Goal: Task Accomplishment & Management: Contribute content

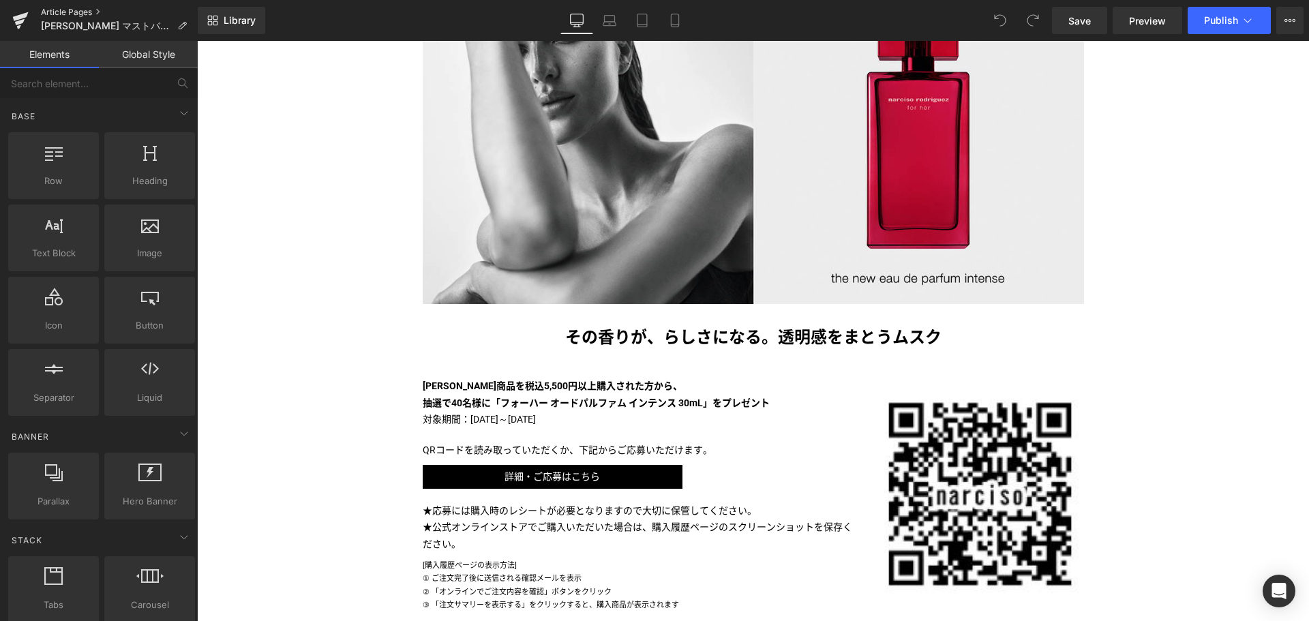
drag, startPoint x: 0, startPoint y: 0, endPoint x: 68, endPoint y: 12, distance: 69.3
click at [68, 12] on link "Article Pages" at bounding box center [119, 12] width 157 height 11
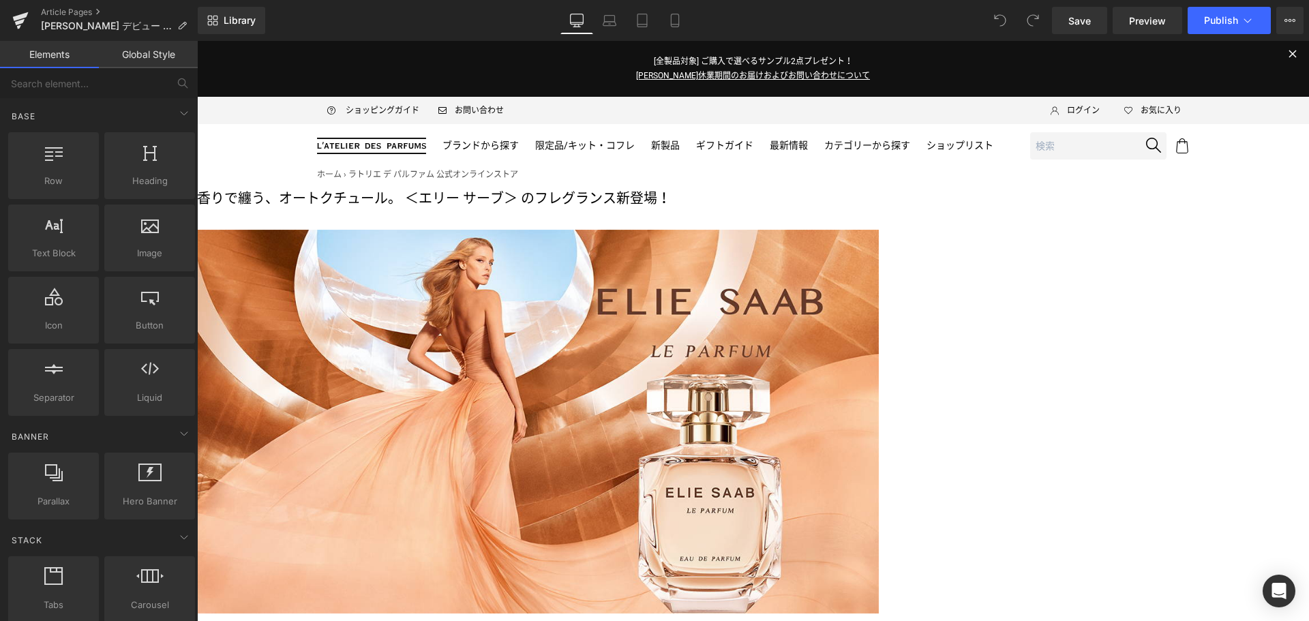
click at [644, 209] on p "香りで纏う、オートクチュール。 ＜エリー サーブ＞ のフレグランス新登場！" at bounding box center [538, 199] width 682 height 22
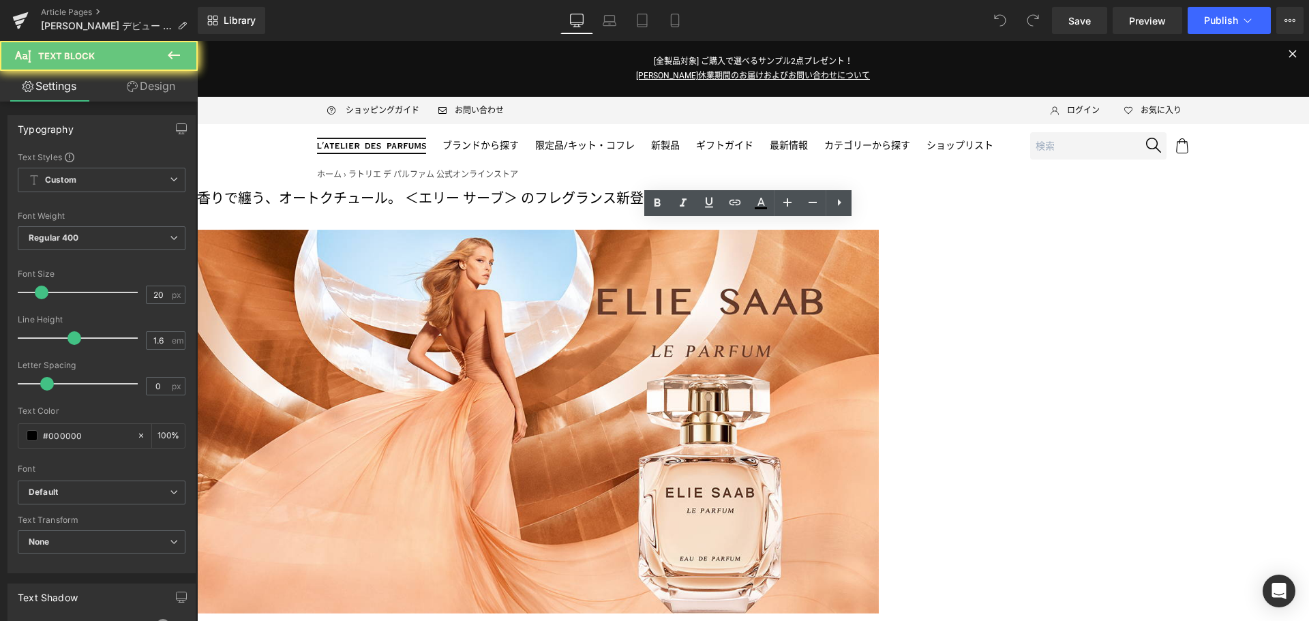
click at [644, 209] on p "香りで纏う、オートクチュール。 ＜エリー サーブ＞ のフレグランス新登場！" at bounding box center [538, 199] width 682 height 22
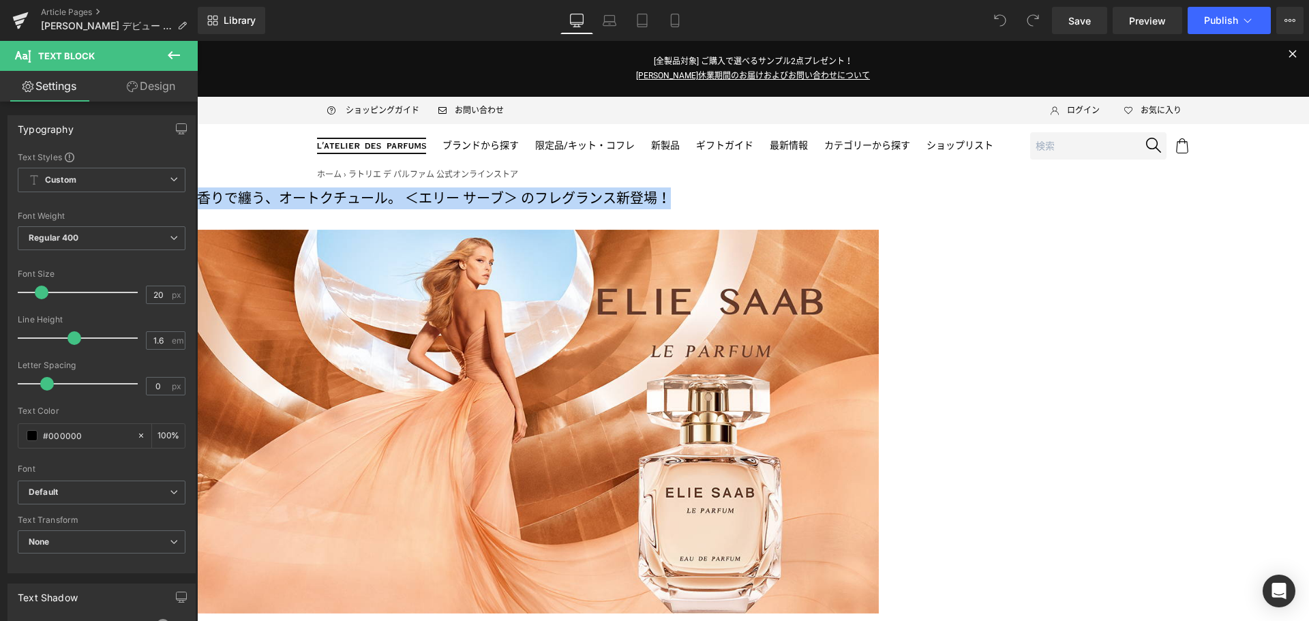
copy p "香りで纏う、オートクチュール。 ＜エリー サーブ＞ のフレグランス新登場！"
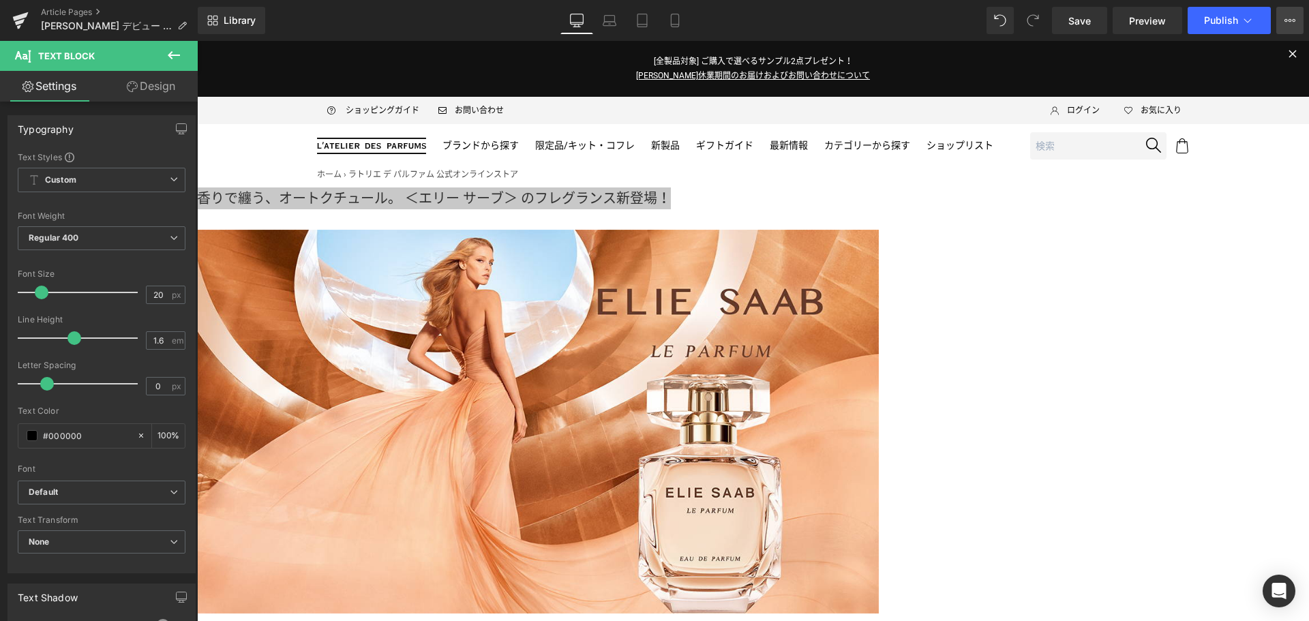
click at [1287, 29] on button "View Live Page View with current Template Save Template to Library Schedule Pub…" at bounding box center [1289, 20] width 27 height 27
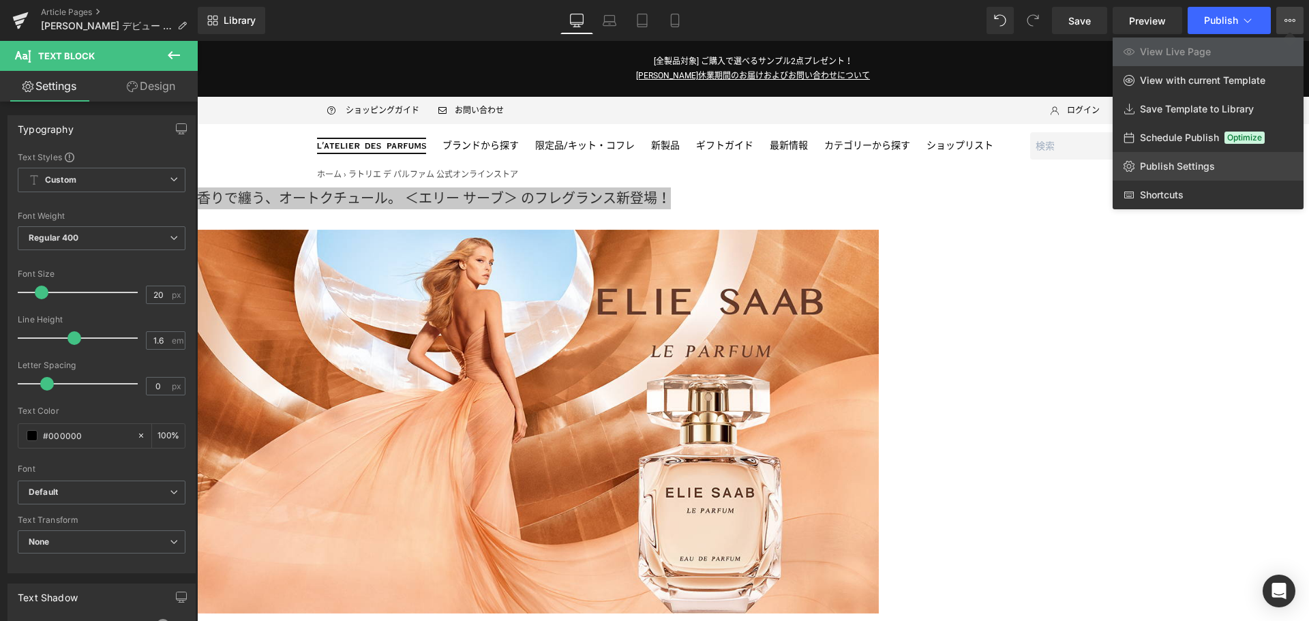
click at [1220, 162] on link "Publish Settings" at bounding box center [1208, 166] width 191 height 29
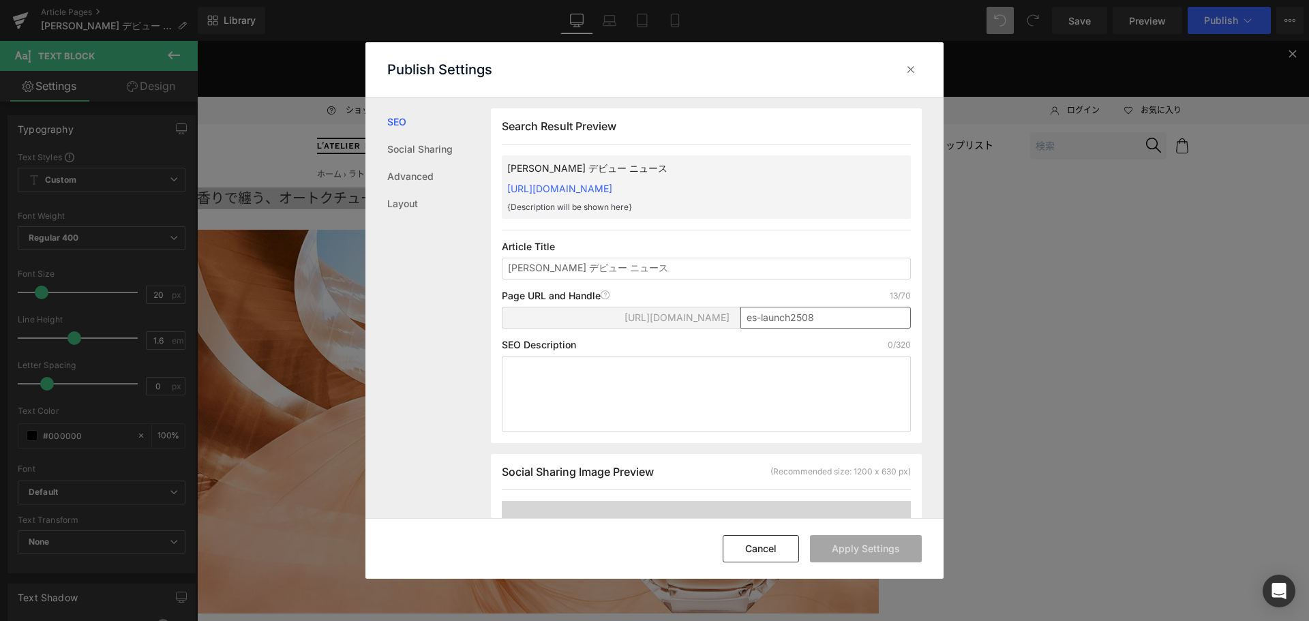
scroll to position [1, 0]
drag, startPoint x: 769, startPoint y: 271, endPoint x: 353, endPoint y: 279, distance: 416.0
type input "香りで纏う、オートクチュール。 ＜エリー サーブ＞ のフレグランス新登場！"
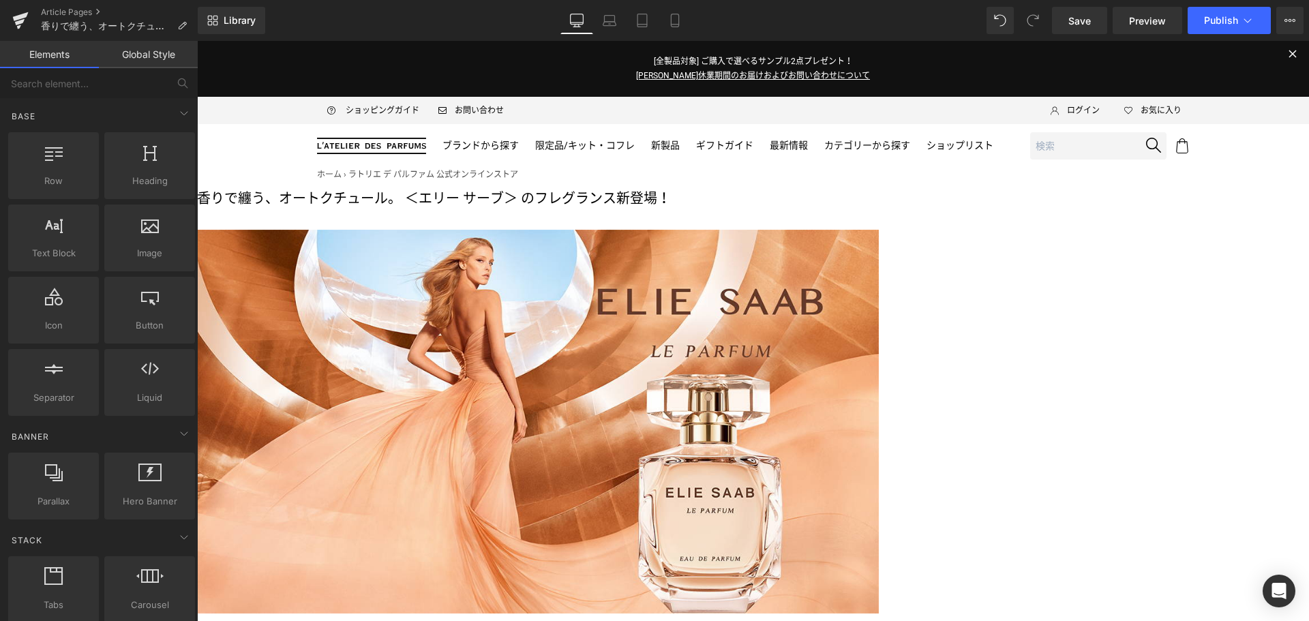
click at [197, 41] on icon at bounding box center [197, 41] width 0 height 0
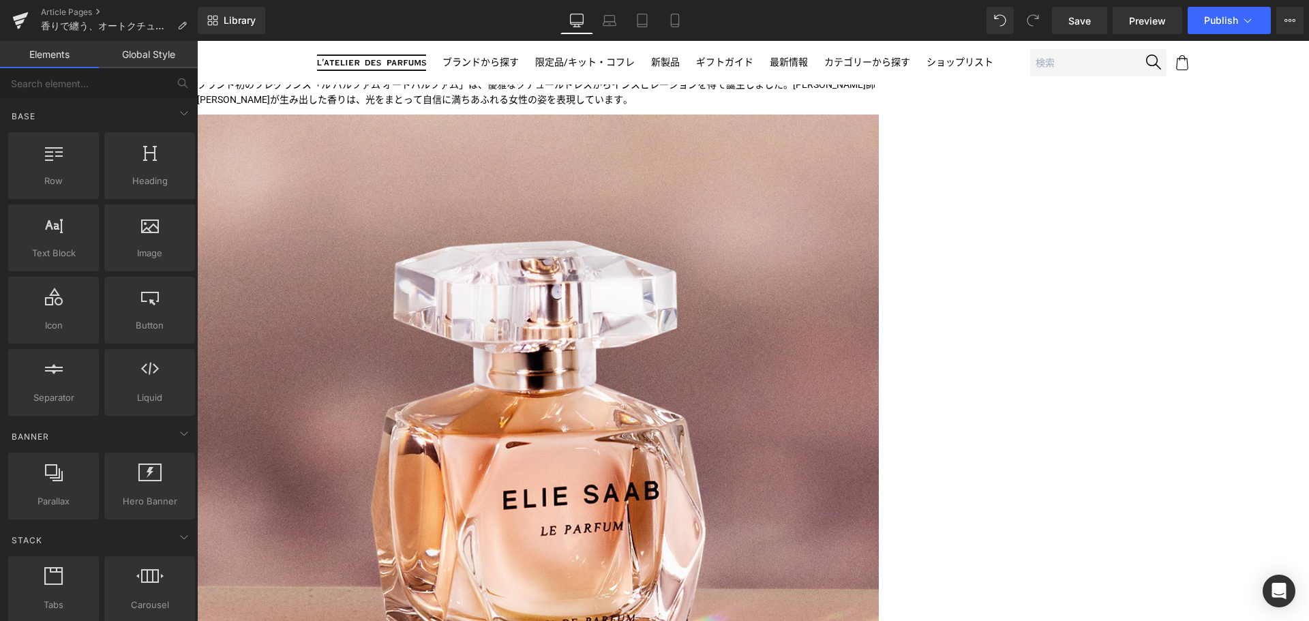
scroll to position [580, 0]
click at [197, 41] on span "Button" at bounding box center [197, 41] width 0 height 0
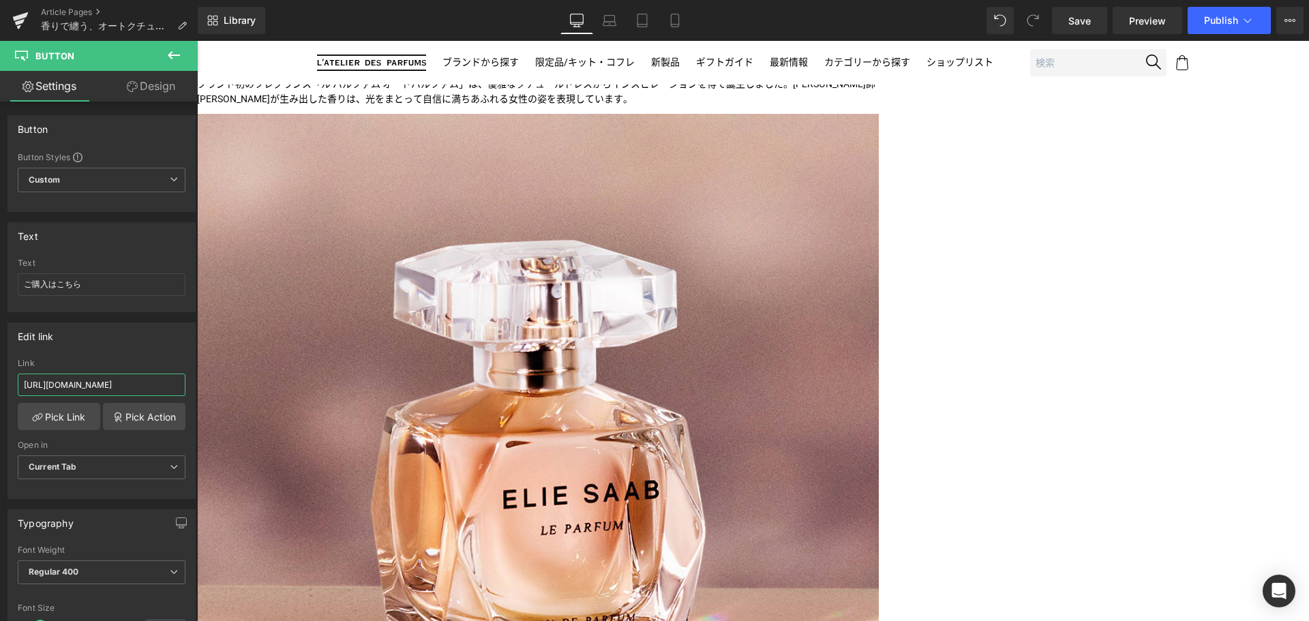
scroll to position [0, 123]
drag, startPoint x: 315, startPoint y: 423, endPoint x: 256, endPoint y: 398, distance: 63.8
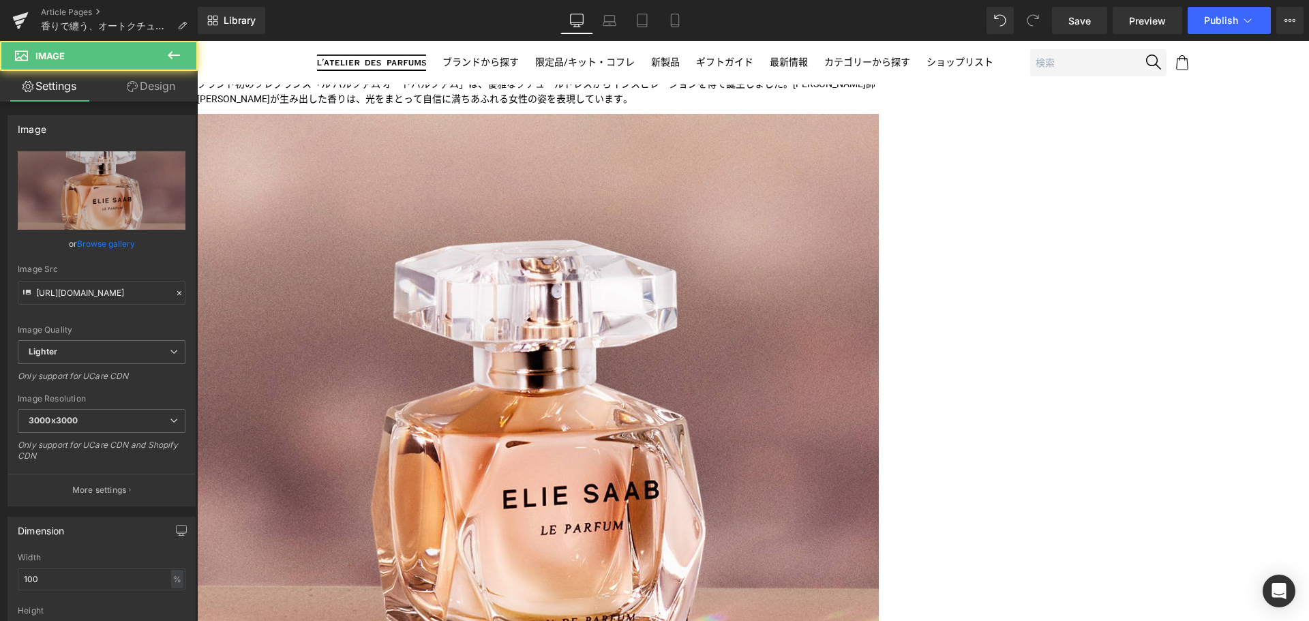
click at [498, 363] on img at bounding box center [538, 455] width 682 height 682
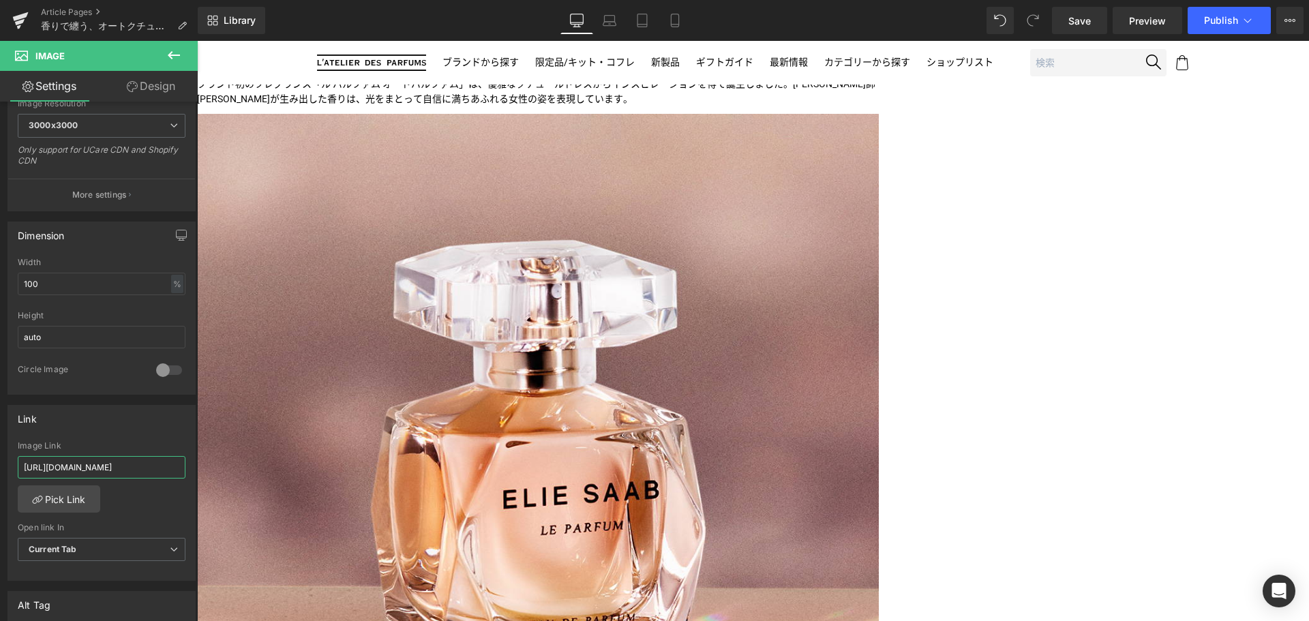
scroll to position [0, 123]
drag, startPoint x: 242, startPoint y: 506, endPoint x: 266, endPoint y: 477, distance: 37.8
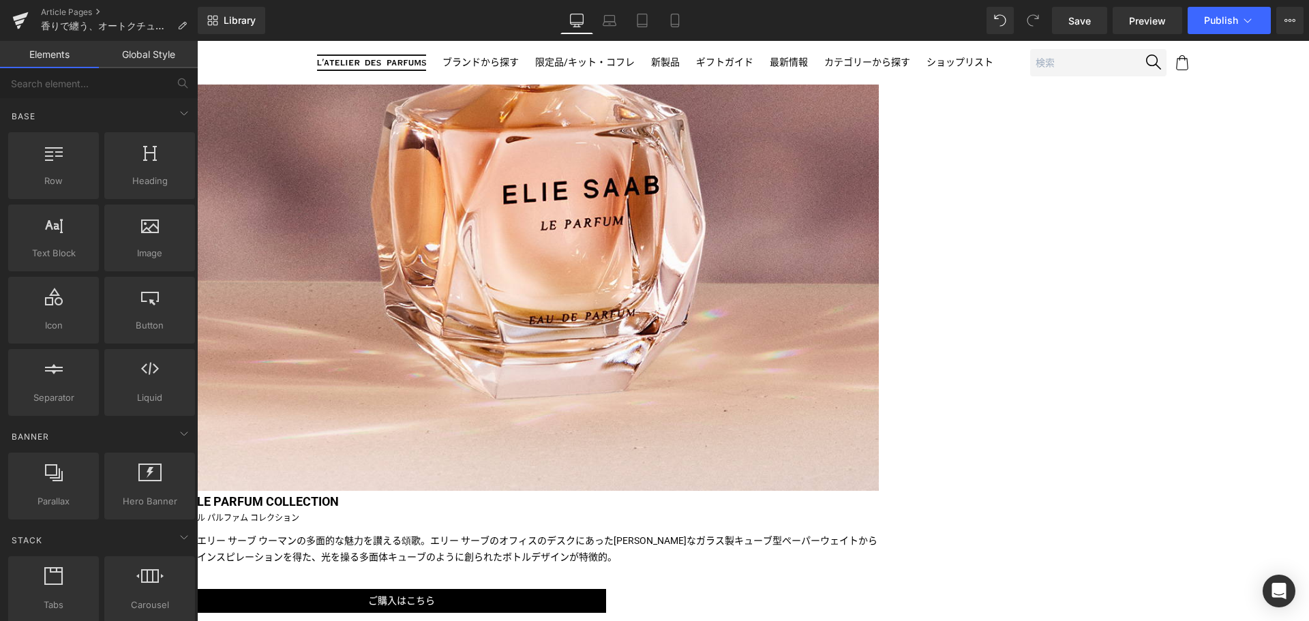
scroll to position [885, 0]
click at [197, 41] on span "Button" at bounding box center [197, 41] width 0 height 0
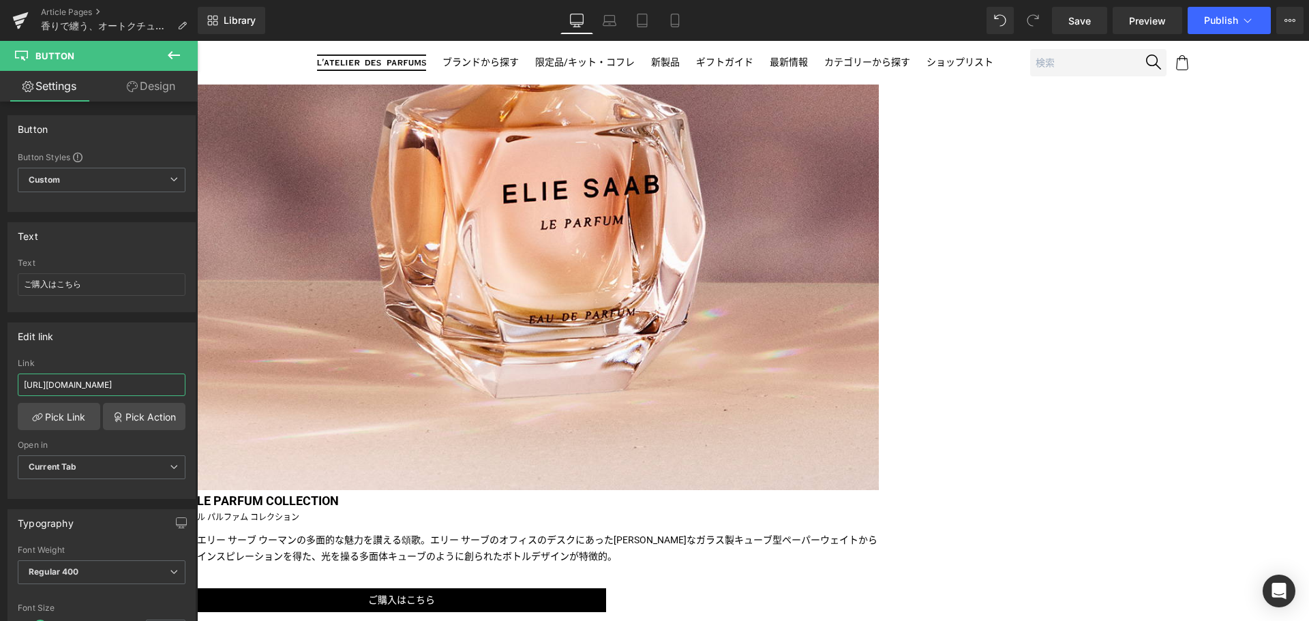
scroll to position [0, 132]
drag, startPoint x: 322, startPoint y: 430, endPoint x: 375, endPoint y: 407, distance: 58.0
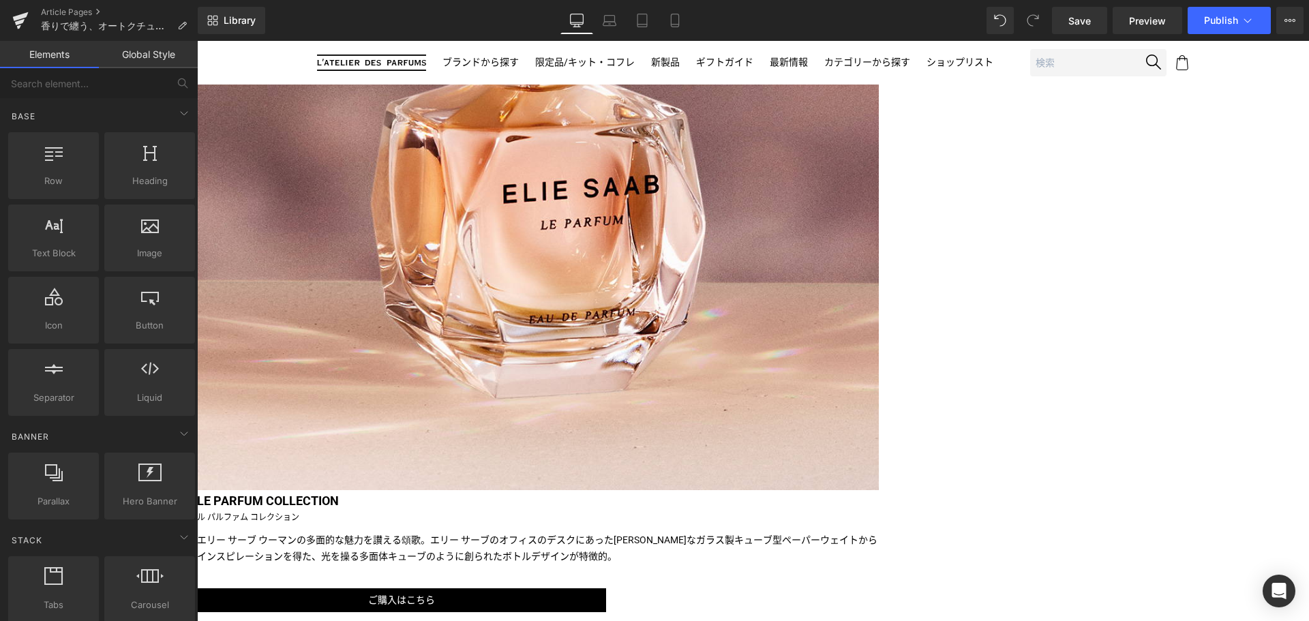
click at [375, 407] on div "Liquid Image Image 世界のセレブリティを魅了するドレスブランドから、 エレガントで気品に満ちた フレグランスコレクションが新登場！ レバノン…" at bounding box center [753, 524] width 1112 height 2444
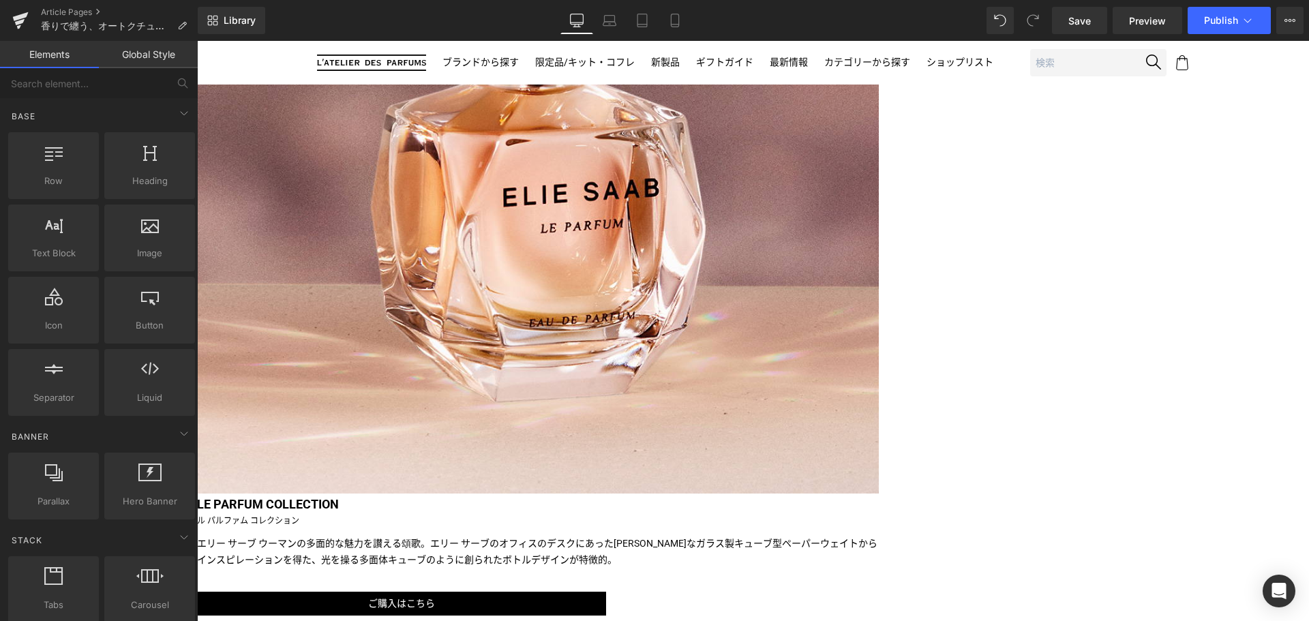
scroll to position [882, 0]
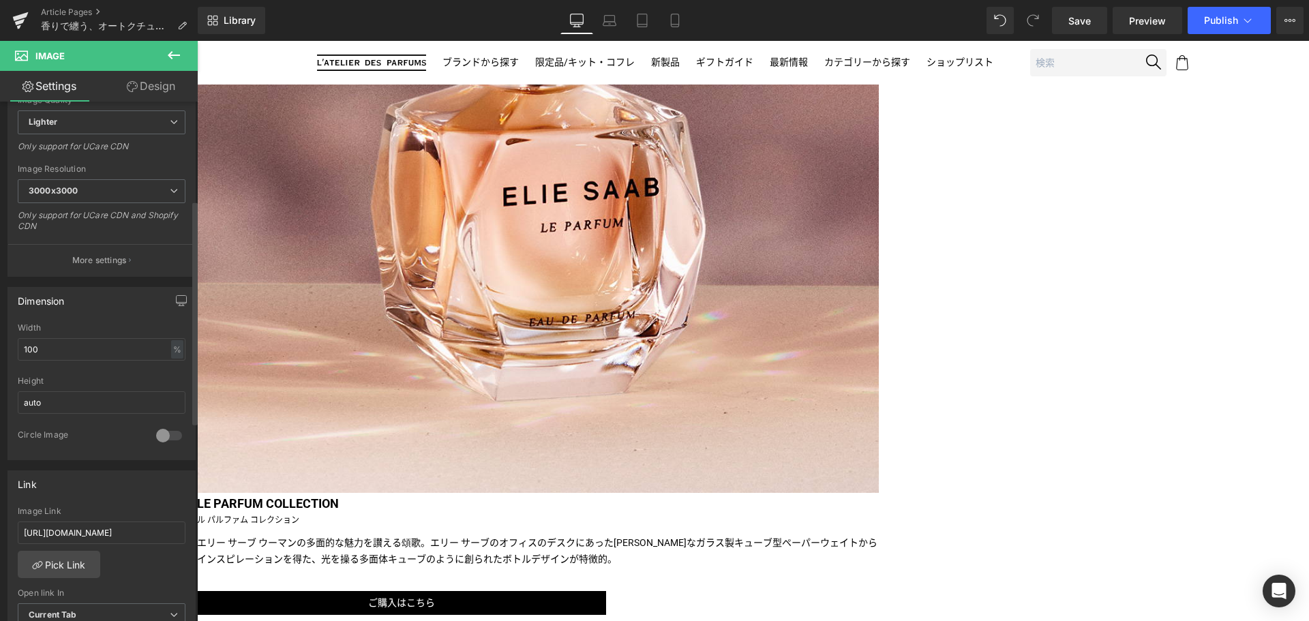
scroll to position [230, 0]
drag, startPoint x: 337, startPoint y: 571, endPoint x: 278, endPoint y: 536, distance: 68.2
click at [145, 533] on input "https://latelierdesparfums.jp/collections/elie-saab-girl-of-now-collection" at bounding box center [102, 532] width 168 height 23
drag, startPoint x: 342, startPoint y: 574, endPoint x: 208, endPoint y: 538, distance: 139.1
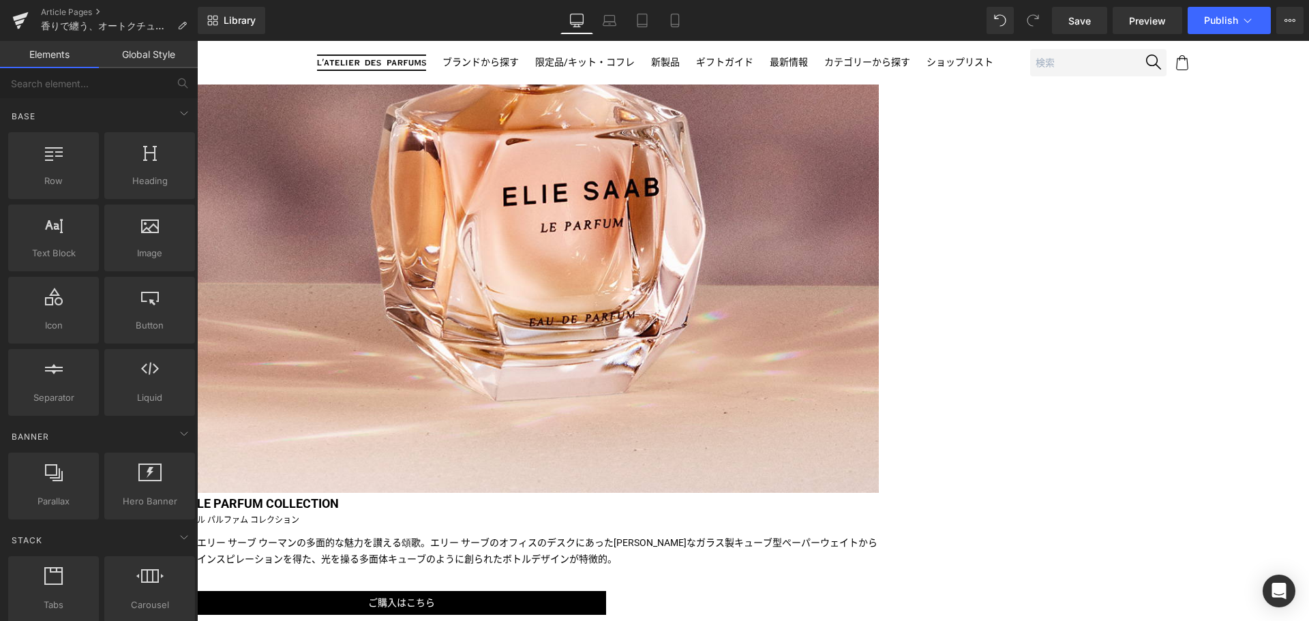
scroll to position [0, 0]
click at [208, 538] on div "Liquid Image Image 世界のセレブリティを魅了するドレスブランドから、 エレガントで気品に満ちた フレグランスコレクションが新登場！ レバノン…" at bounding box center [753, 527] width 1112 height 2444
click at [197, 41] on span "Button" at bounding box center [197, 41] width 0 height 0
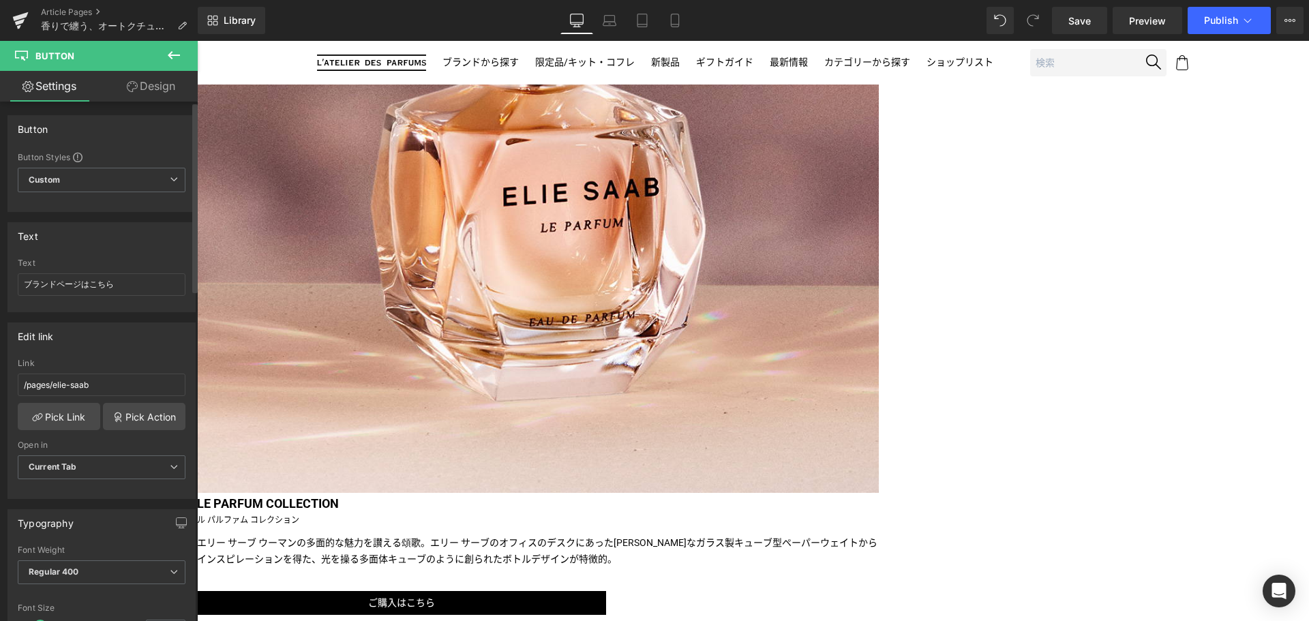
scroll to position [72, 0]
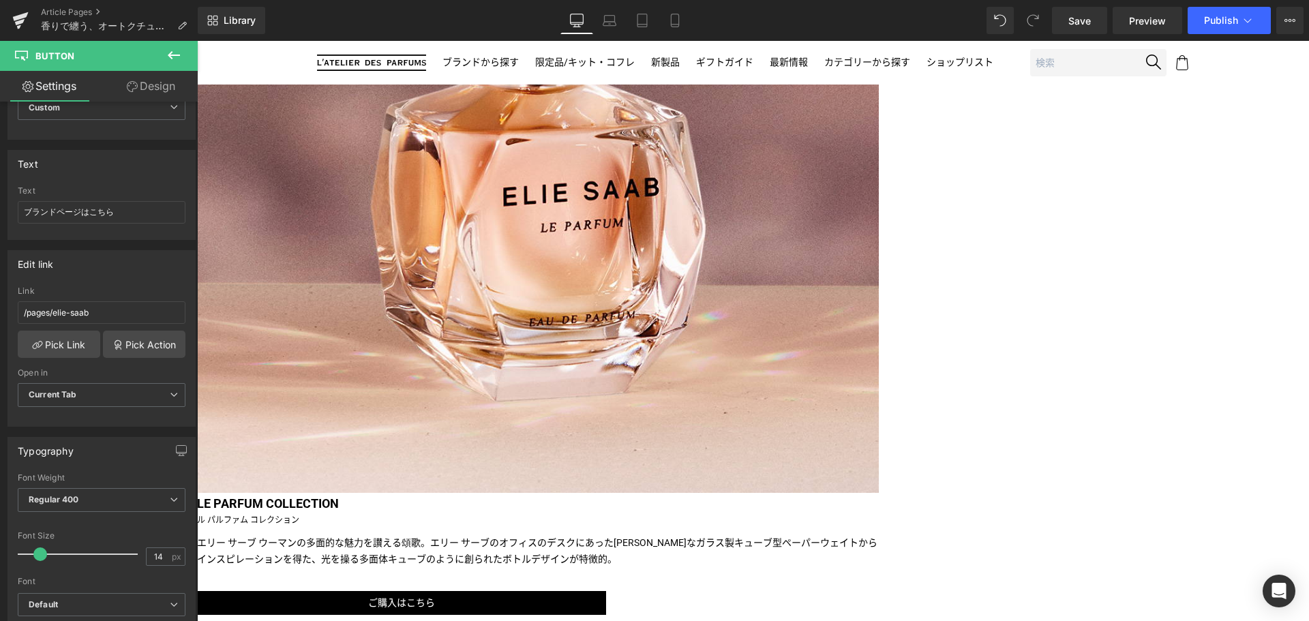
click at [197, 41] on span "Button" at bounding box center [197, 41] width 0 height 0
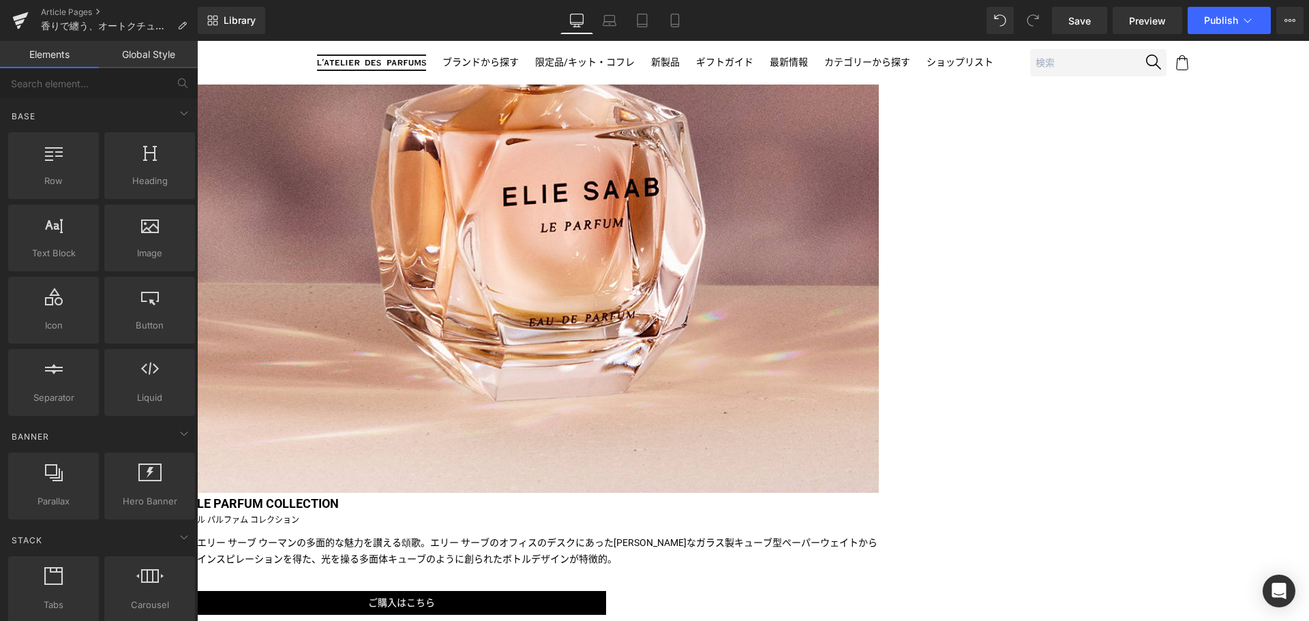
click at [1219, 346] on div "Liquid Image Image 世界のセレブリティを魅了するドレスブランドから、 エレガントで気品に満ちた フレグランスコレクションが新登場！ レバノン…" at bounding box center [753, 530] width 1112 height 2451
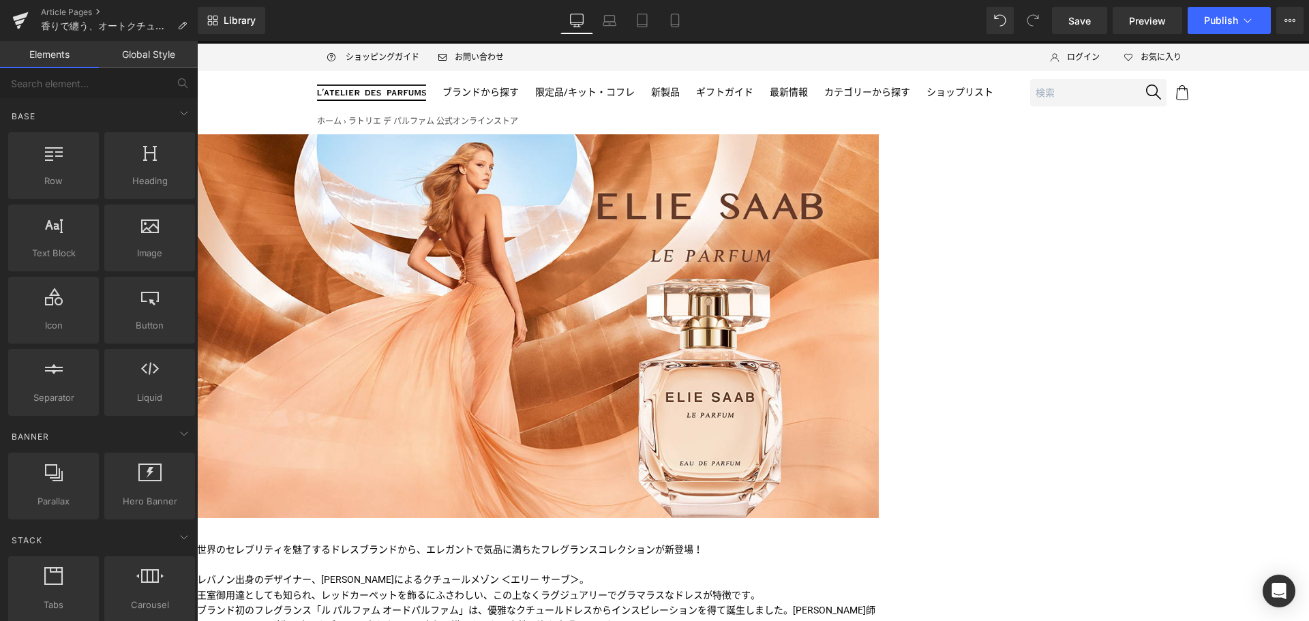
scroll to position [53, 0]
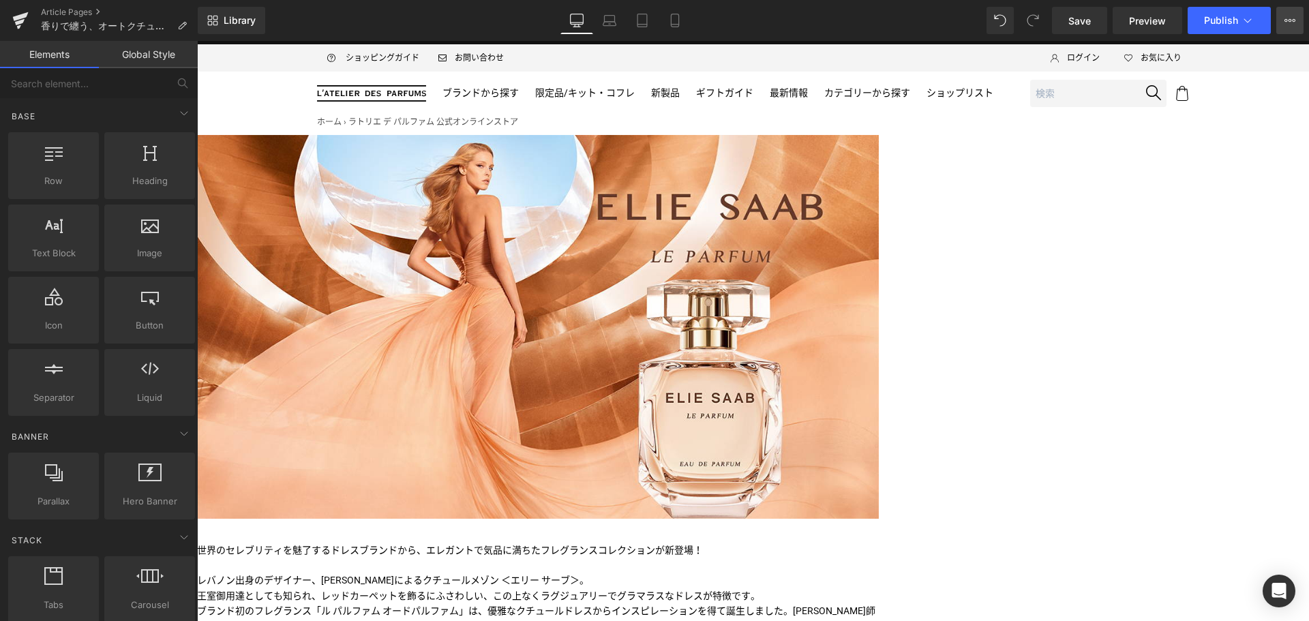
click at [1298, 24] on button "View Live Page View with current Template Save Template to Library Schedule Pub…" at bounding box center [1289, 20] width 27 height 27
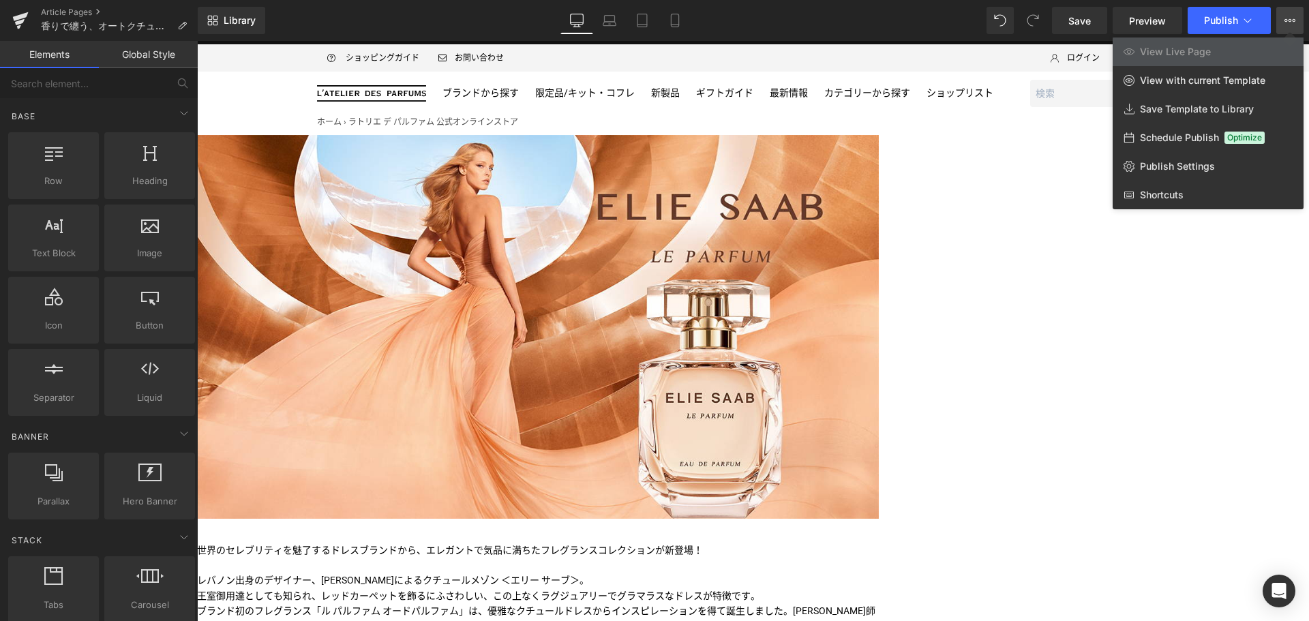
click at [1231, 279] on div at bounding box center [753, 331] width 1112 height 580
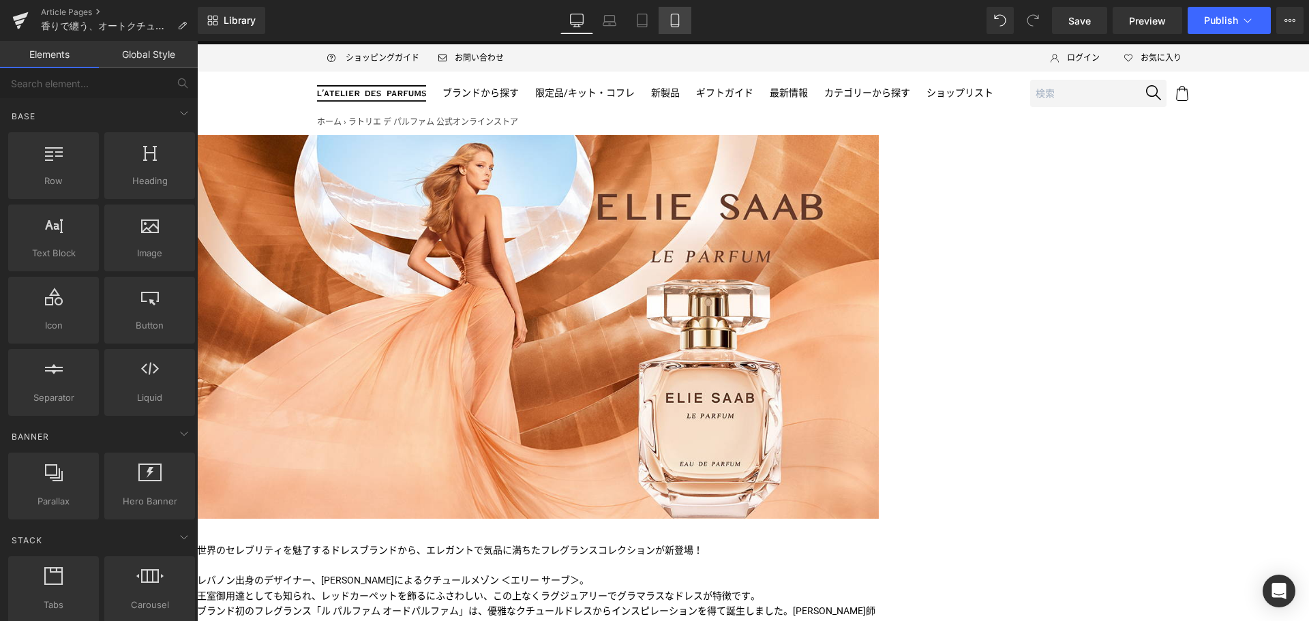
click at [678, 17] on icon at bounding box center [675, 21] width 14 height 14
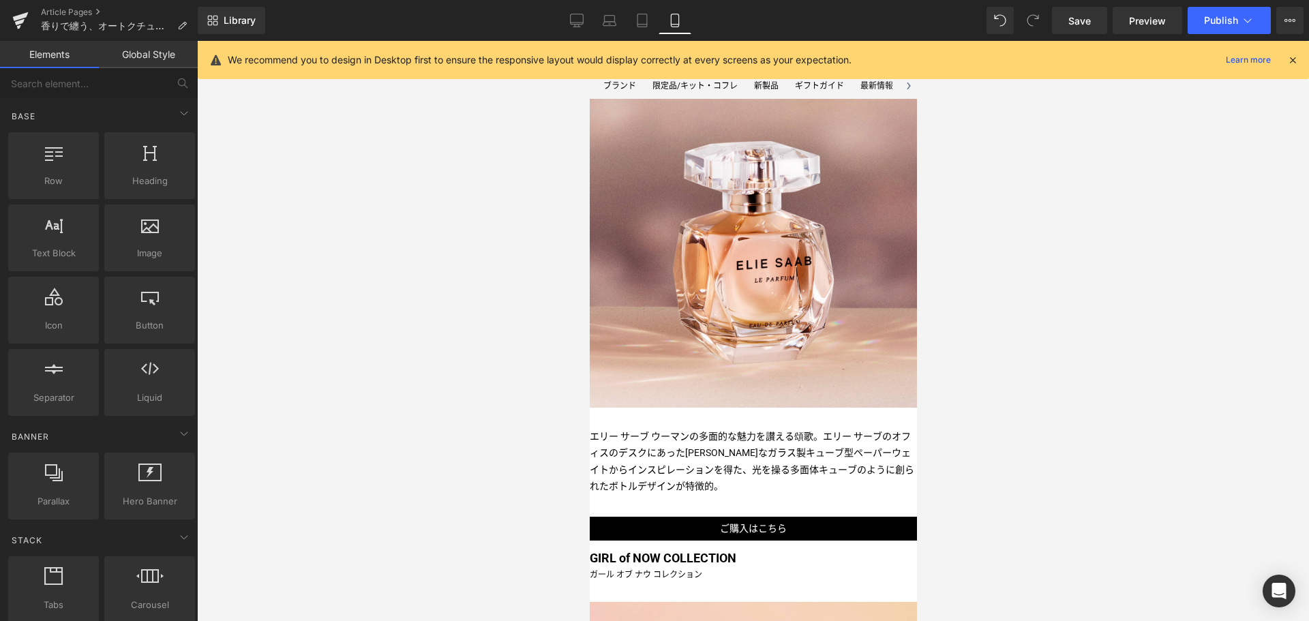
scroll to position [670, 0]
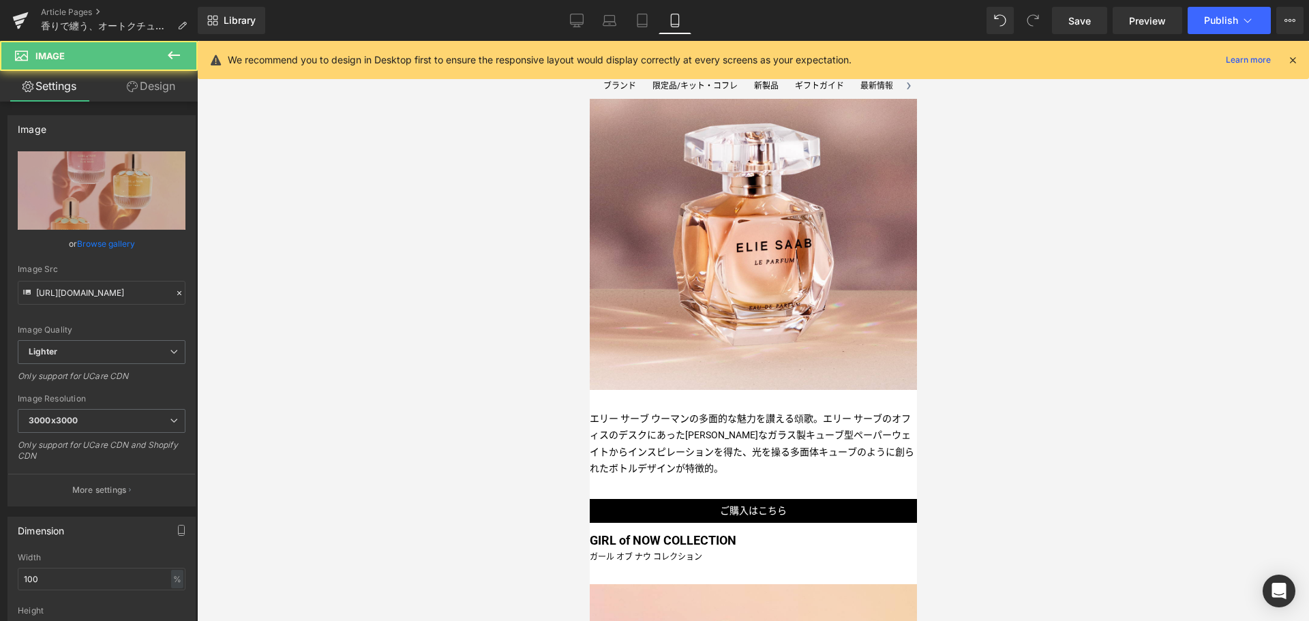
click at [153, 89] on link "Design" at bounding box center [151, 86] width 99 height 31
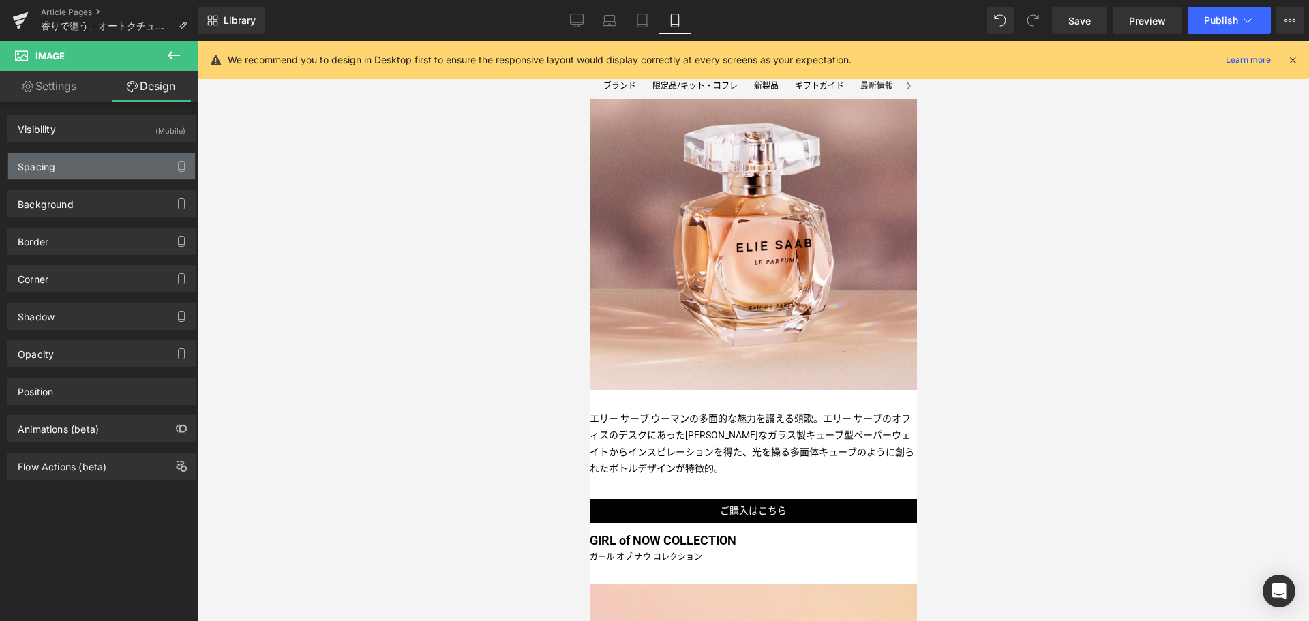
click at [134, 175] on div "Spacing" at bounding box center [101, 166] width 187 height 26
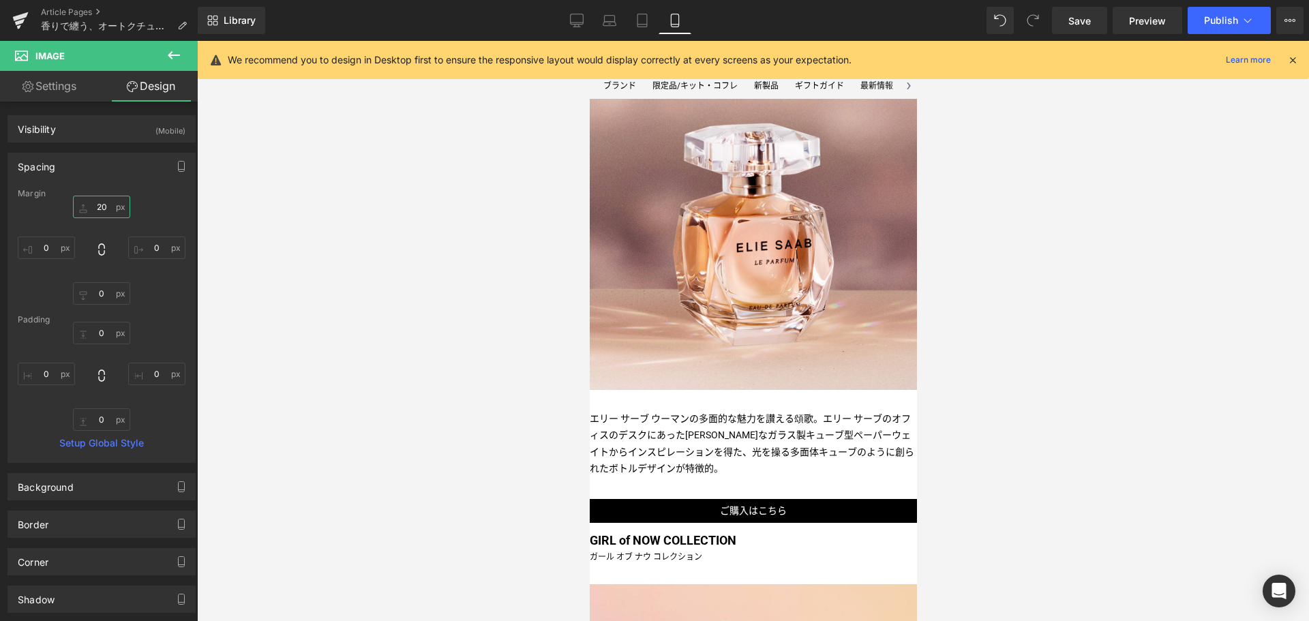
click at [105, 206] on input "20" at bounding box center [101, 207] width 57 height 23
type input "0"
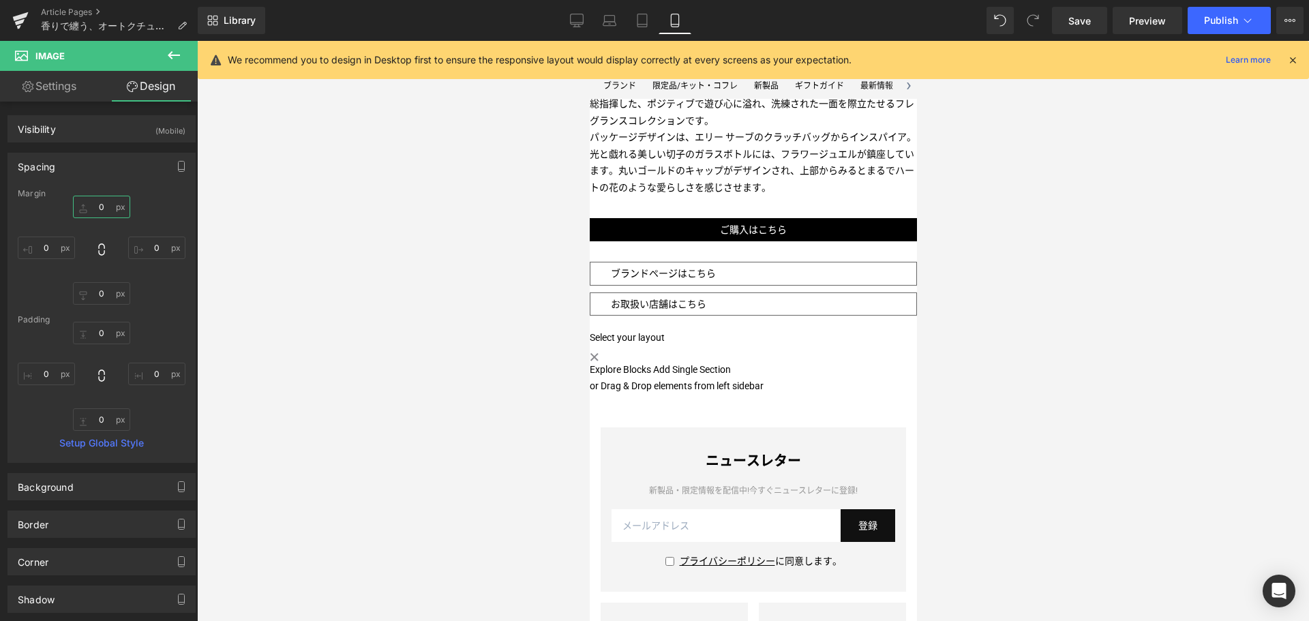
scroll to position [1533, 0]
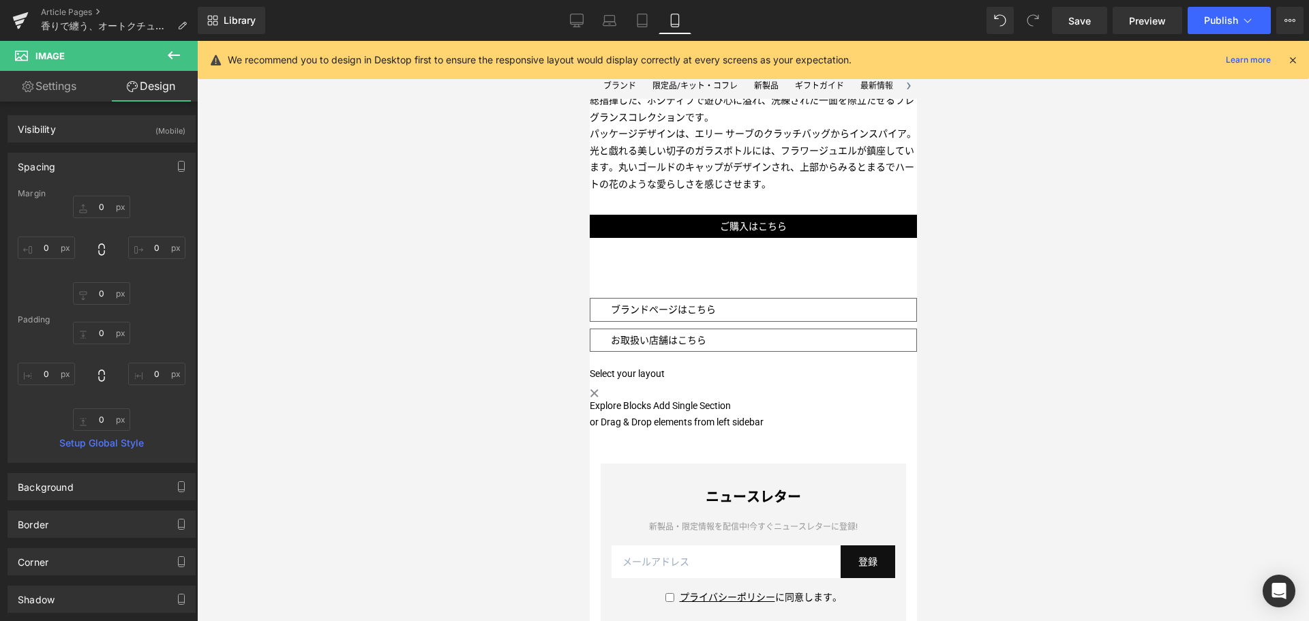
click at [589, 41] on span "Button" at bounding box center [589, 41] width 0 height 0
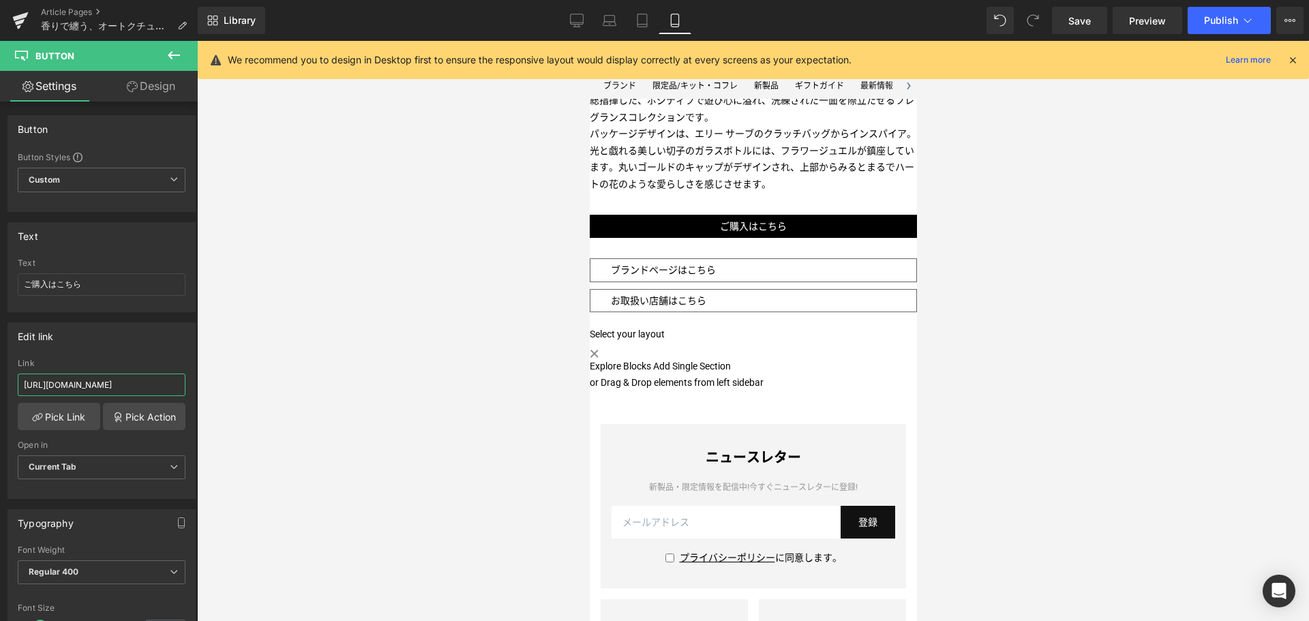
scroll to position [0, 132]
drag, startPoint x: 164, startPoint y: 387, endPoint x: 284, endPoint y: 389, distance: 120.0
click at [284, 389] on div "Button You are previewing how the will restyle your page. You can not edit Elem…" at bounding box center [654, 322] width 1309 height 644
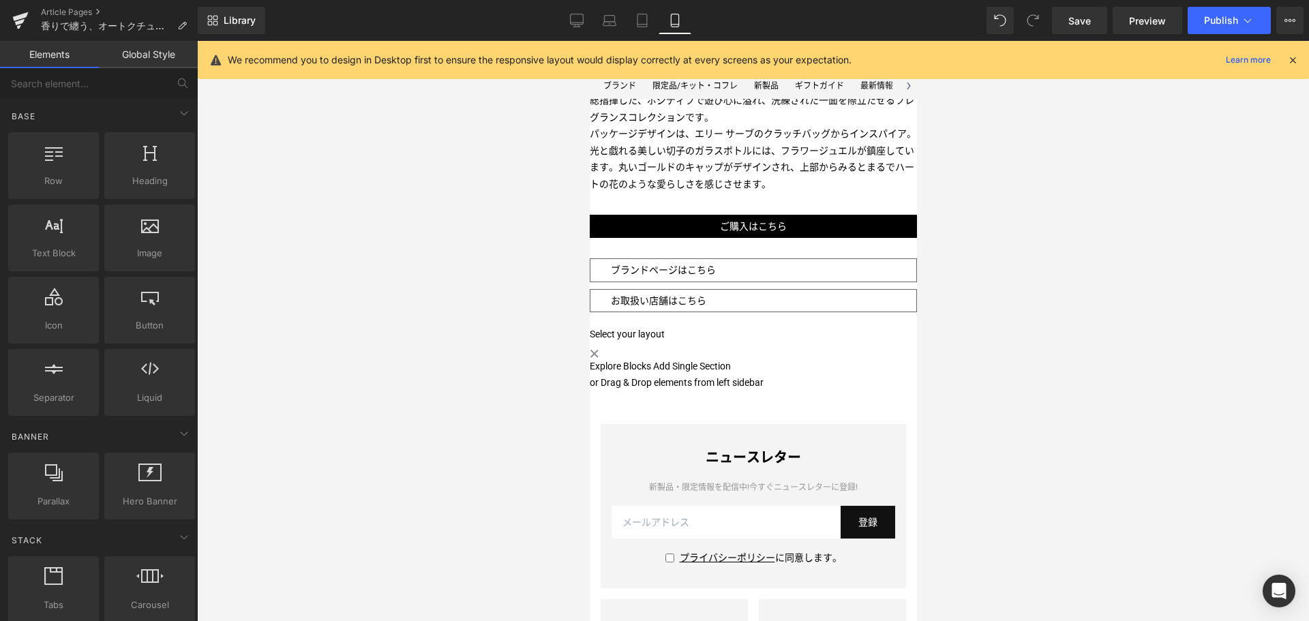
scroll to position [0, 0]
click at [284, 389] on div at bounding box center [753, 331] width 1112 height 580
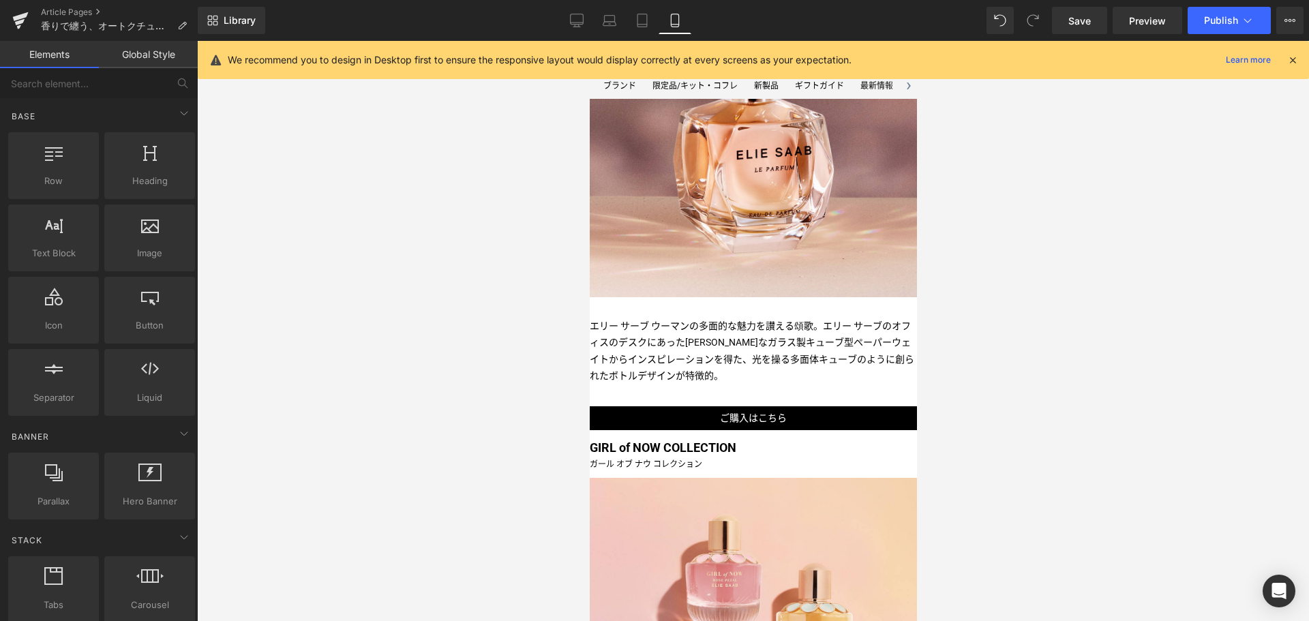
scroll to position [762, 0]
click at [1217, 28] on button "Publish" at bounding box center [1229, 20] width 83 height 27
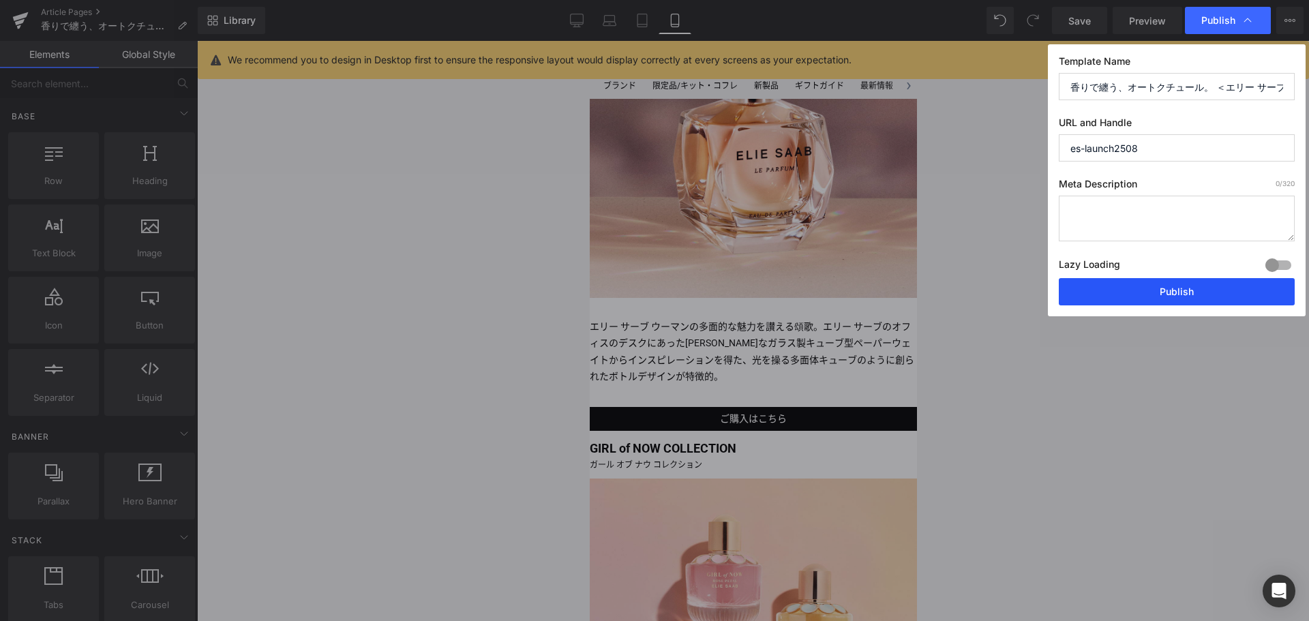
click at [1193, 290] on button "Publish" at bounding box center [1177, 291] width 236 height 27
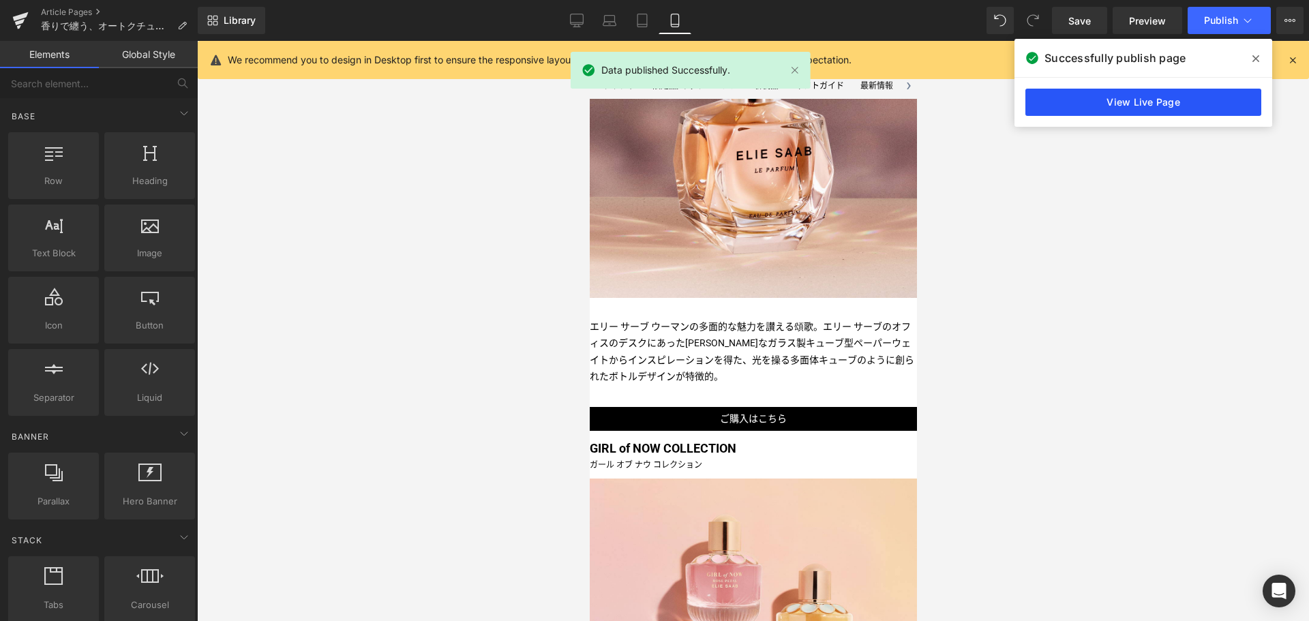
click at [1139, 111] on link "View Live Page" at bounding box center [1143, 102] width 236 height 27
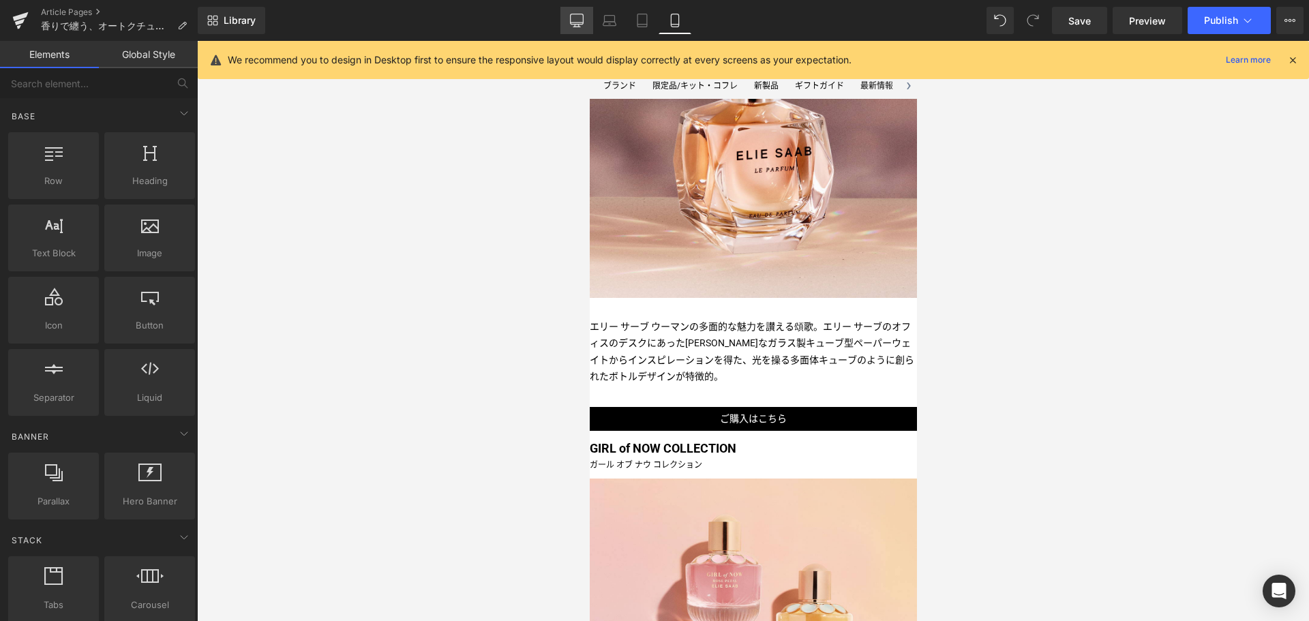
click at [586, 21] on link "Desktop" at bounding box center [576, 20] width 33 height 27
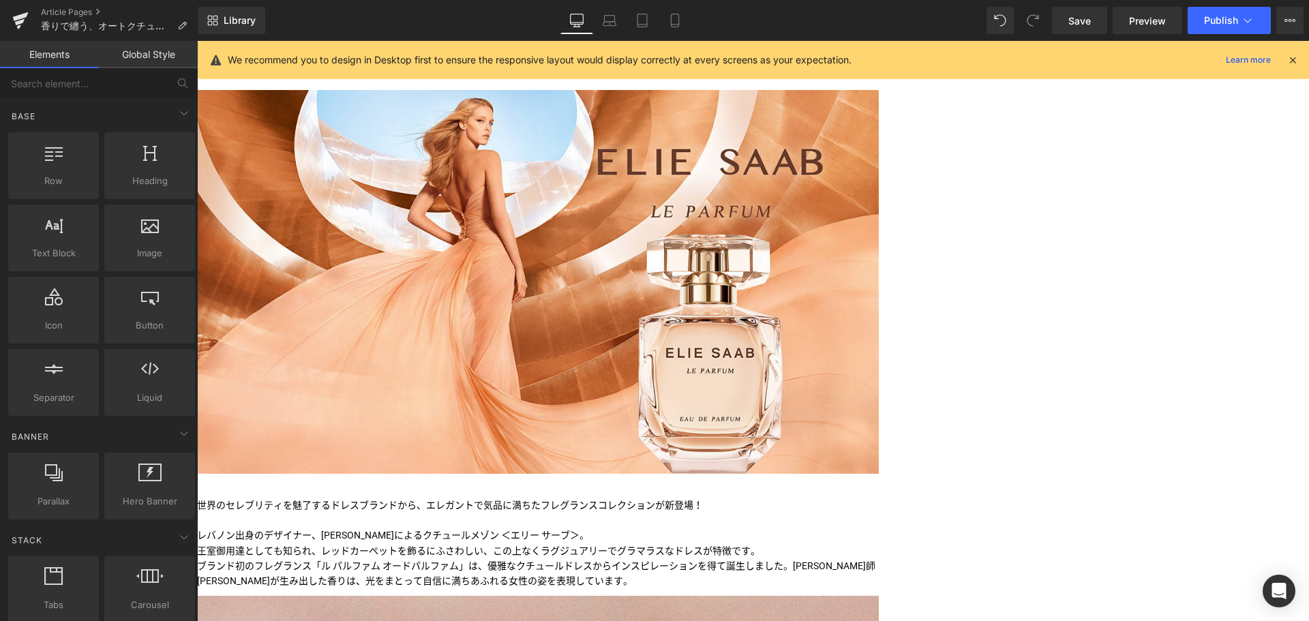
scroll to position [95, 0]
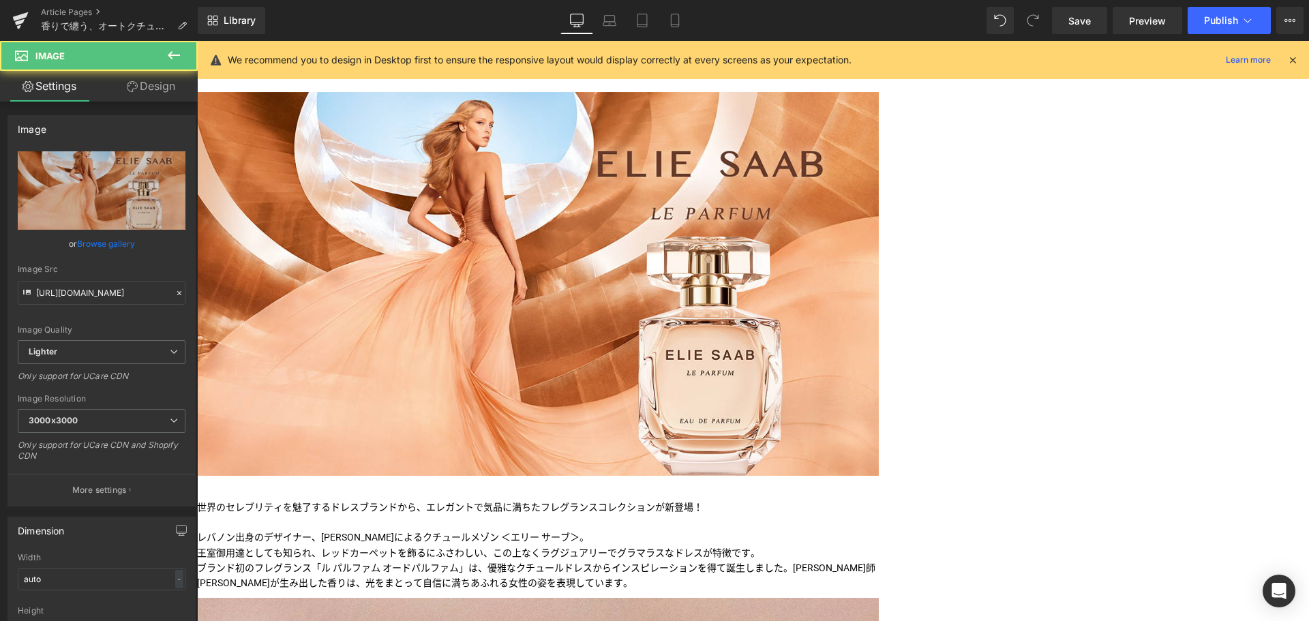
click at [727, 257] on img at bounding box center [538, 284] width 682 height 384
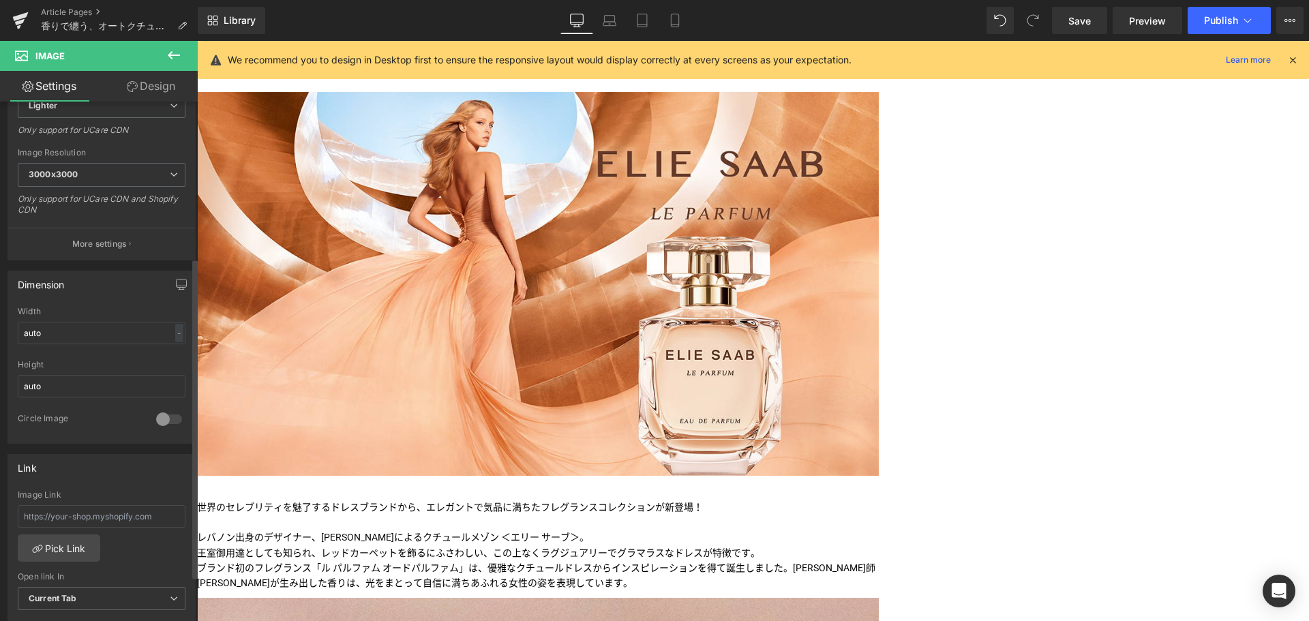
scroll to position [253, 0]
click at [55, 532] on link "Pick Link" at bounding box center [59, 541] width 83 height 27
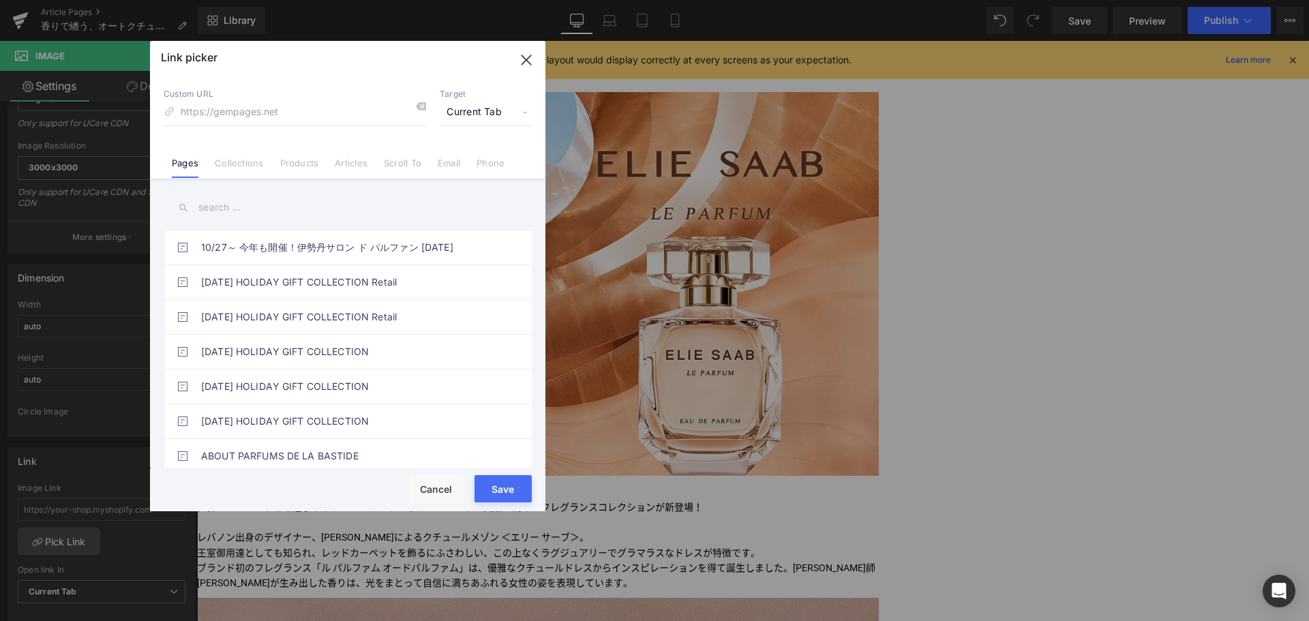
click at [239, 207] on input "text" at bounding box center [348, 207] width 368 height 31
click at [294, 159] on link "Products" at bounding box center [299, 168] width 39 height 20
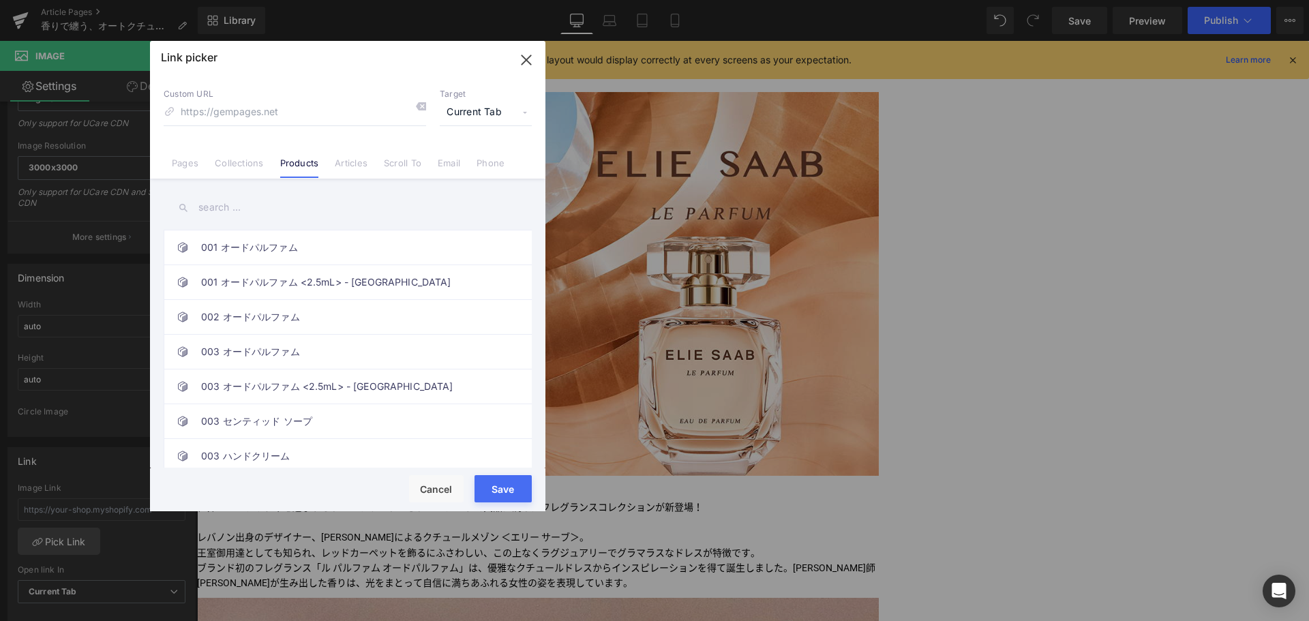
click at [290, 210] on input "text" at bounding box center [348, 207] width 368 height 31
click at [171, 168] on li "Pages" at bounding box center [185, 158] width 43 height 24
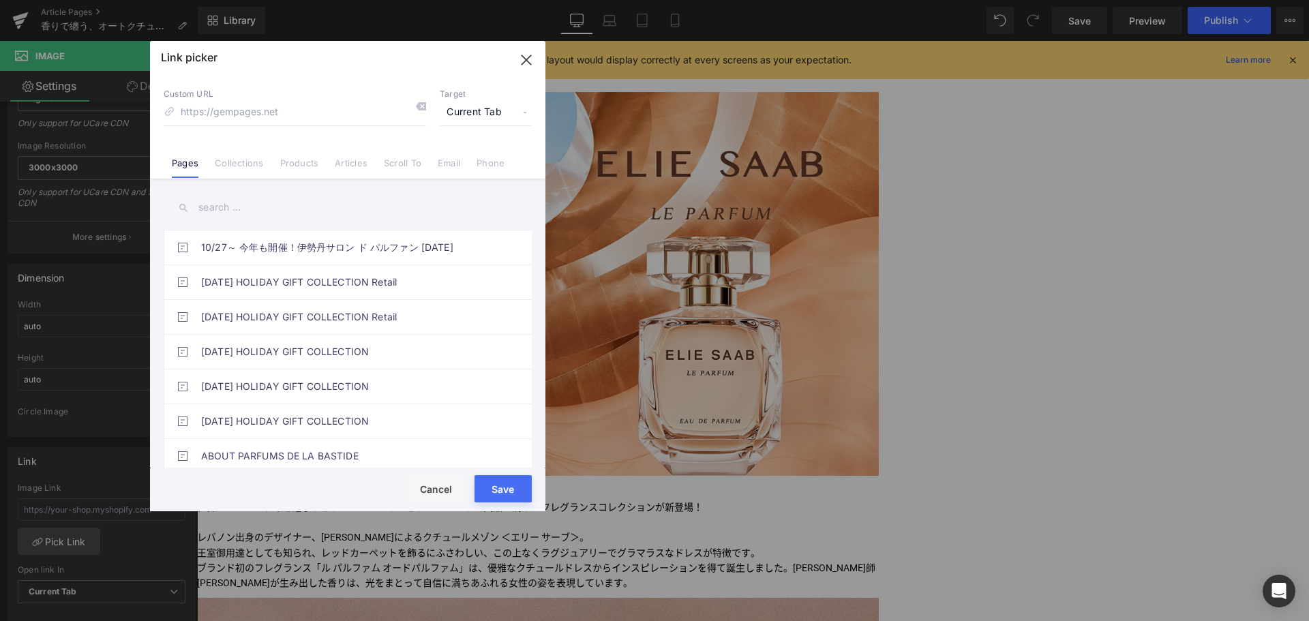
click at [224, 208] on input "text" at bounding box center [348, 207] width 368 height 31
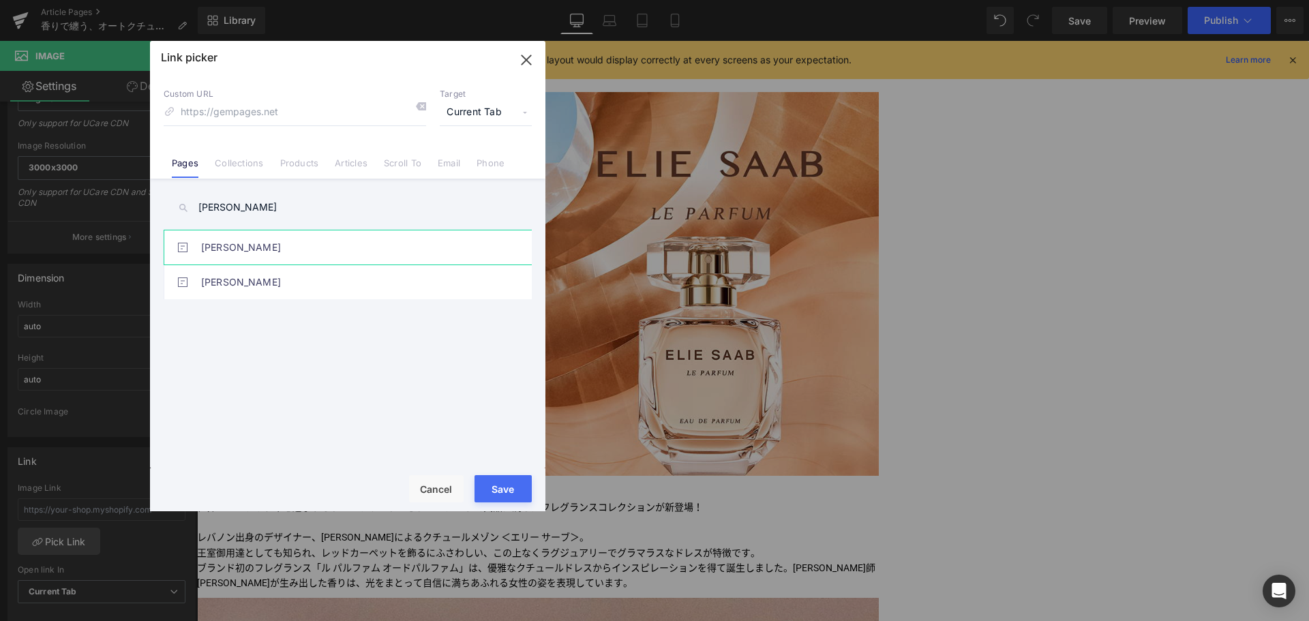
type input "ELIE SAAB"
click at [230, 248] on link "ELIE SAAB" at bounding box center [351, 247] width 300 height 34
type input "/pages/elie-saab"
click at [229, 280] on link "ELIE SAAB" at bounding box center [351, 282] width 300 height 34
click at [236, 243] on link "ELIE SAAB" at bounding box center [351, 247] width 300 height 34
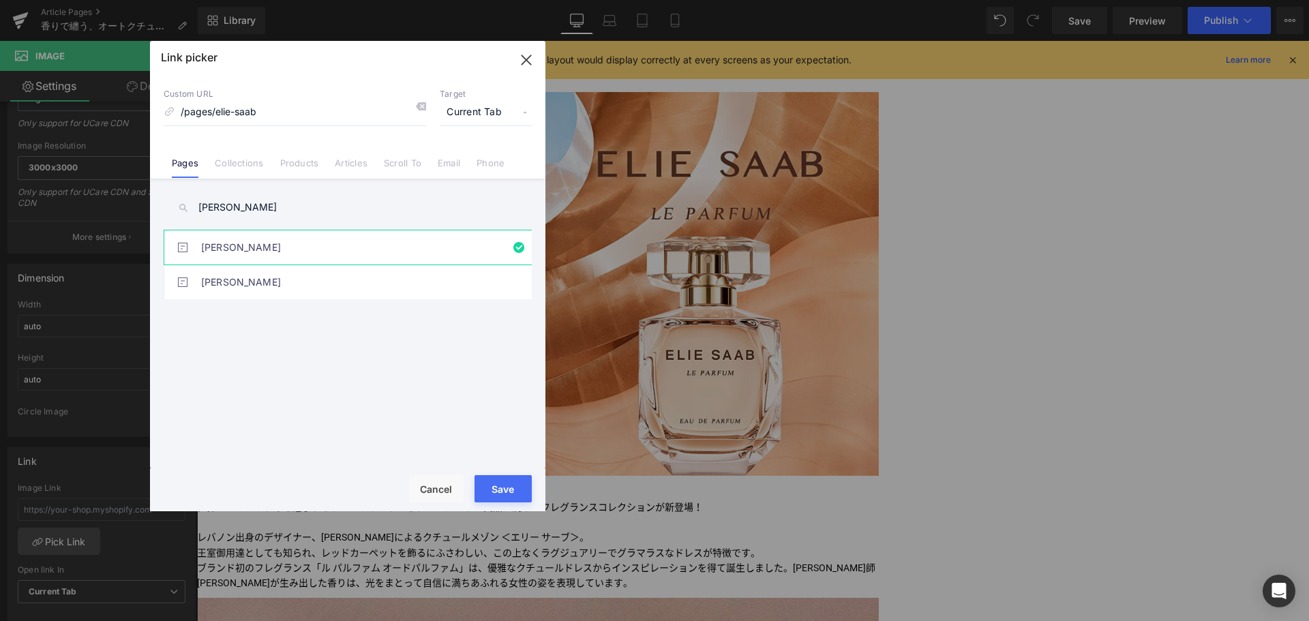
click at [509, 485] on button "Save" at bounding box center [503, 488] width 57 height 27
type input "/pages/elie-saab"
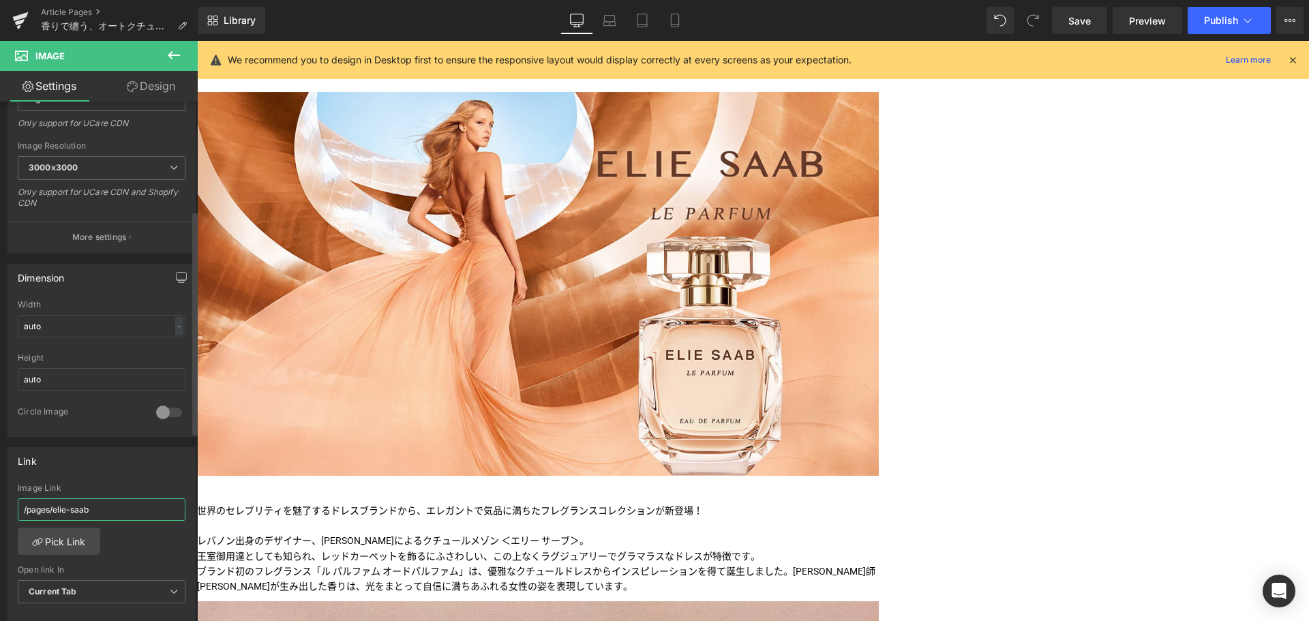
drag, startPoint x: 124, startPoint y: 511, endPoint x: 0, endPoint y: 529, distance: 125.4
click at [0, 529] on div "Link /pages/elie-saab Image Link /pages/elie-saab Pick Link Current Tab New Tab…" at bounding box center [102, 530] width 204 height 187
click at [690, 14] on link "Mobile" at bounding box center [675, 20] width 33 height 27
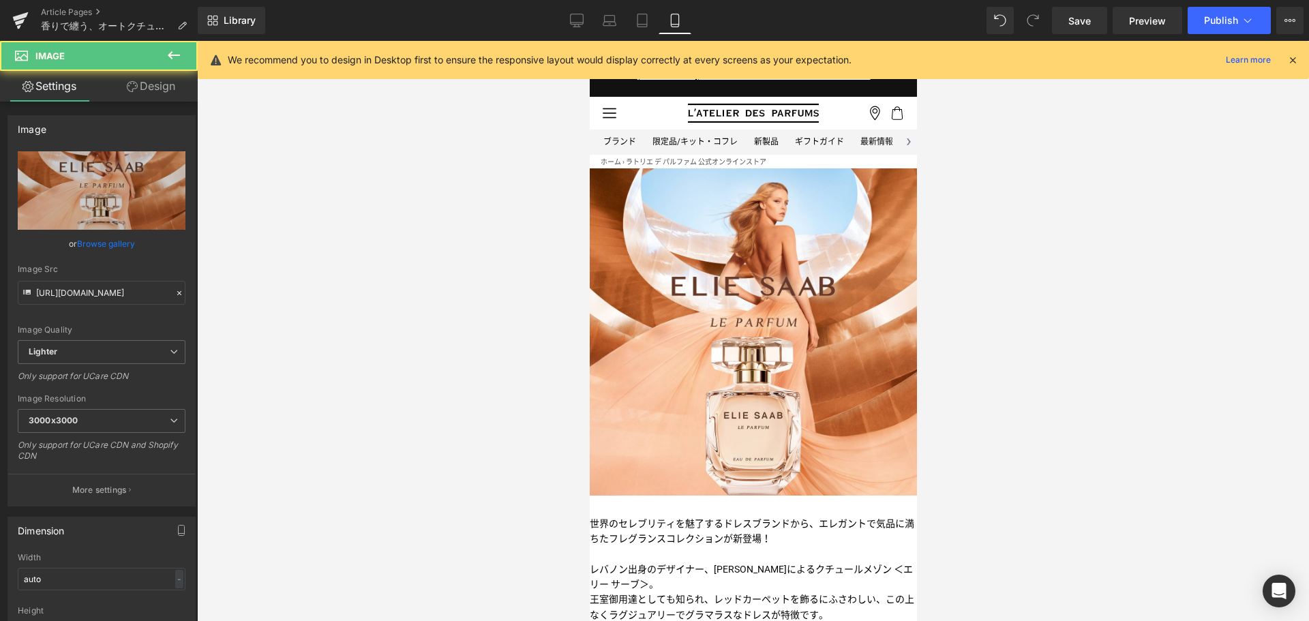
click at [762, 425] on img at bounding box center [752, 331] width 327 height 327
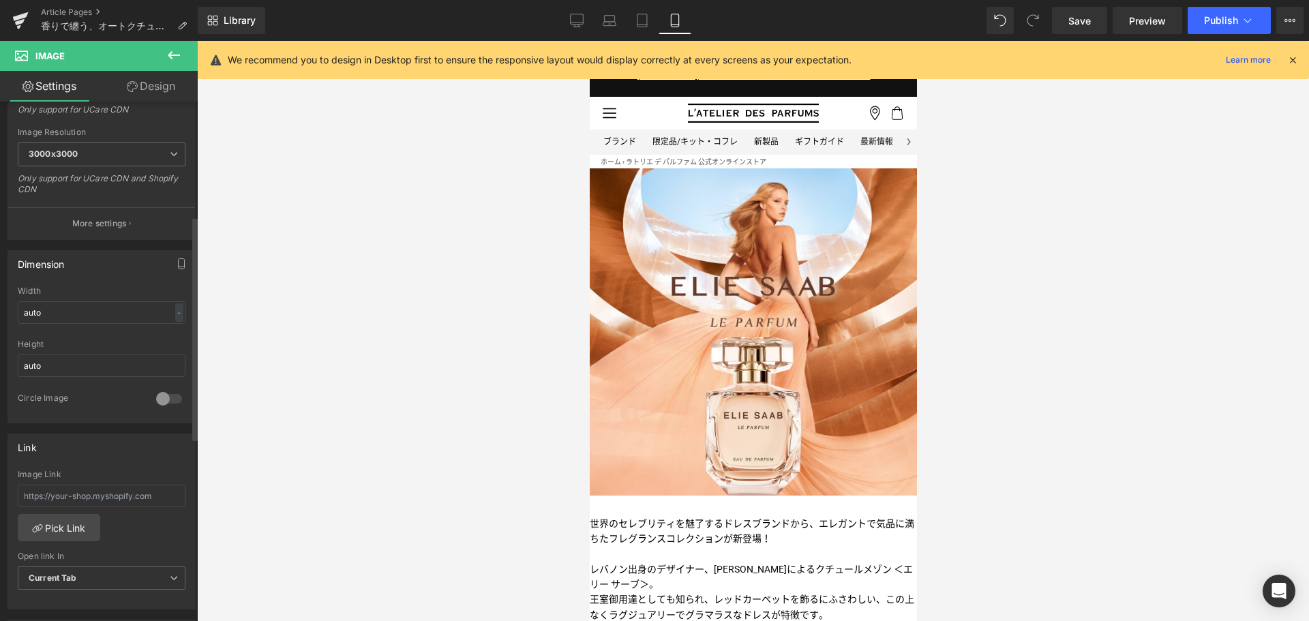
scroll to position [267, 0]
click at [116, 503] on input "text" at bounding box center [102, 495] width 168 height 23
paste input "/pages/elie-saab"
type input "/pages/elie-saab"
click at [578, 22] on icon at bounding box center [577, 21] width 14 height 14
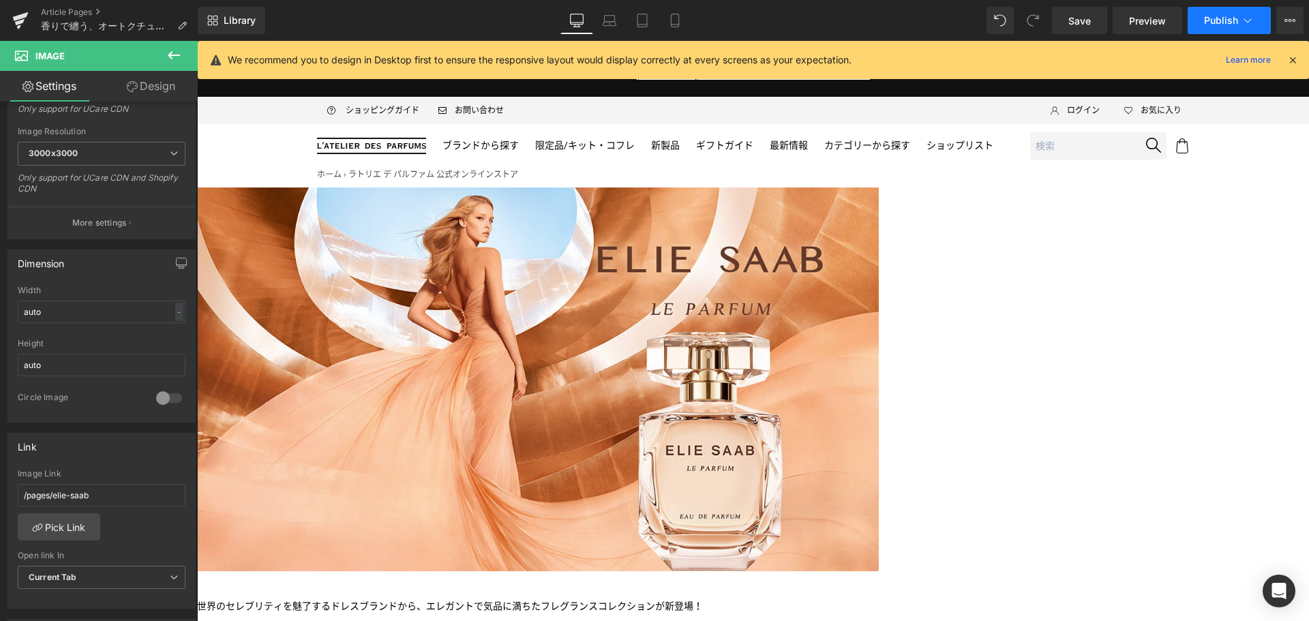
click at [1227, 27] on button "Publish" at bounding box center [1229, 20] width 83 height 27
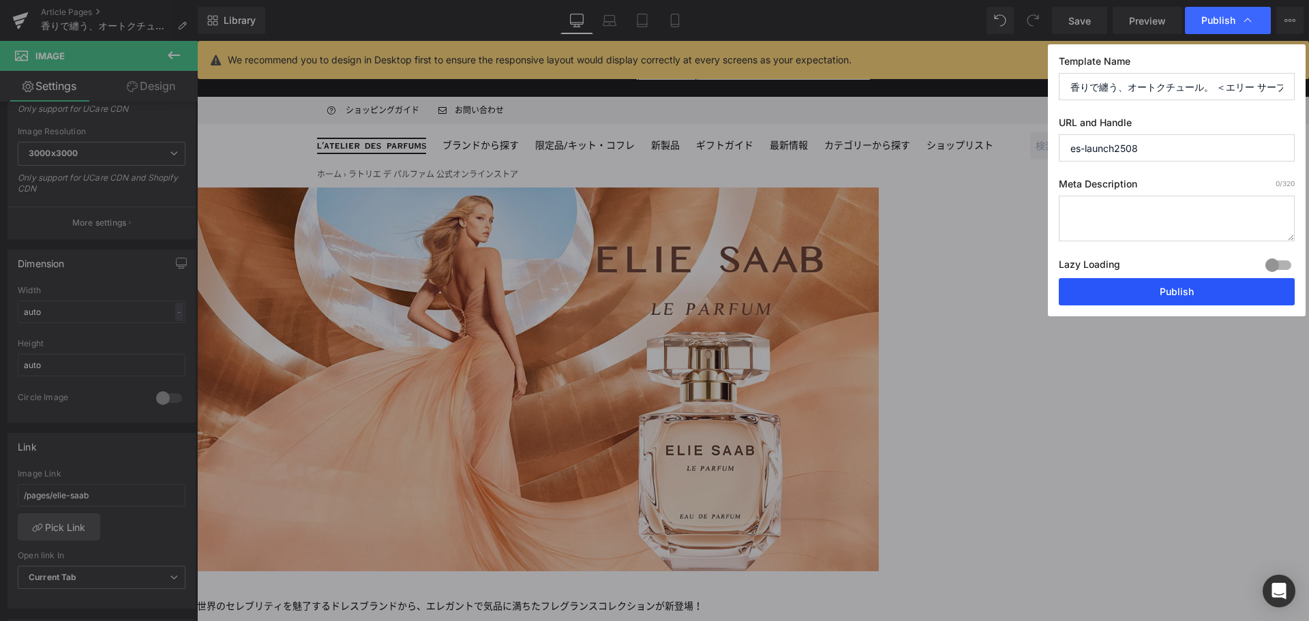
click at [1211, 292] on button "Publish" at bounding box center [1177, 291] width 236 height 27
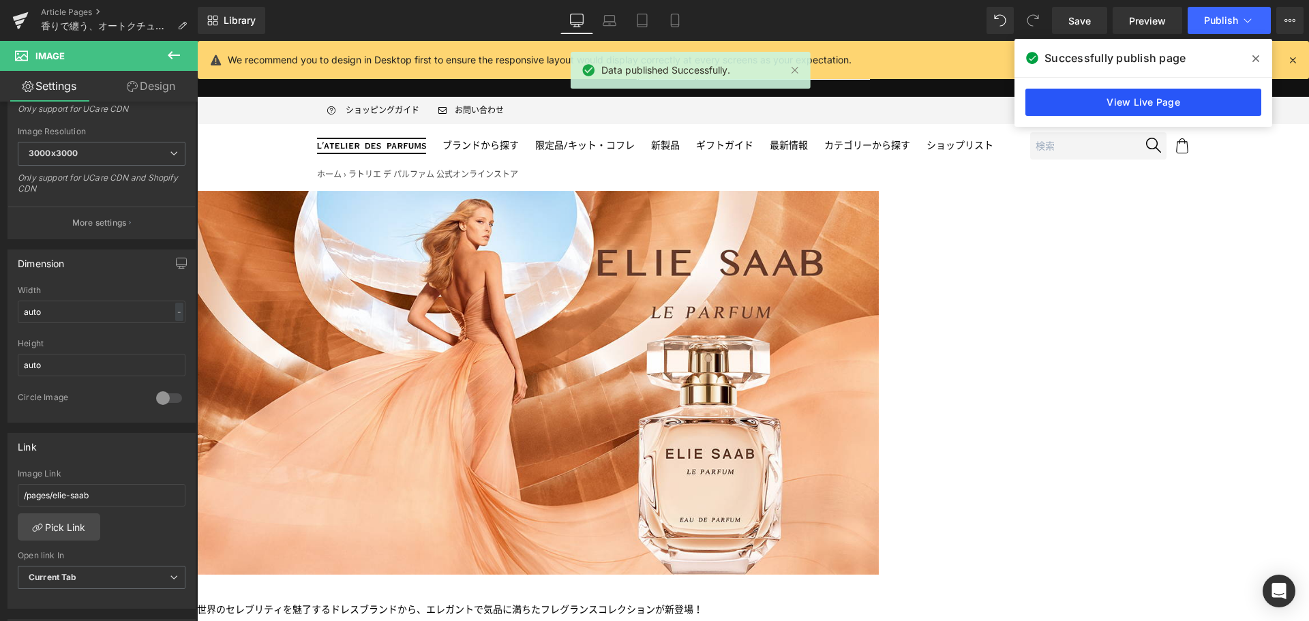
click at [1151, 102] on link "View Live Page" at bounding box center [1143, 102] width 236 height 27
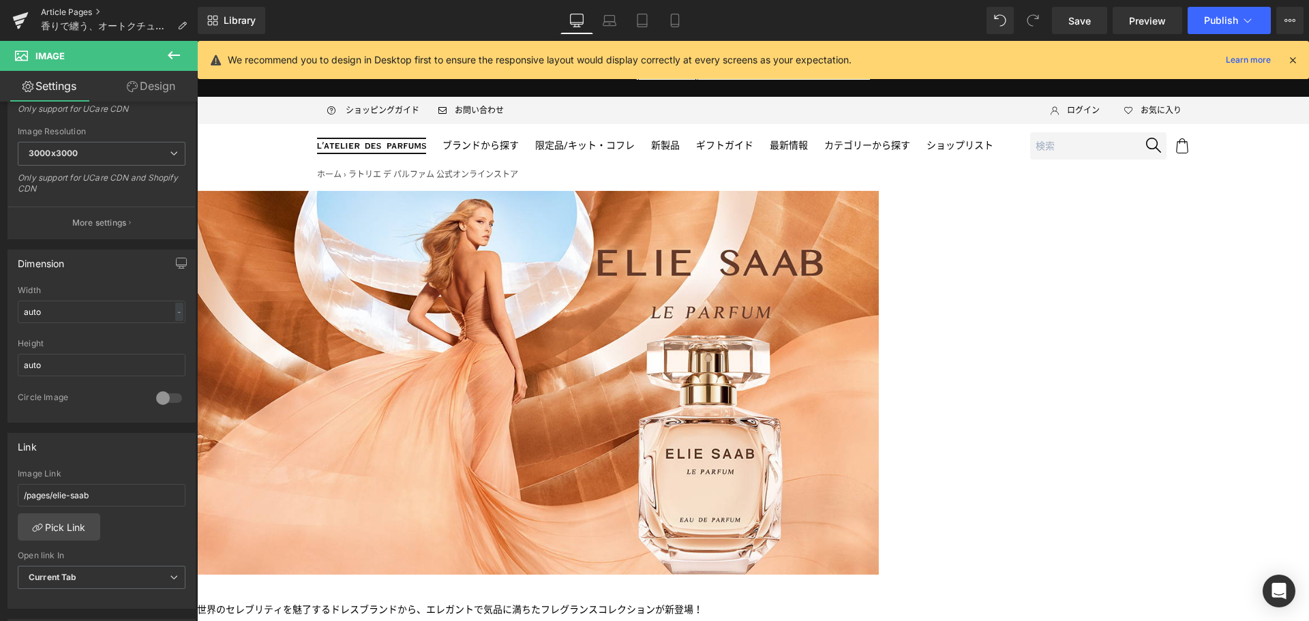
click at [72, 10] on link "Article Pages" at bounding box center [119, 12] width 157 height 11
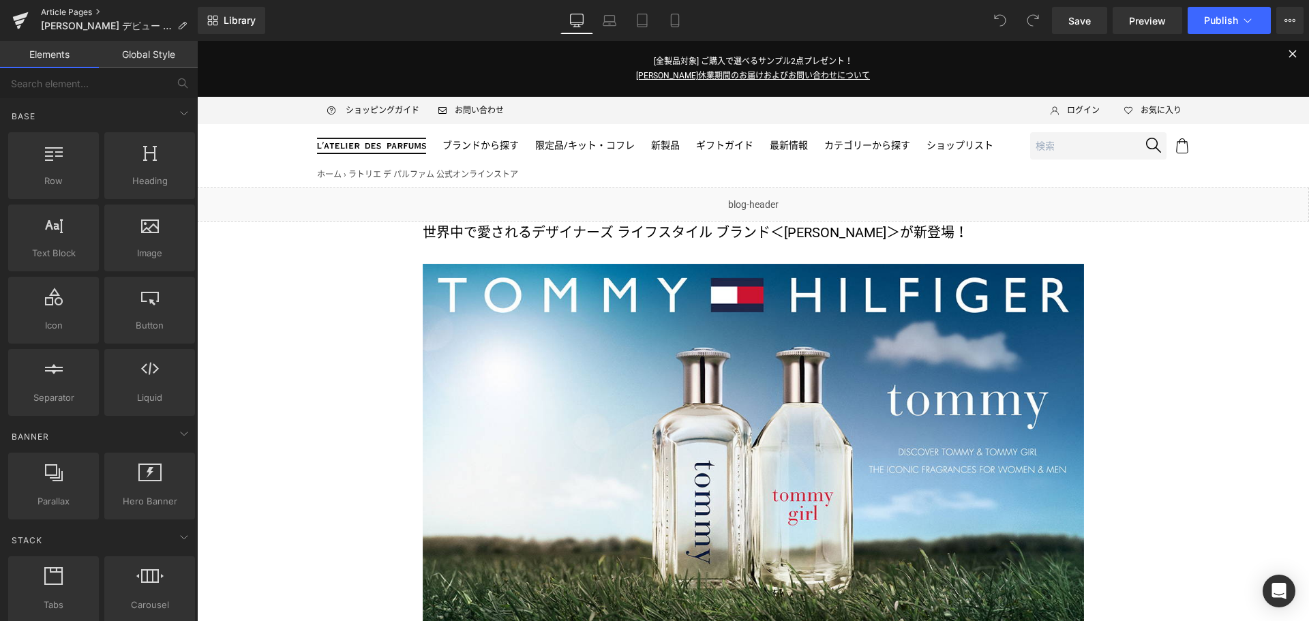
click at [56, 13] on link "Article Pages" at bounding box center [119, 12] width 157 height 11
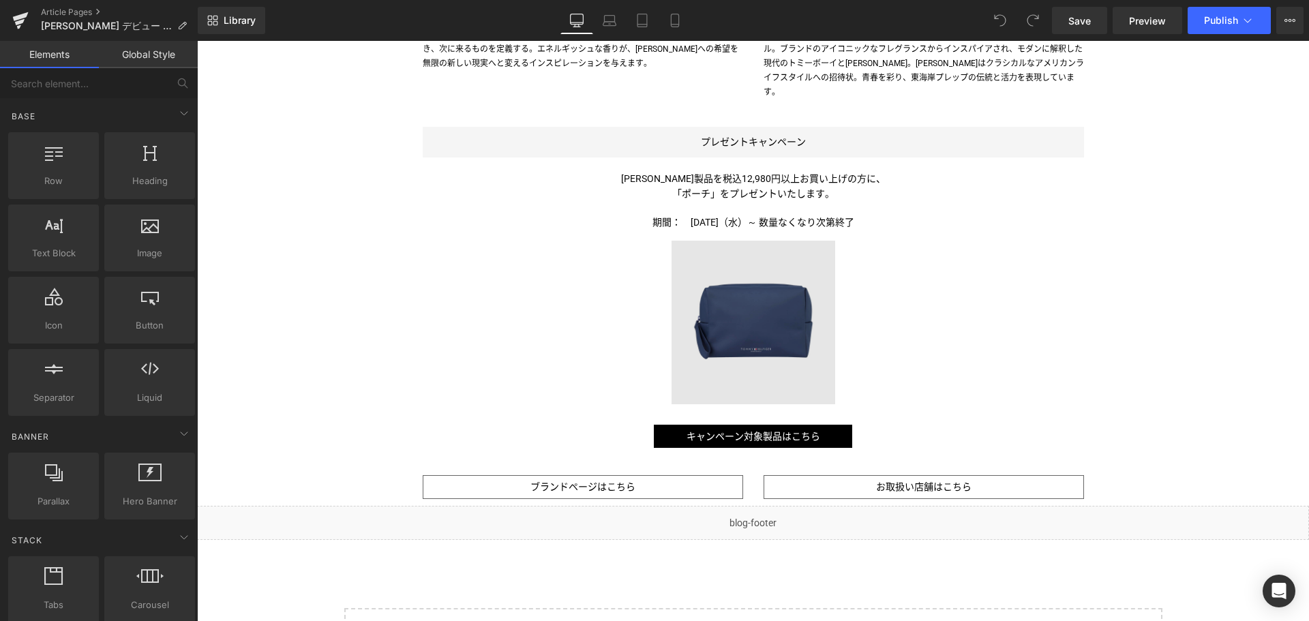
scroll to position [1611, 0]
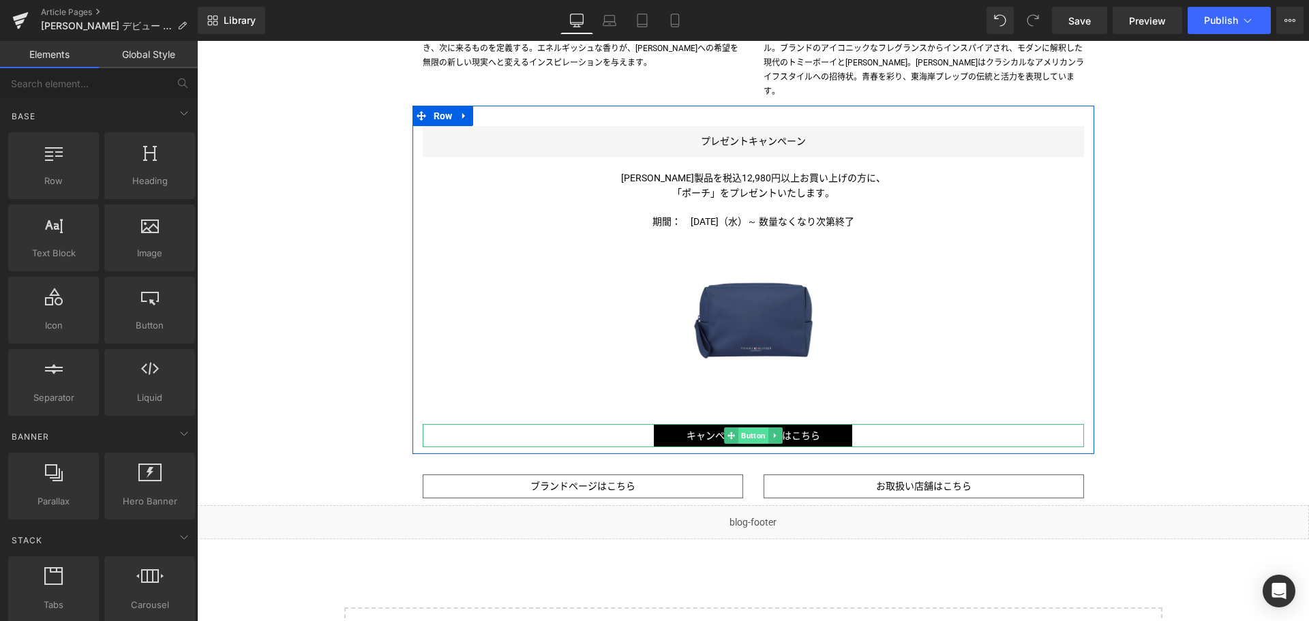
click at [753, 428] on span "Button" at bounding box center [753, 436] width 30 height 16
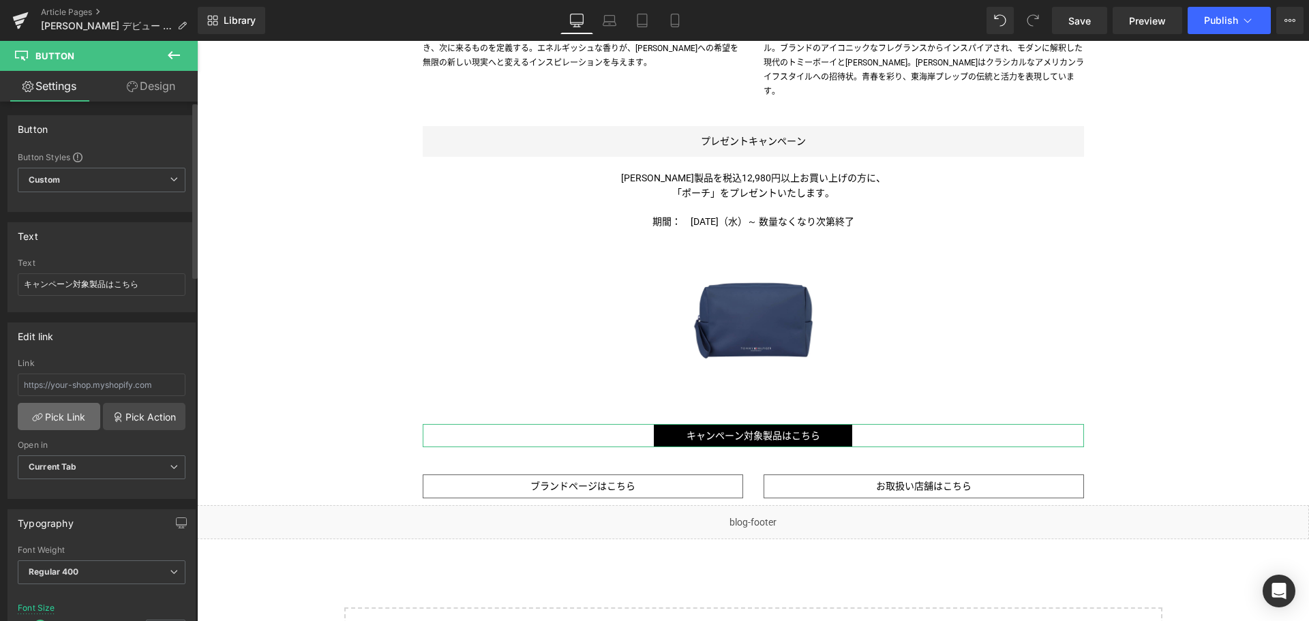
click at [64, 426] on link "Pick Link" at bounding box center [59, 416] width 83 height 27
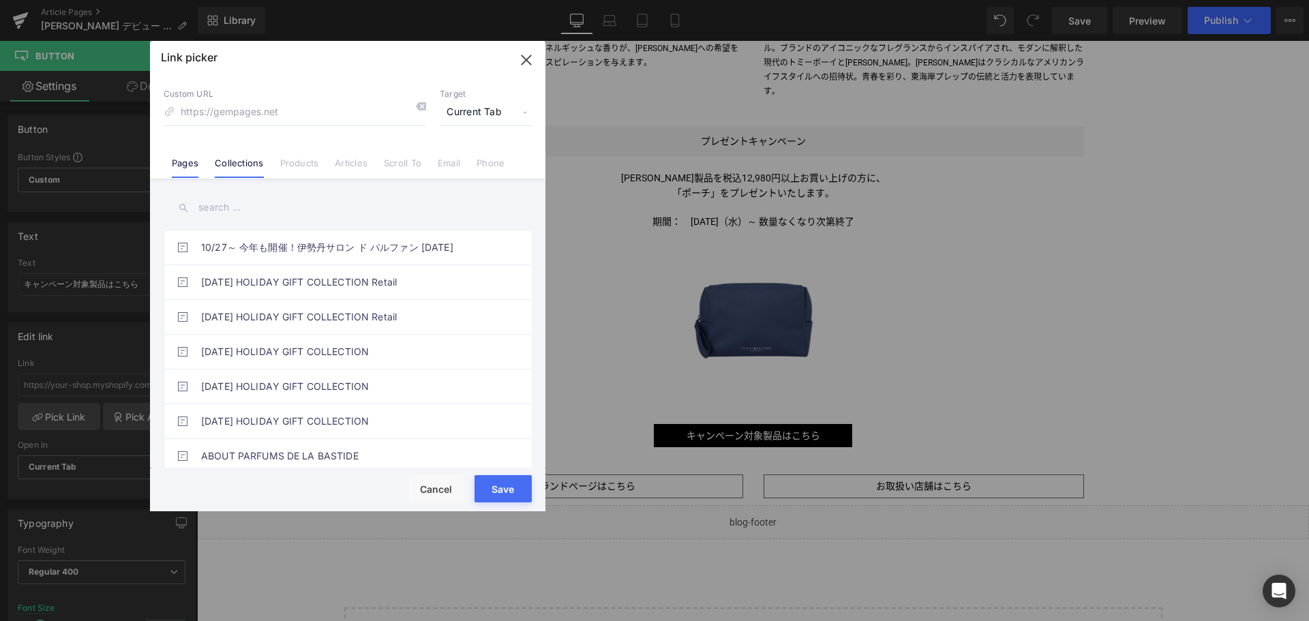
click at [245, 167] on link "Collections" at bounding box center [239, 168] width 48 height 20
click at [0, 0] on input "text" at bounding box center [0, 0] width 0 height 0
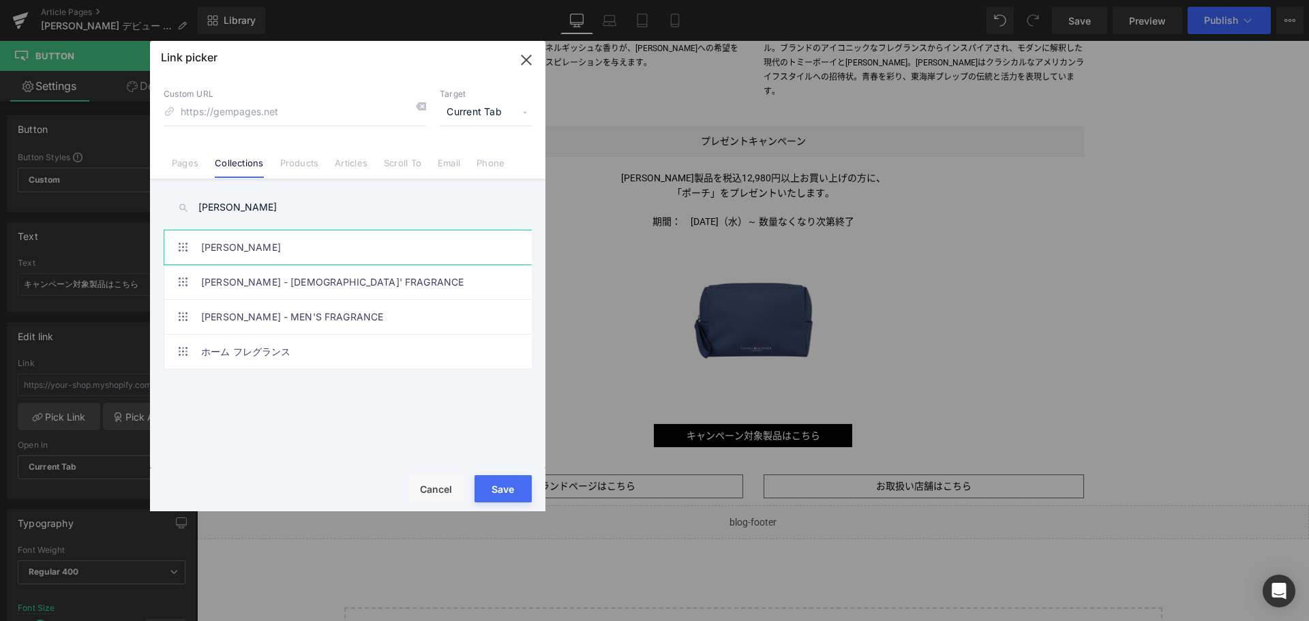
type input "TOMMY HILFIGER"
click at [0, 0] on link "TOMMY HILFIGER" at bounding box center [0, 0] width 0 height 0
type input "/collections/tommy-hilfiger"
click at [503, 485] on button "Save" at bounding box center [503, 488] width 57 height 27
type input "/collections/tommy-hilfiger"
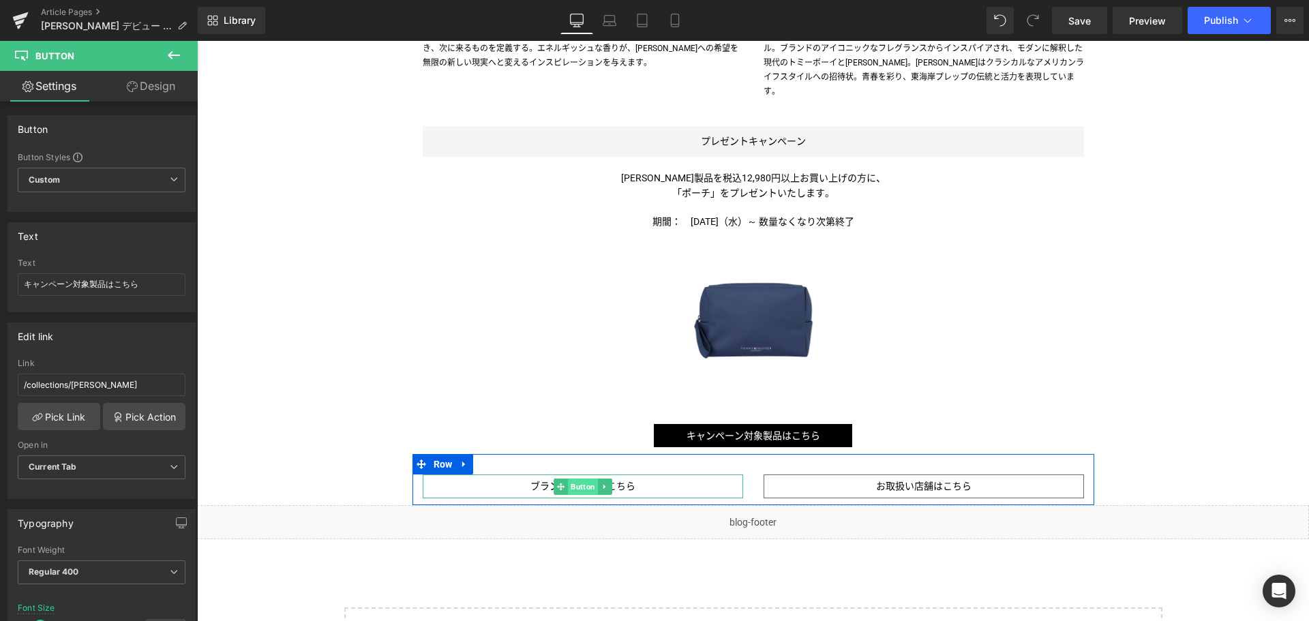
click at [573, 479] on span "Button" at bounding box center [583, 487] width 30 height 16
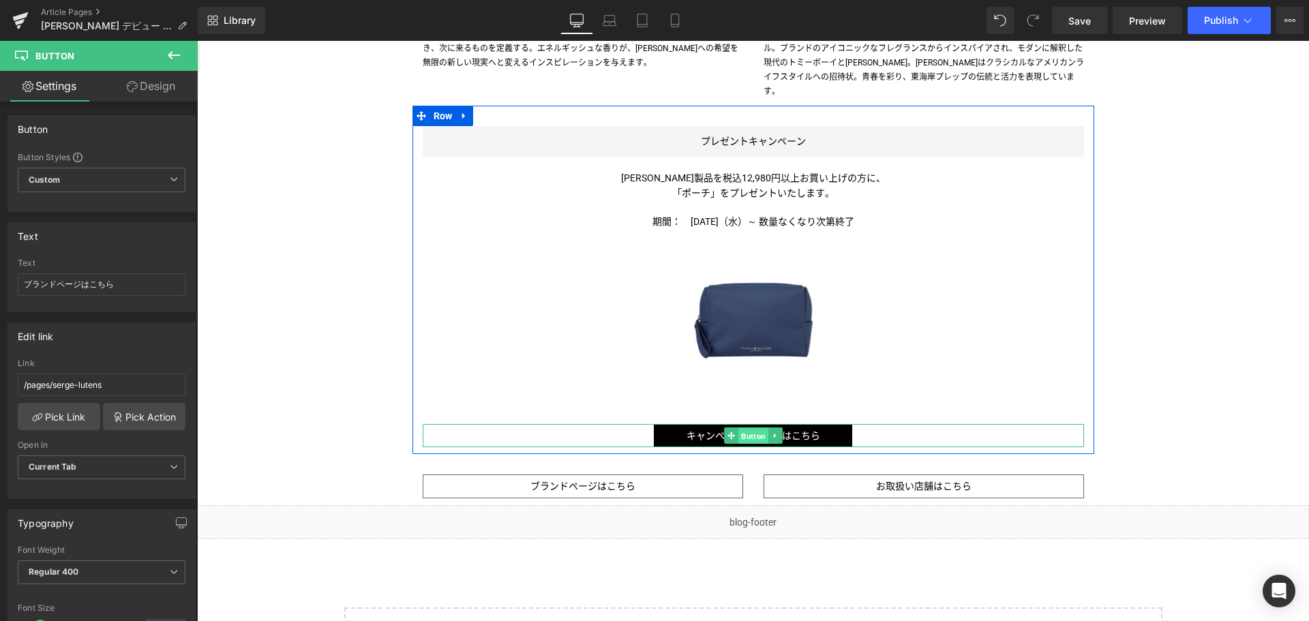
click at [749, 428] on span "Button" at bounding box center [753, 436] width 30 height 16
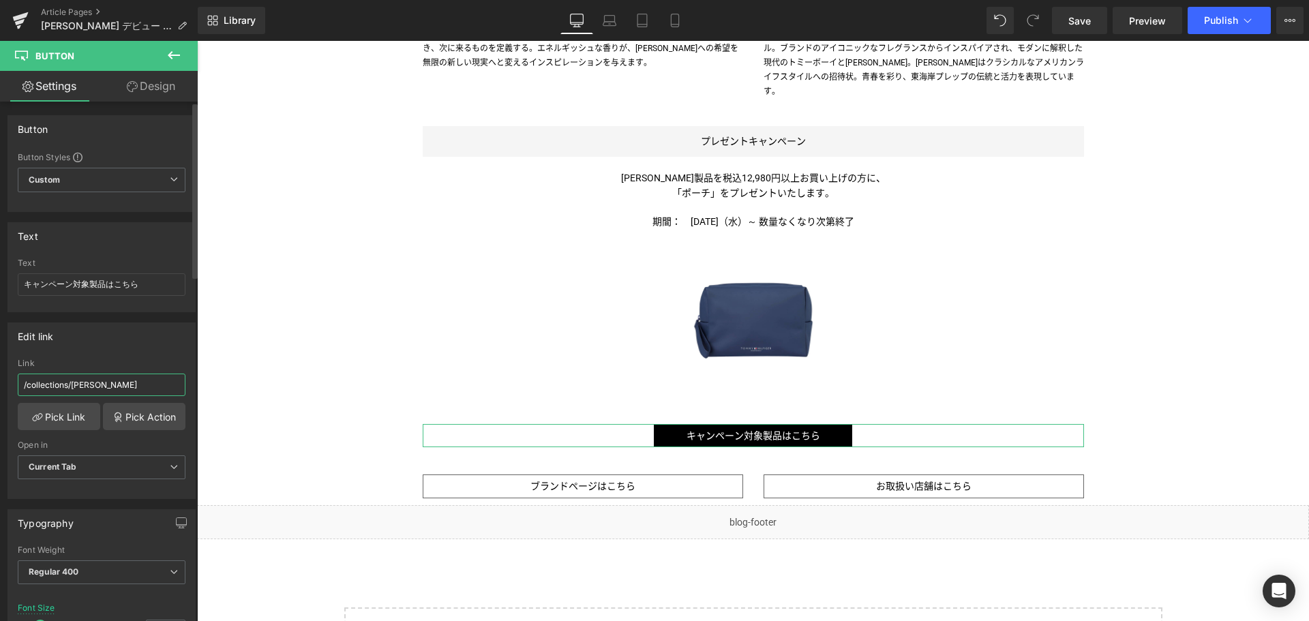
drag, startPoint x: 147, startPoint y: 387, endPoint x: 71, endPoint y: 395, distance: 76.1
click at [71, 395] on input "/collections/tommy-hilfiger" at bounding box center [102, 385] width 168 height 23
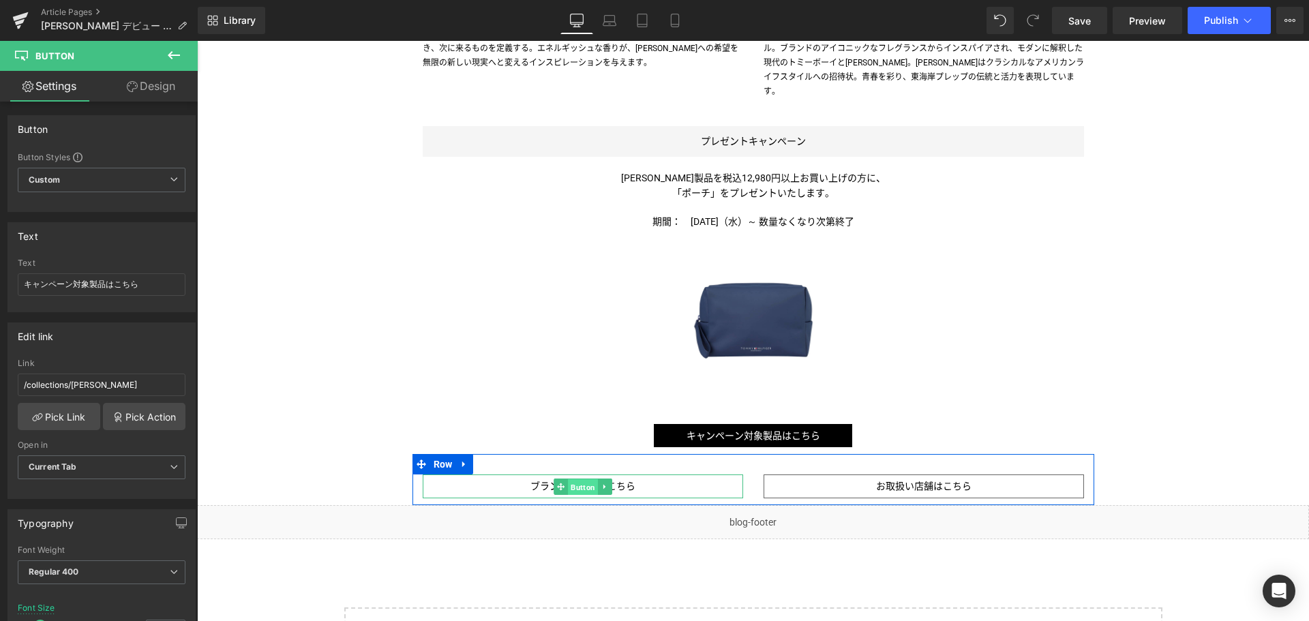
click at [579, 479] on span "Button" at bounding box center [583, 487] width 30 height 16
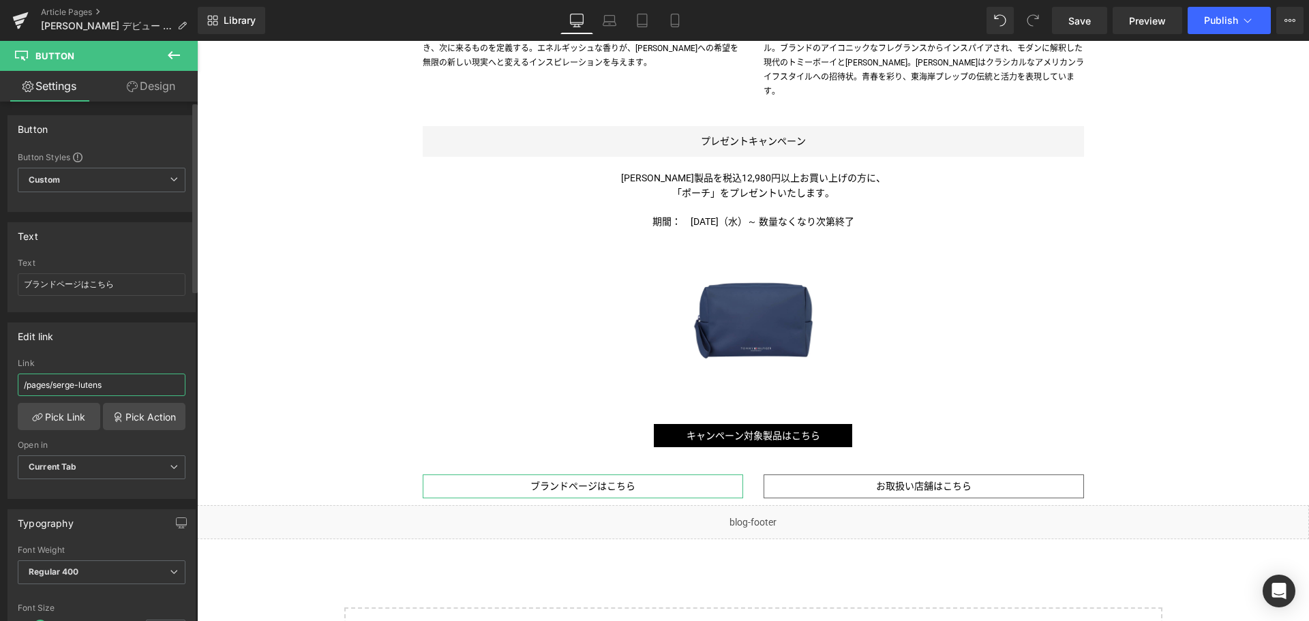
drag, startPoint x: 123, startPoint y: 383, endPoint x: 68, endPoint y: 390, distance: 55.1
click at [68, 390] on input "/pages/serge-lutens" at bounding box center [102, 385] width 168 height 23
paste input "tommy-hilfiger"
type input "/pages/tommy-hilfiger"
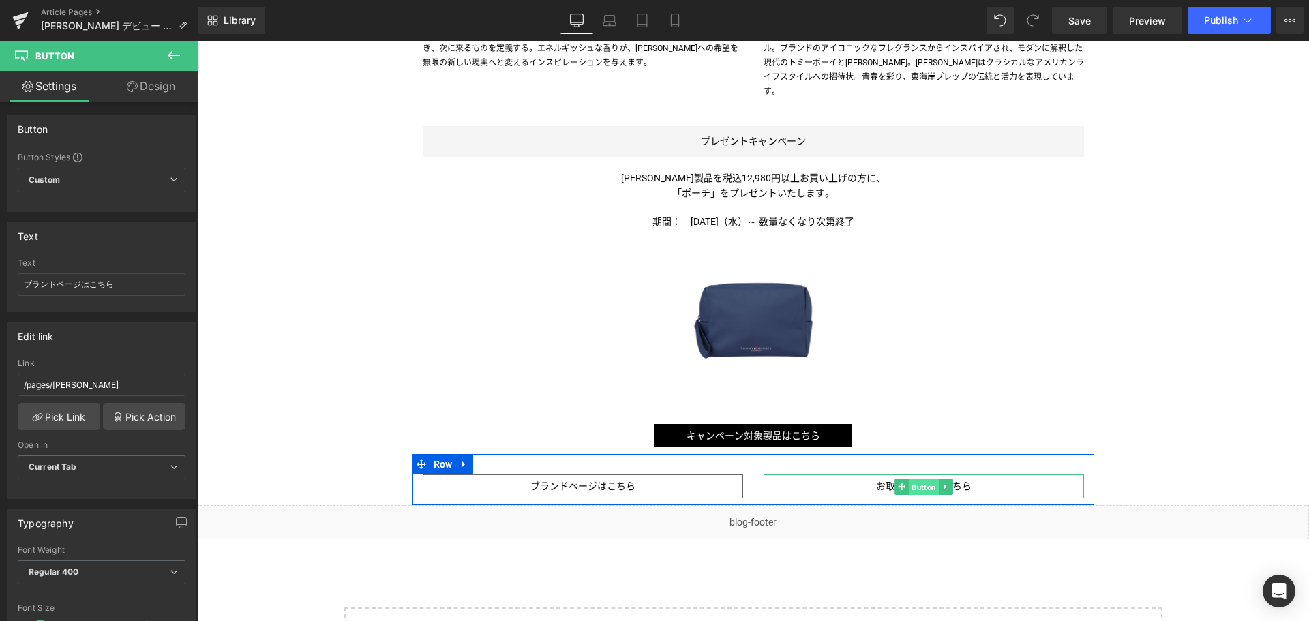
click at [918, 479] on span "Button" at bounding box center [924, 487] width 30 height 16
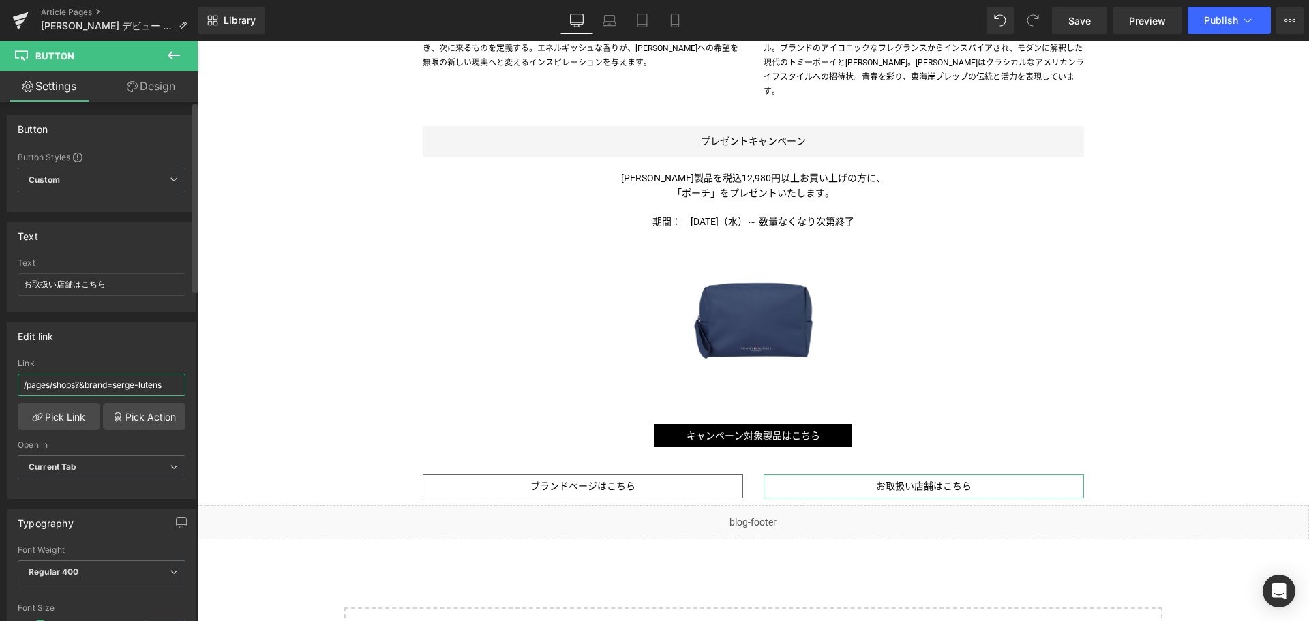
click at [173, 385] on input "/pages/shops?&brand=serge-lutens" at bounding box center [102, 385] width 168 height 23
paste input "tommy-hilfiger"
type input "/pages/shops?&brand=tommy-hilfiger"
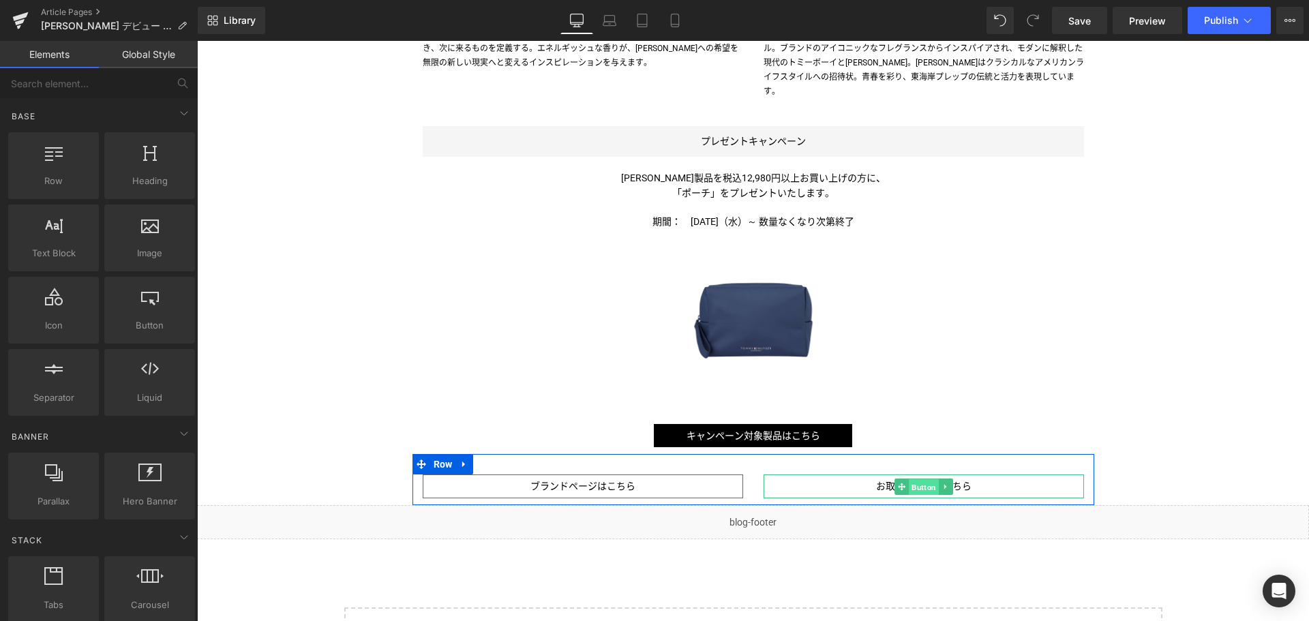
click at [910, 479] on span "Button" at bounding box center [924, 487] width 30 height 16
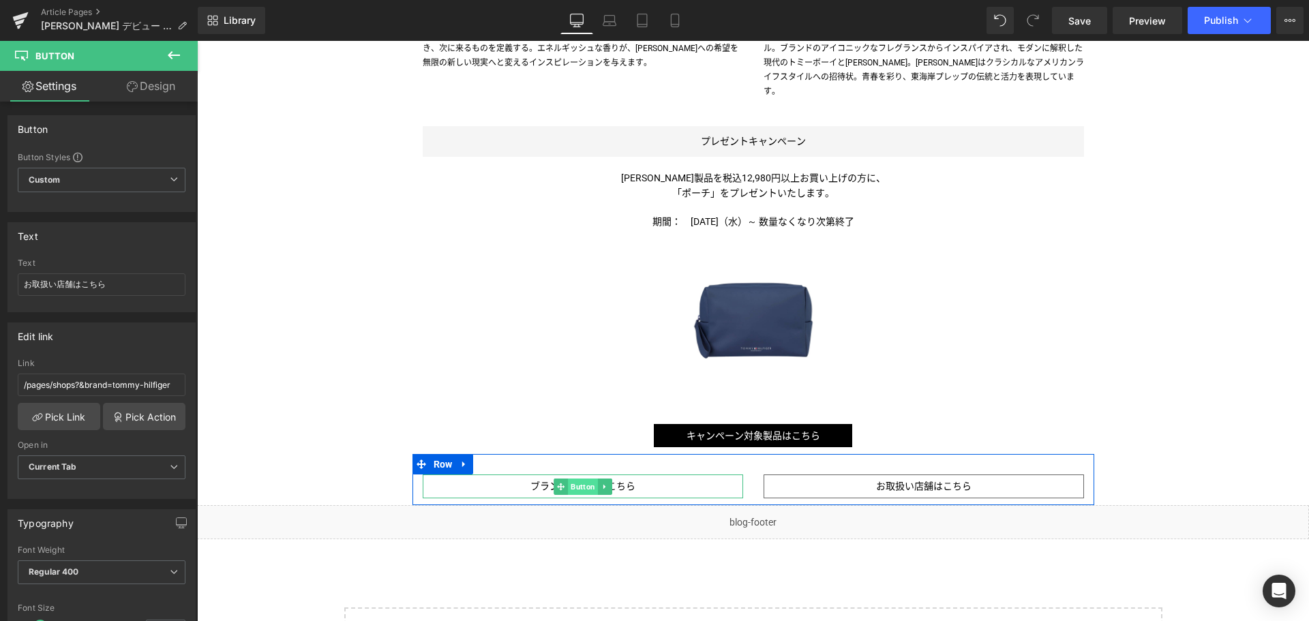
click at [578, 479] on span "Button" at bounding box center [583, 487] width 30 height 16
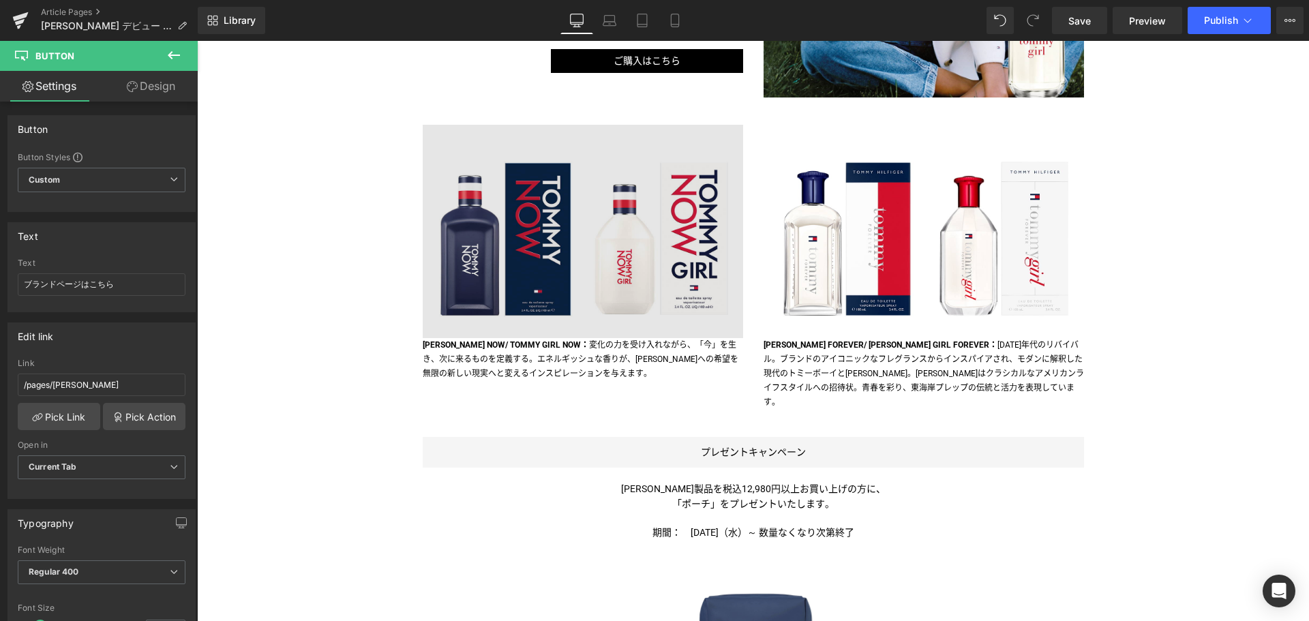
scroll to position [1300, 0]
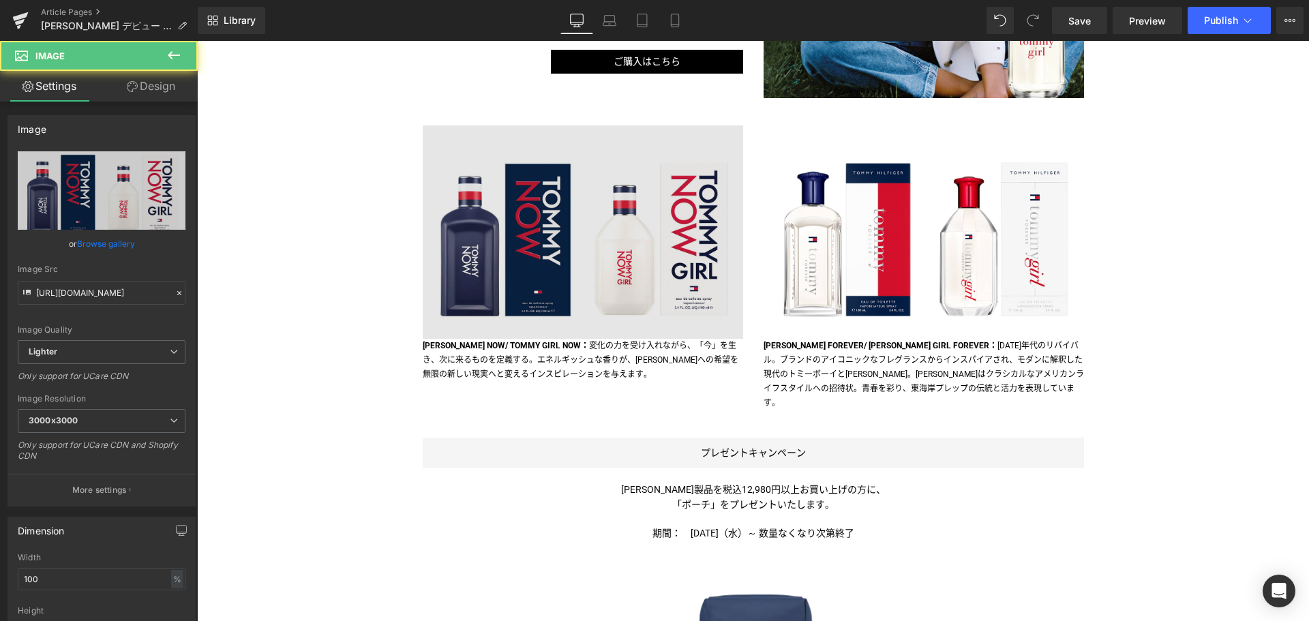
click at [560, 254] on img at bounding box center [583, 231] width 320 height 213
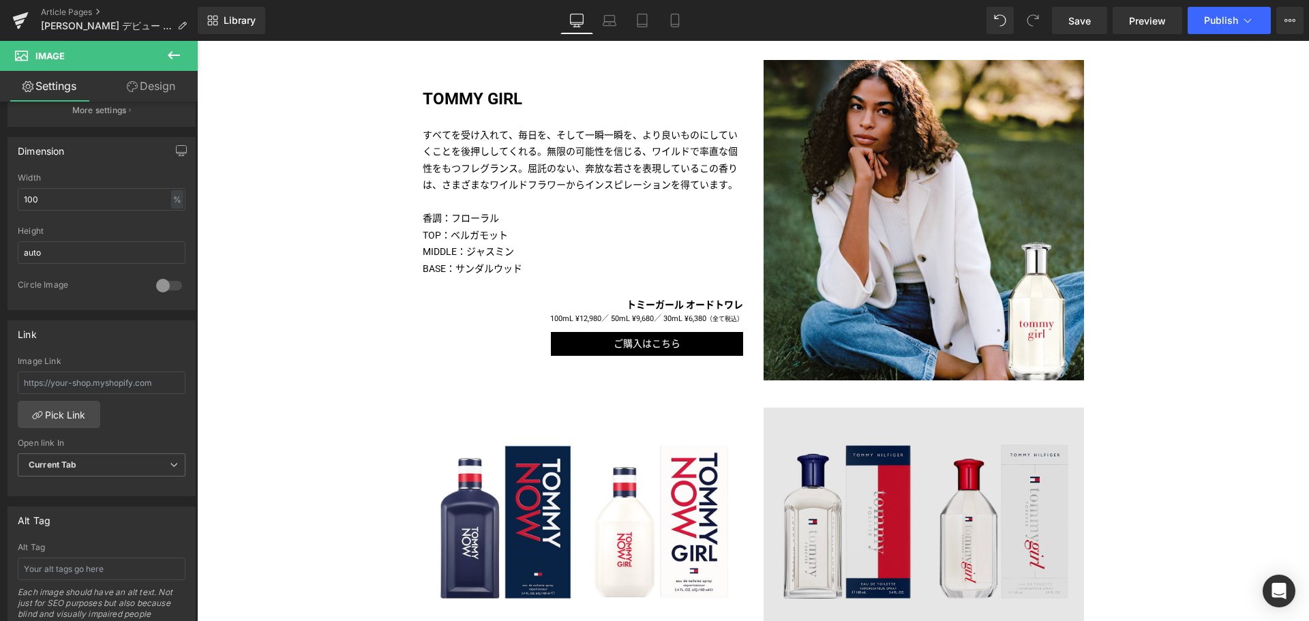
scroll to position [1018, 0]
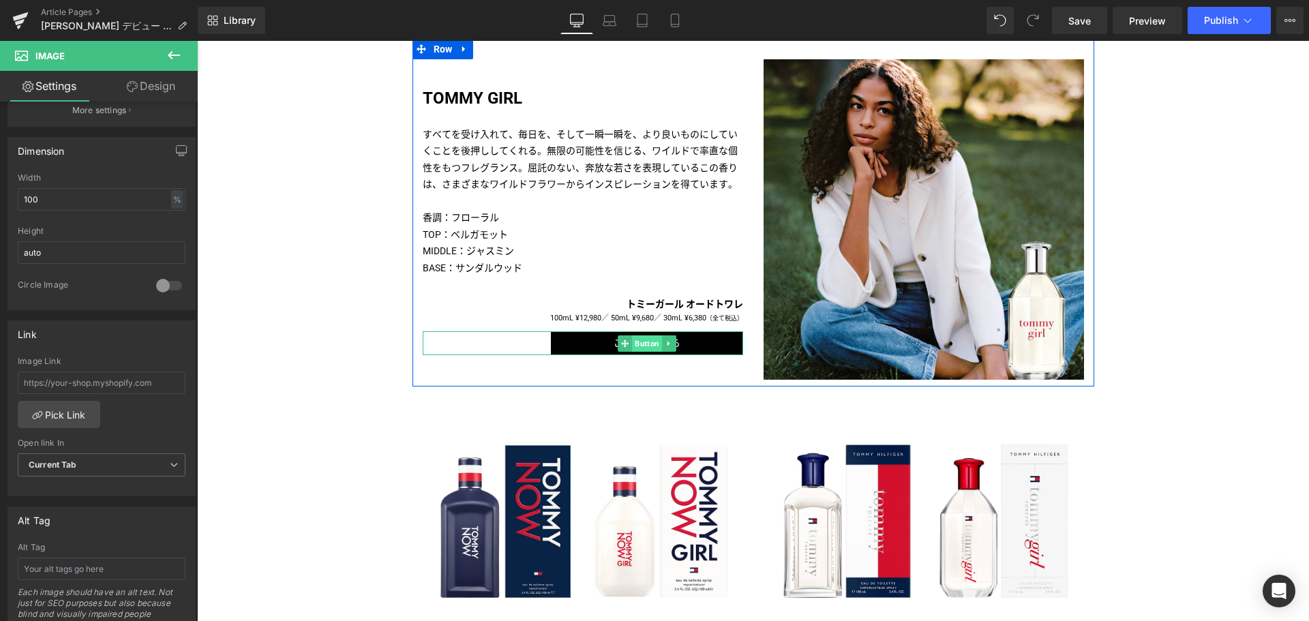
click at [640, 340] on span "Button" at bounding box center [647, 343] width 30 height 16
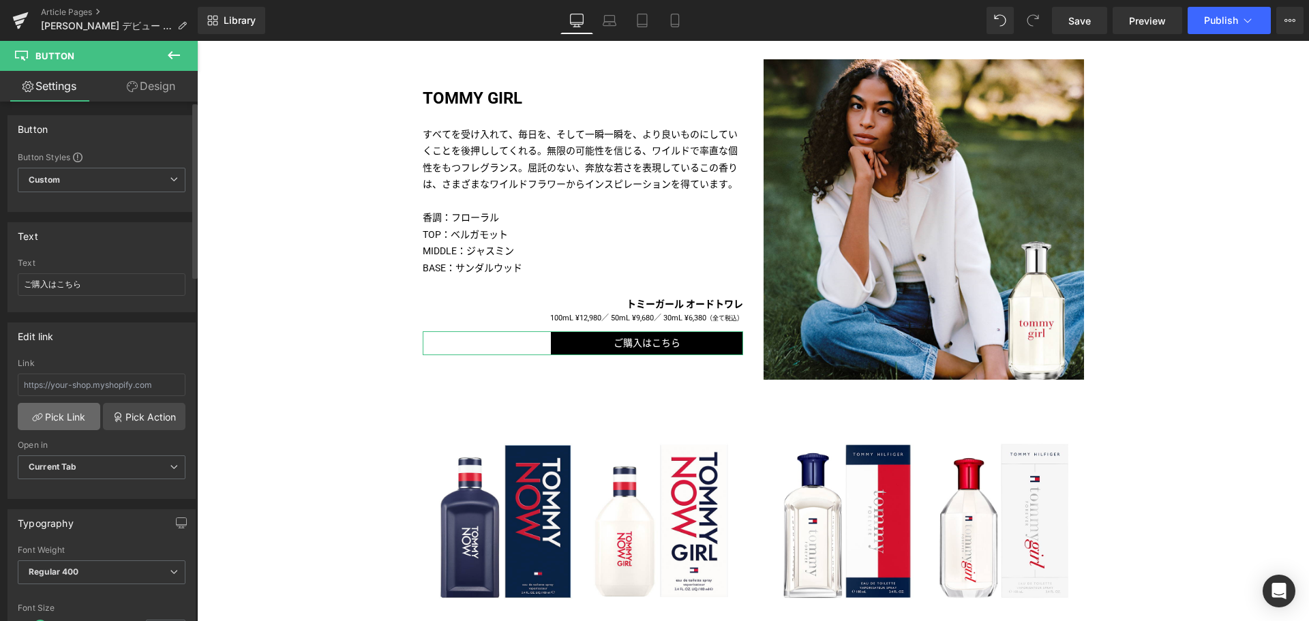
click at [69, 418] on link "Pick Link" at bounding box center [59, 416] width 83 height 27
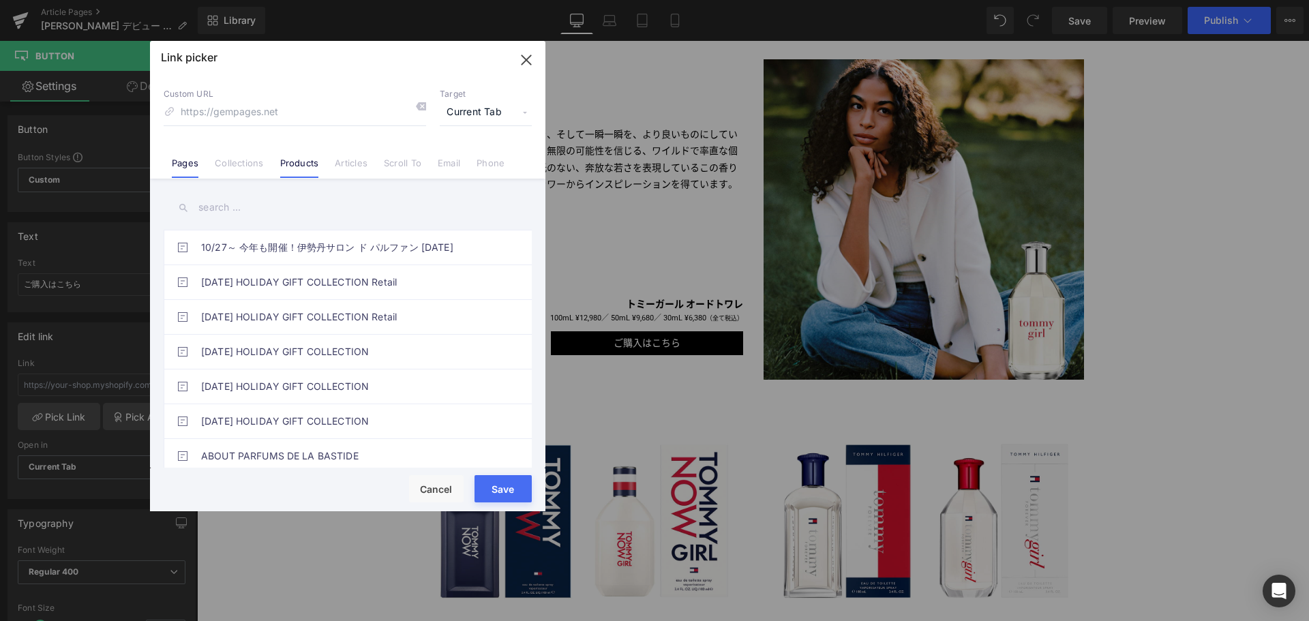
click at [296, 164] on link "Products" at bounding box center [299, 168] width 39 height 20
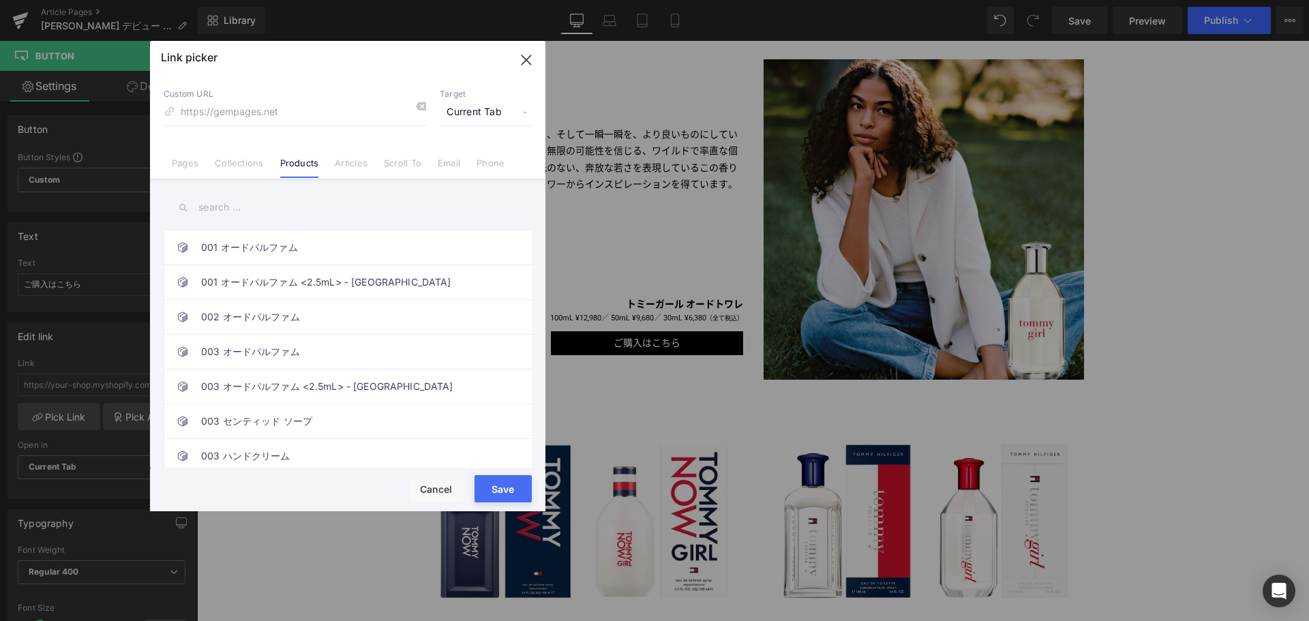
click at [237, 207] on input "text" at bounding box center [348, 207] width 368 height 31
type input "トミー"
click at [293, 297] on link "トミー ガール オードトワレ" at bounding box center [351, 282] width 300 height 34
type input "/products/tommy-girl-edt-spray"
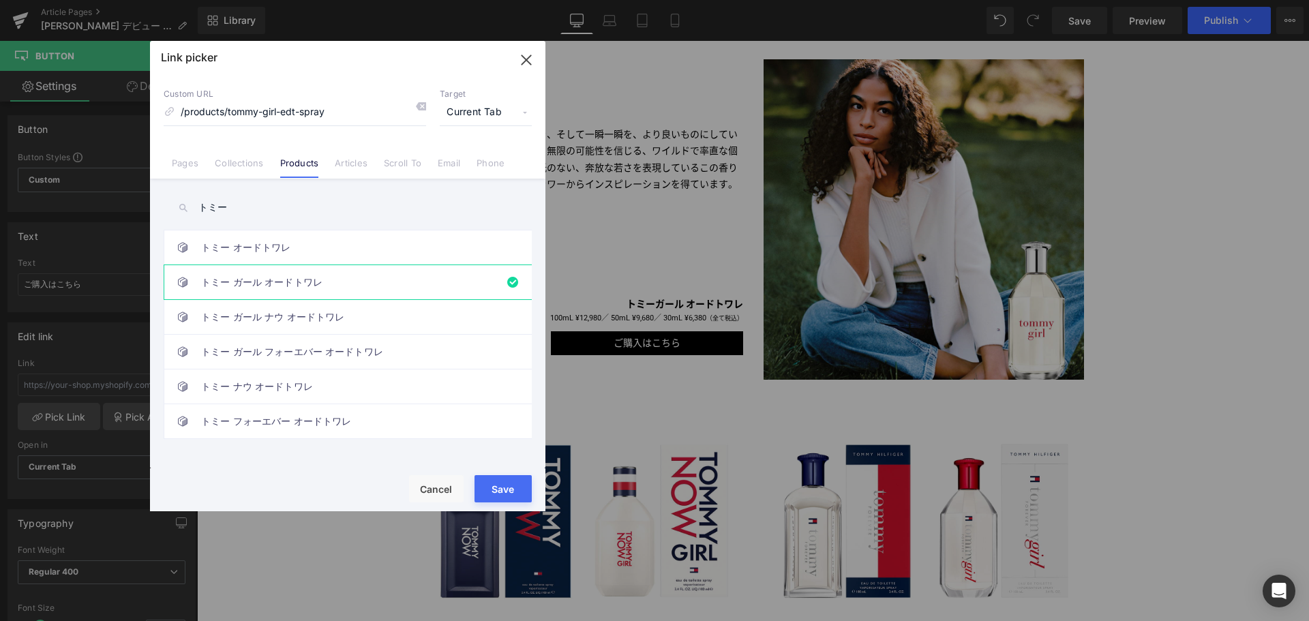
click at [509, 487] on button "Save" at bounding box center [503, 488] width 57 height 27
type input "/products/tommy-girl-edt-spray"
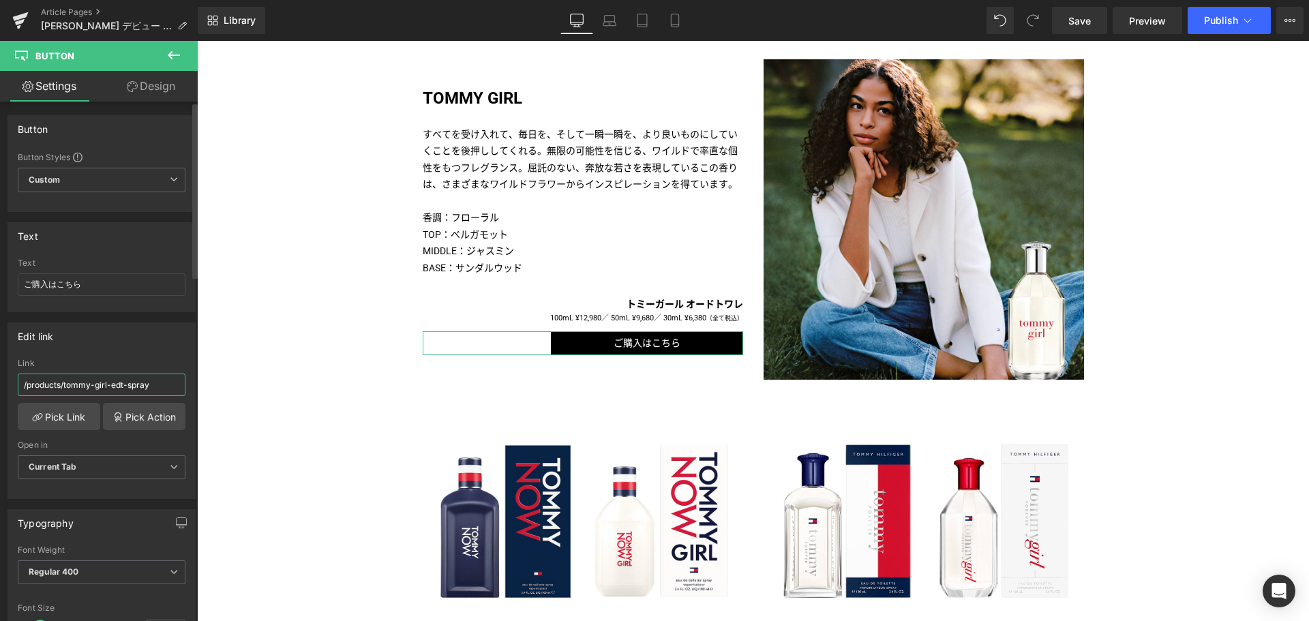
drag, startPoint x: 175, startPoint y: 383, endPoint x: 0, endPoint y: 389, distance: 174.6
click at [0, 389] on div "Edit link /products/tommy-girl-edt-spray Link /products/tommy-girl-edt-spray Pi…" at bounding box center [102, 405] width 204 height 187
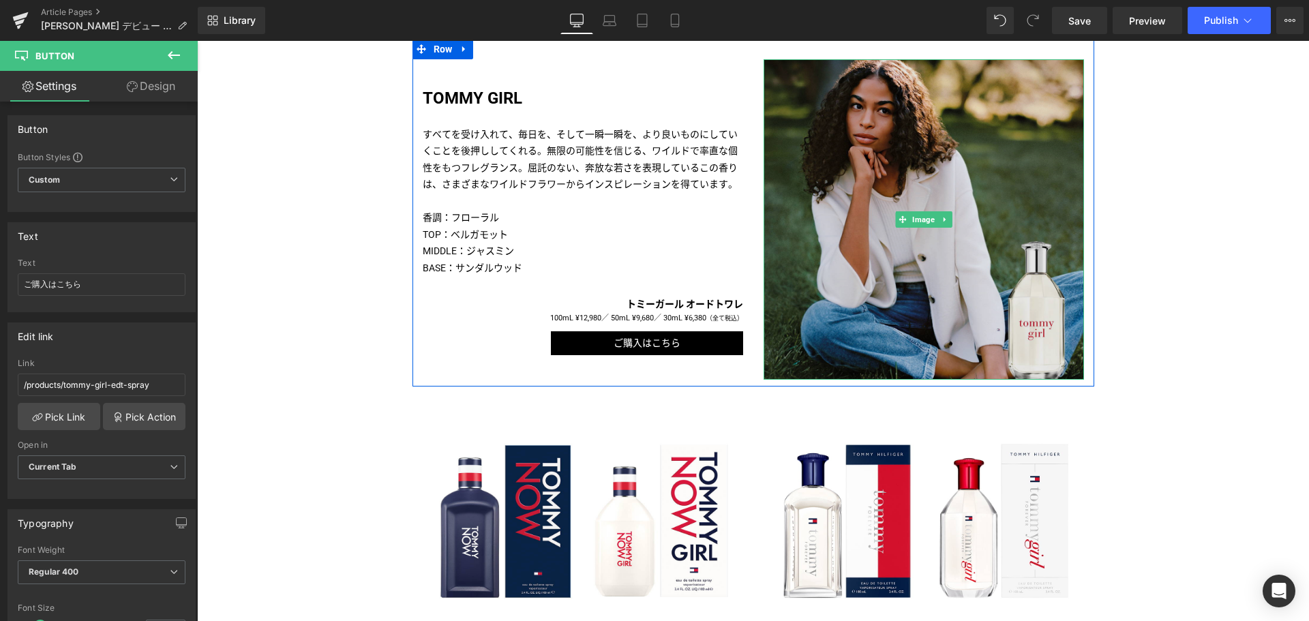
click at [826, 278] on img at bounding box center [924, 219] width 320 height 320
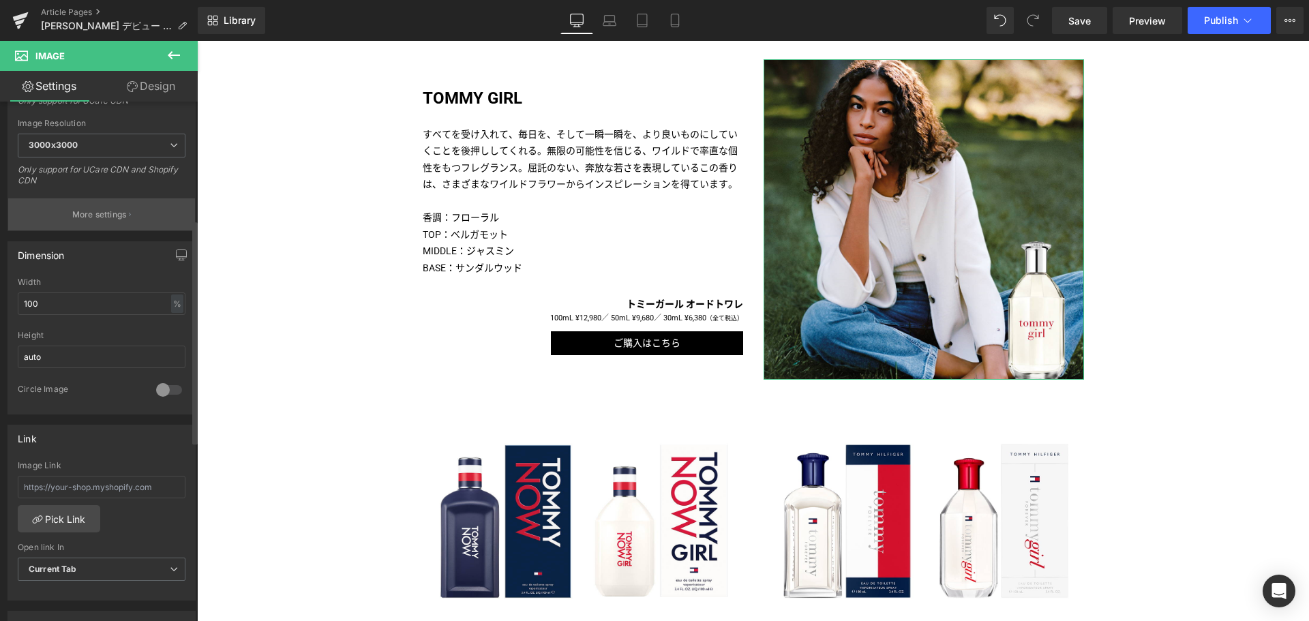
scroll to position [278, 0]
click at [104, 475] on input "text" at bounding box center [102, 484] width 168 height 23
paste input "/products/tommy-girl-edt-spray"
type input "/products/tommy-girl-edt-spray"
click at [683, 20] on link "Mobile" at bounding box center [675, 20] width 33 height 27
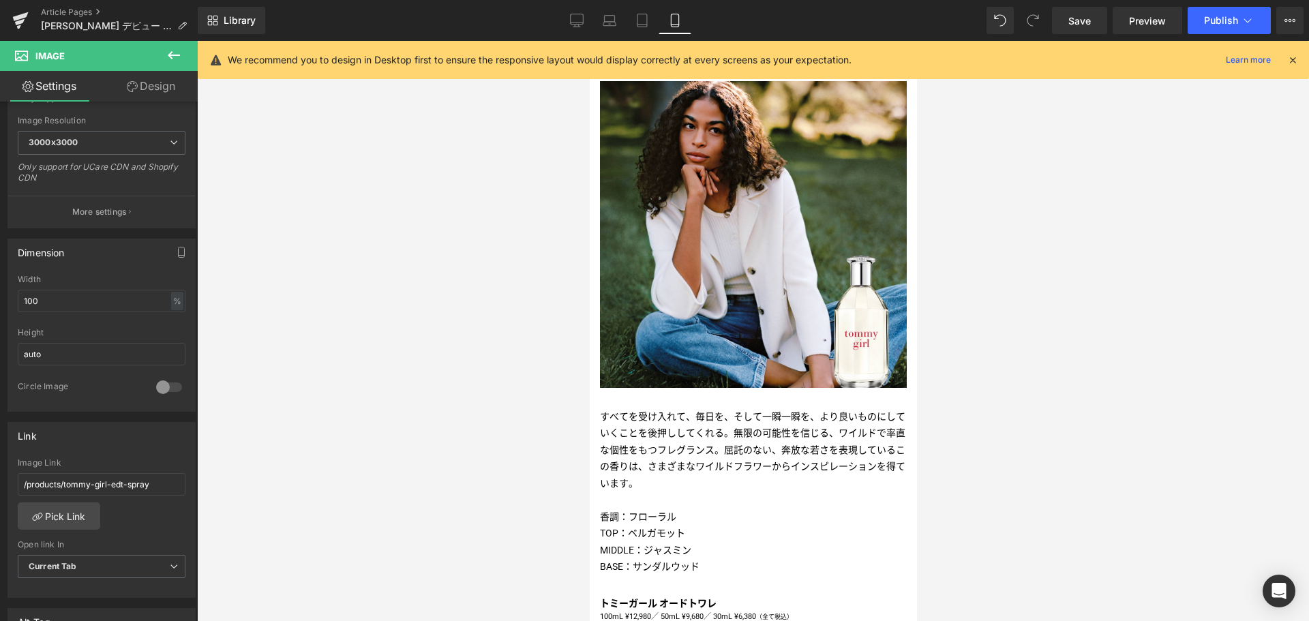
scroll to position [1268, 0]
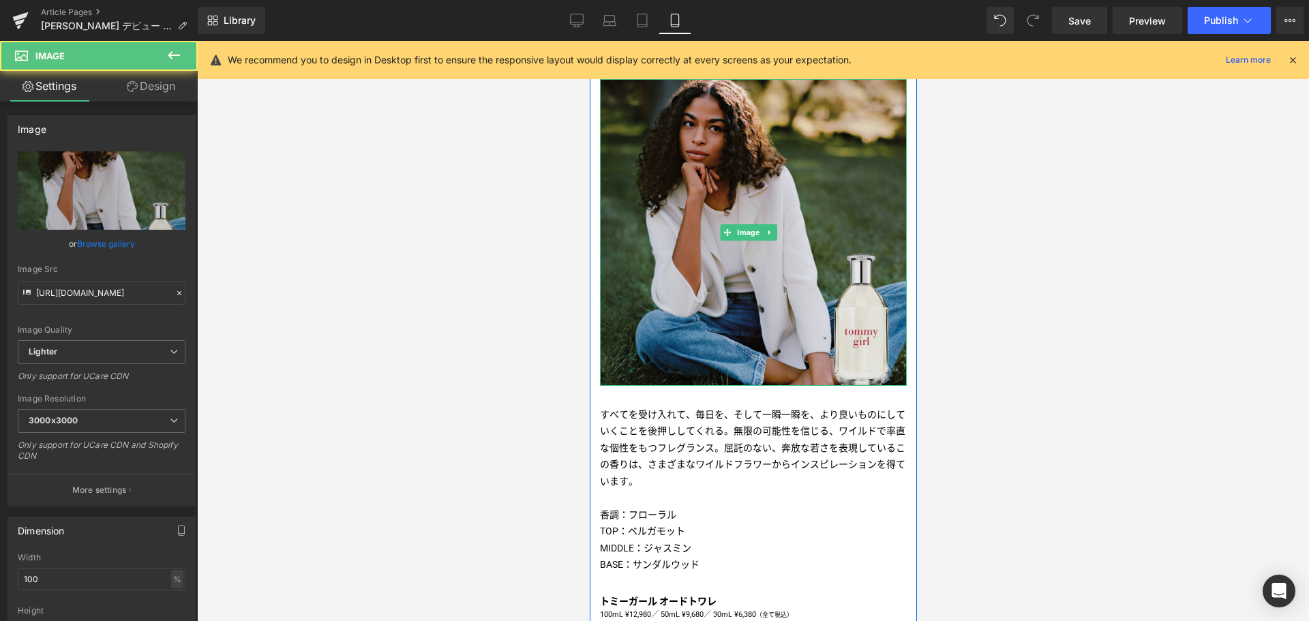
click at [683, 282] on img at bounding box center [752, 232] width 307 height 307
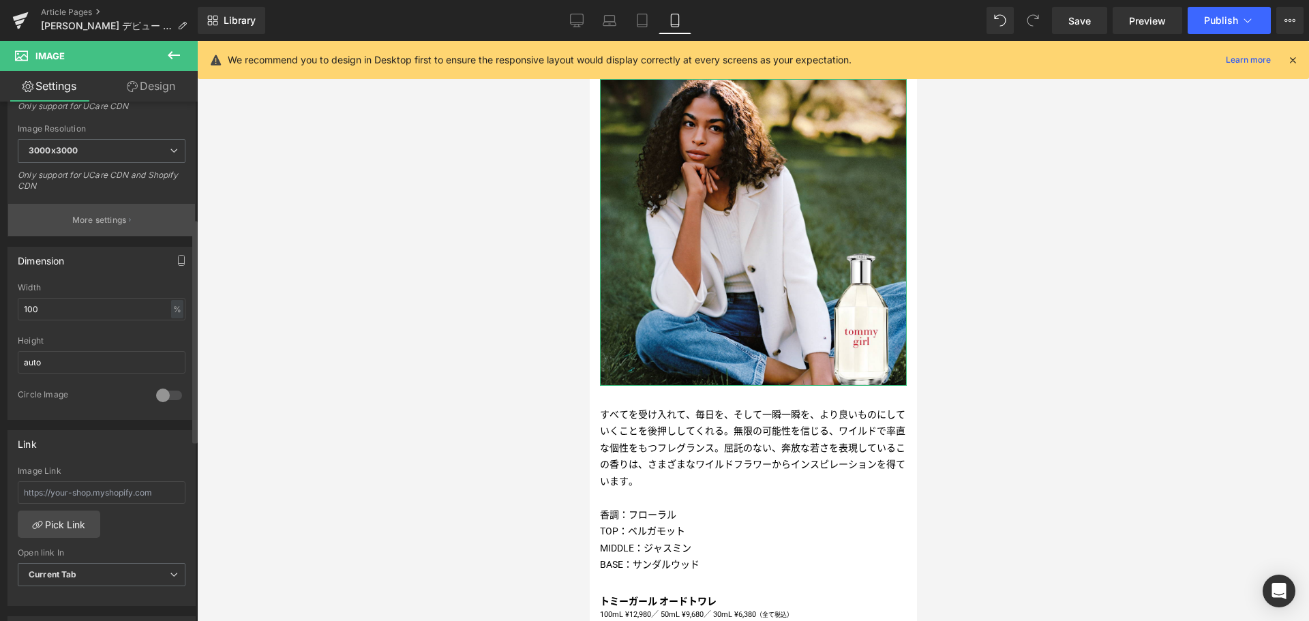
scroll to position [271, 0]
click at [102, 493] on input "text" at bounding box center [102, 491] width 168 height 23
paste input "/products/tommy-girl-edt-spray"
type input "/products/tommy-girl-edt-spray"
click at [583, 29] on link "Desktop" at bounding box center [576, 20] width 33 height 27
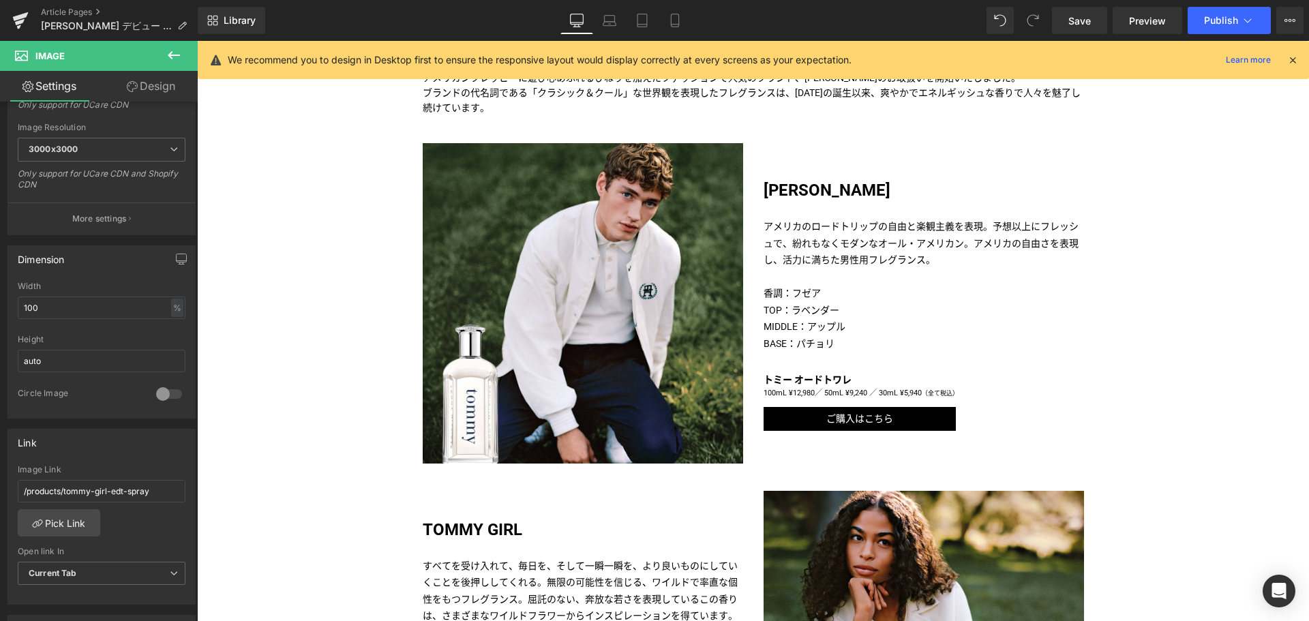
scroll to position [596, 0]
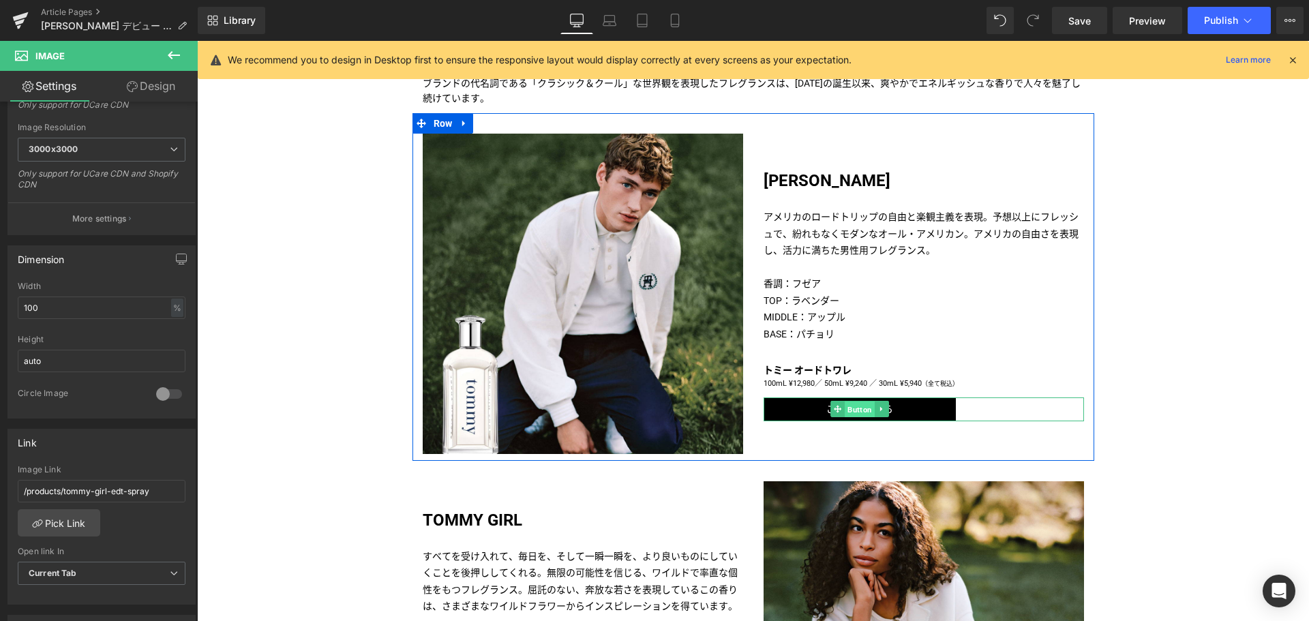
click at [852, 408] on span "Button" at bounding box center [860, 410] width 30 height 16
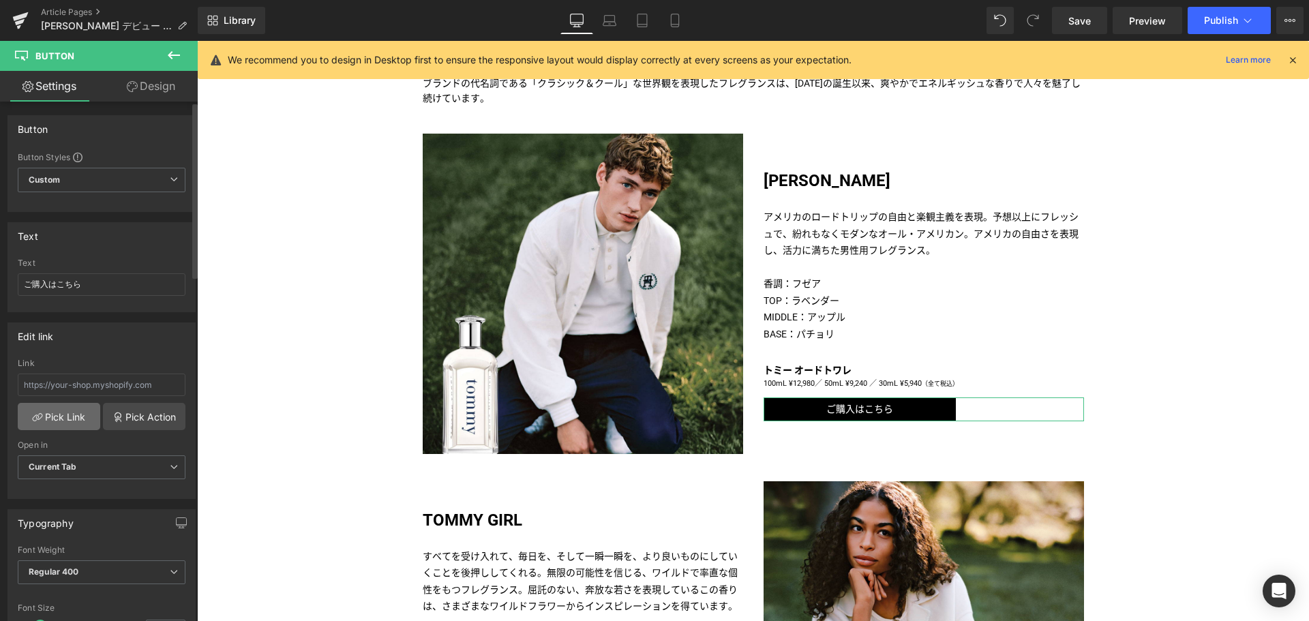
click at [70, 419] on link "Pick Link" at bounding box center [59, 416] width 83 height 27
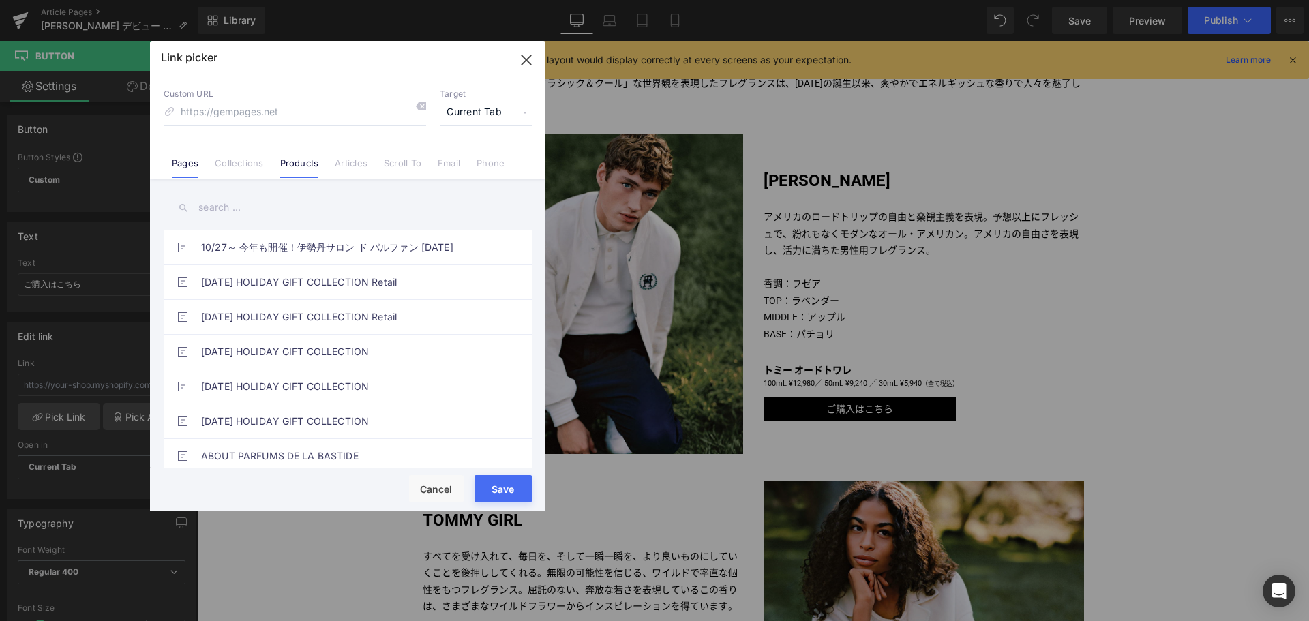
click at [309, 149] on li "Products" at bounding box center [299, 158] width 55 height 24
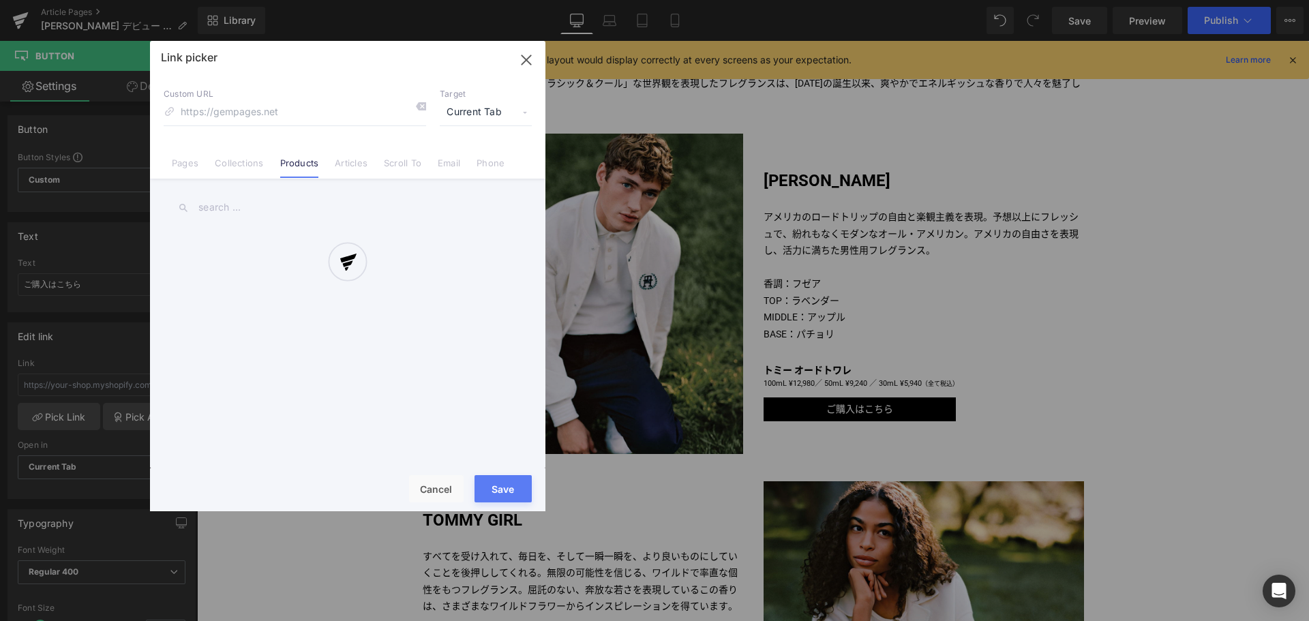
click at [293, 220] on div at bounding box center [347, 276] width 395 height 470
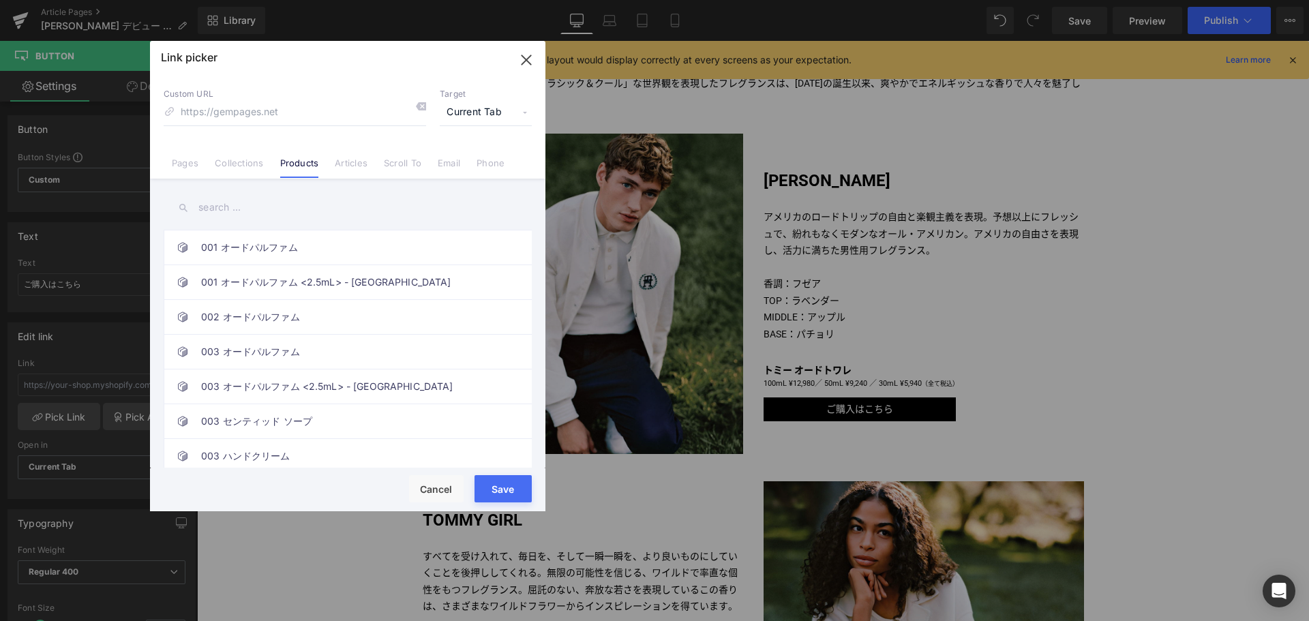
click at [274, 209] on input "text" at bounding box center [348, 207] width 368 height 31
type input "トミー"
click at [278, 244] on link "トミー オードトワレ" at bounding box center [351, 247] width 300 height 34
type input "/products/tommy-edt-spray"
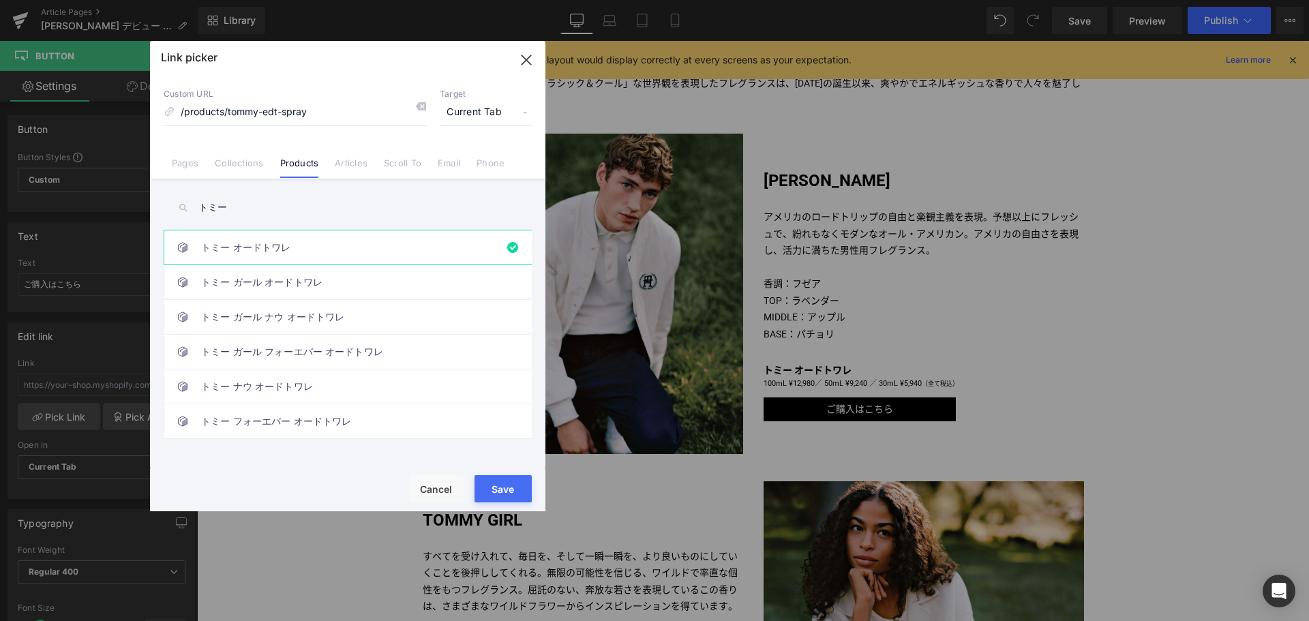
click at [498, 490] on button "Save" at bounding box center [503, 488] width 57 height 27
type input "/products/tommy-edt-spray"
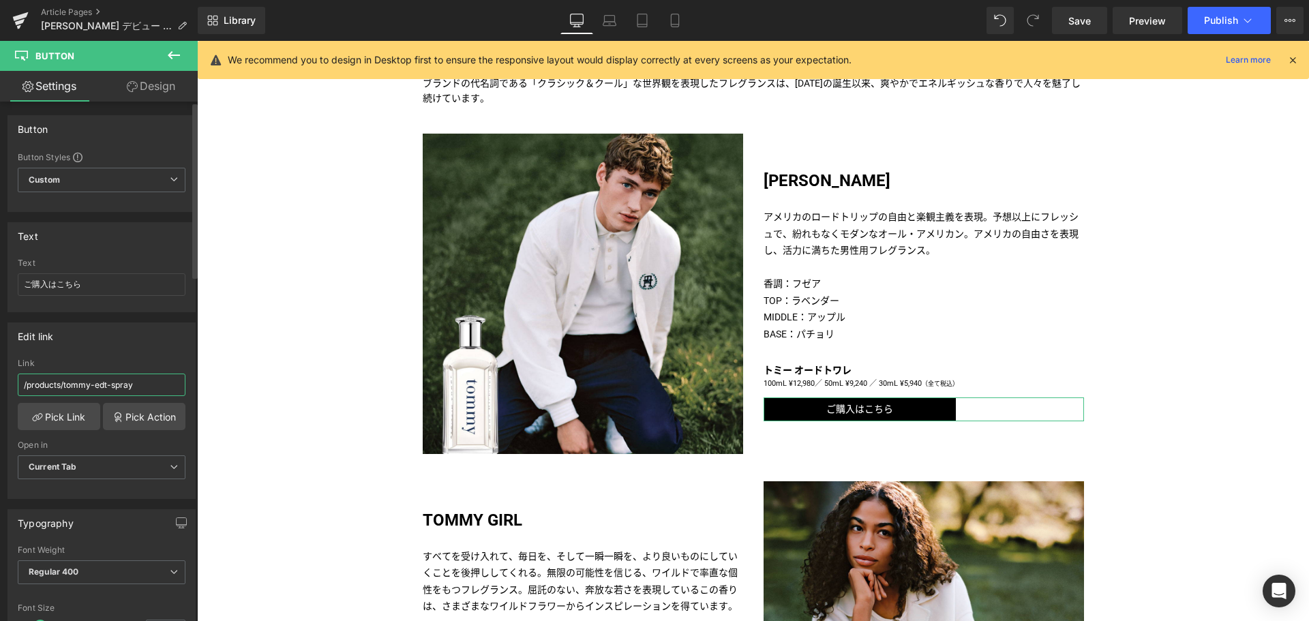
drag, startPoint x: 145, startPoint y: 389, endPoint x: 0, endPoint y: 365, distance: 147.3
click at [0, 365] on div "Edit link /products/tommy-edt-spray Link /products/tommy-edt-spray Pick Link Pi…" at bounding box center [102, 405] width 204 height 187
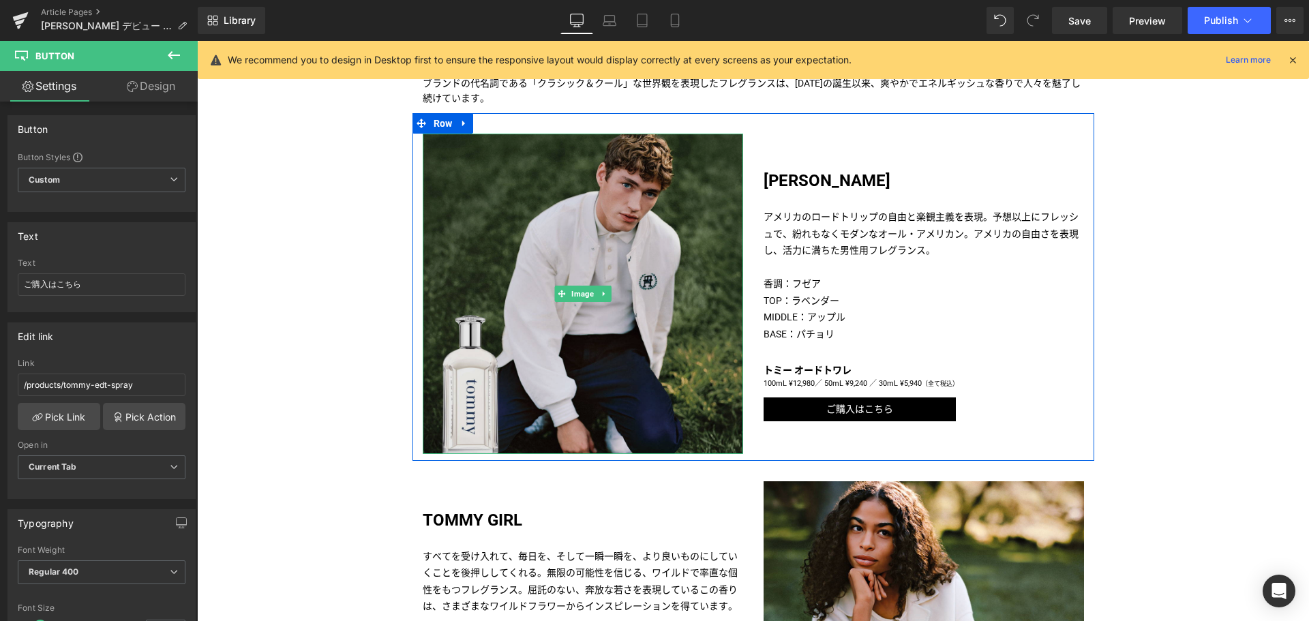
click at [616, 380] on img at bounding box center [583, 294] width 320 height 320
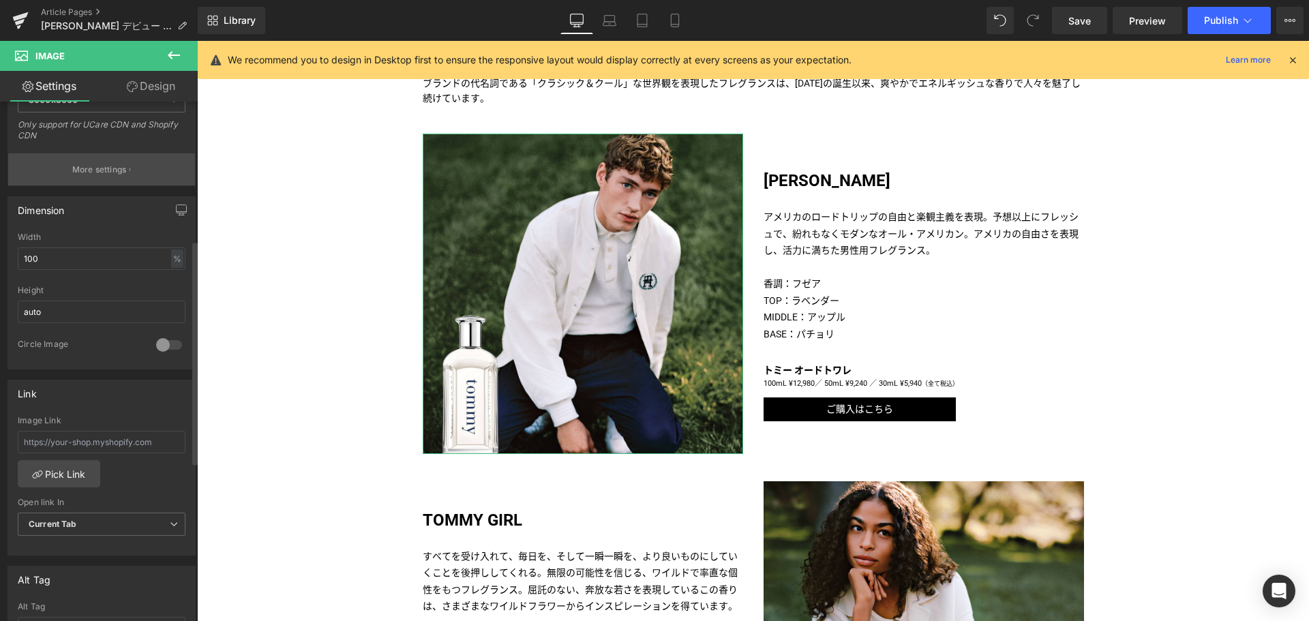
scroll to position [323, 0]
paste input "/products/tommy-edt-spray"
click at [100, 442] on input "text" at bounding box center [102, 440] width 168 height 23
type input "/products/tommy-edt-spray"
click at [685, 22] on link "Mobile" at bounding box center [675, 20] width 33 height 27
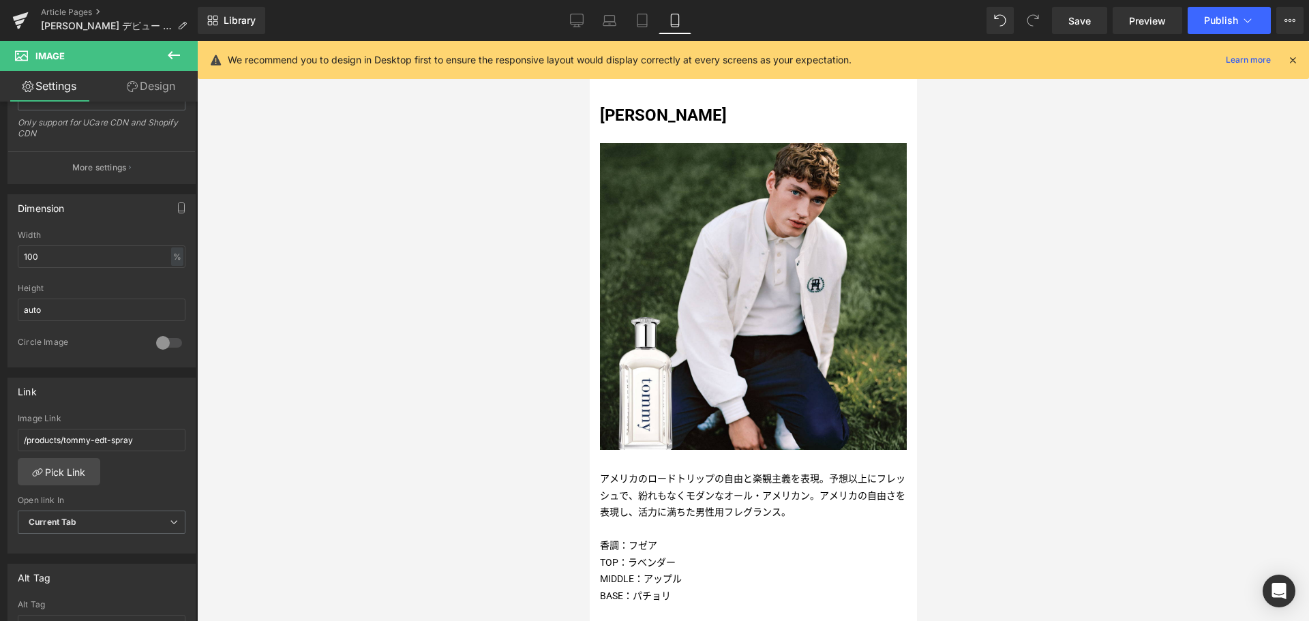
scroll to position [611, 0]
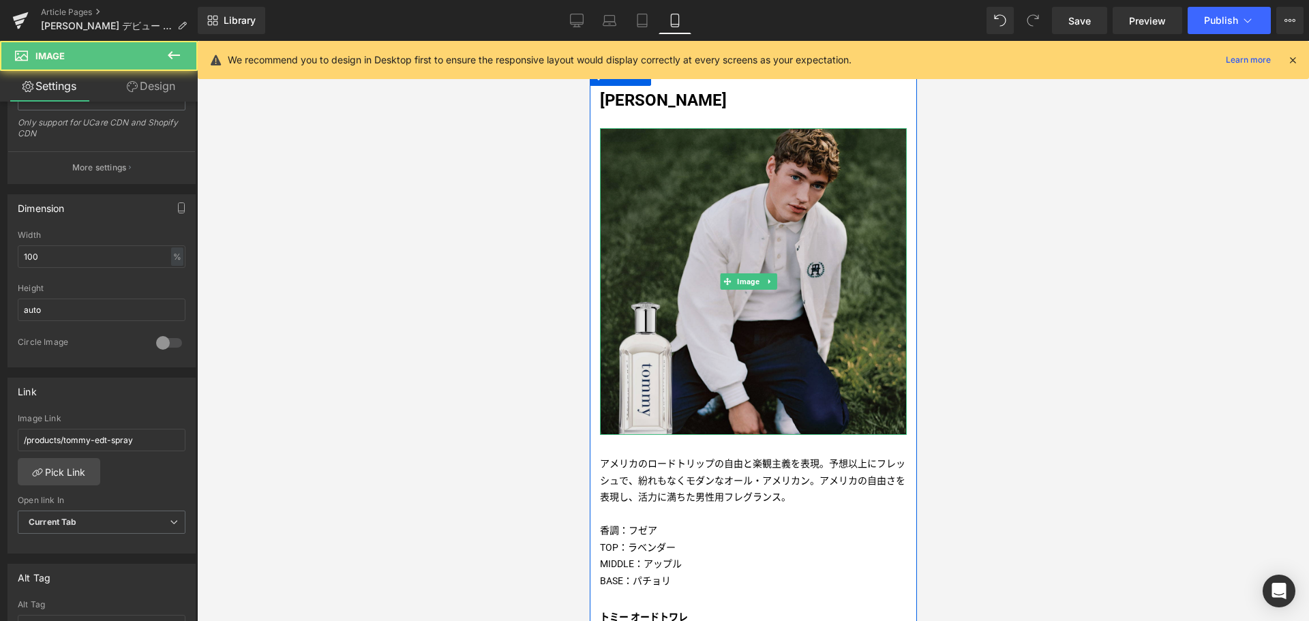
click at [740, 211] on img at bounding box center [752, 281] width 307 height 307
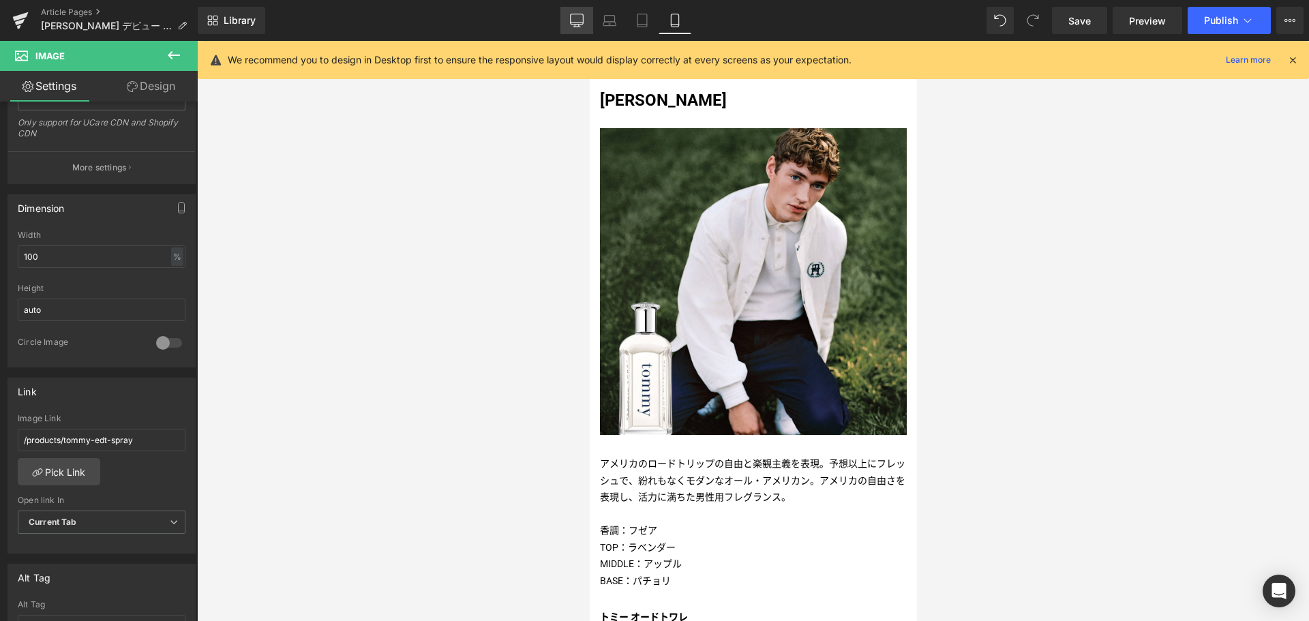
click at [580, 15] on icon at bounding box center [577, 21] width 14 height 14
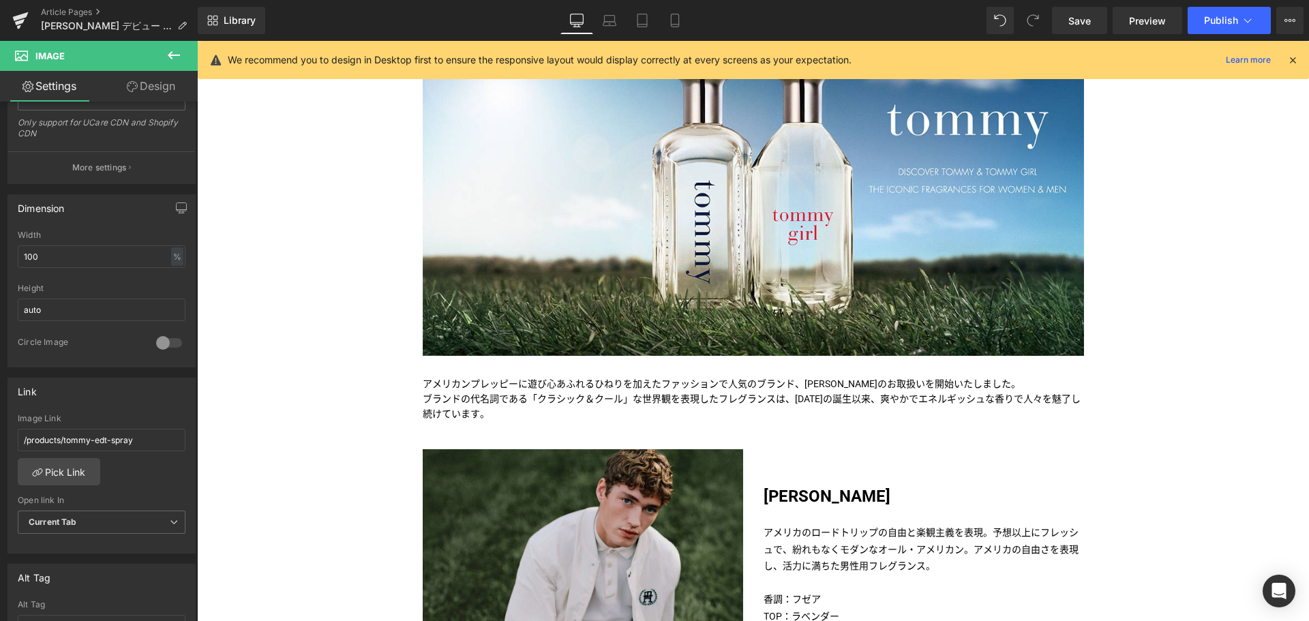
scroll to position [280, 0]
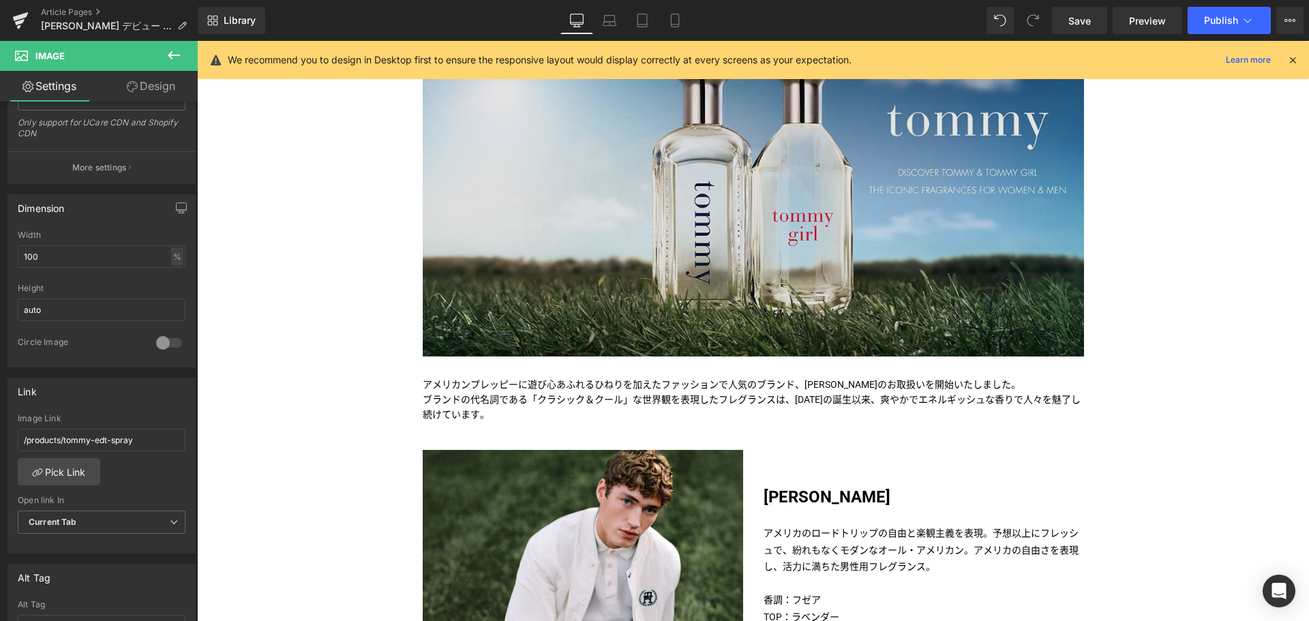
click at [687, 250] on img at bounding box center [753, 170] width 661 height 372
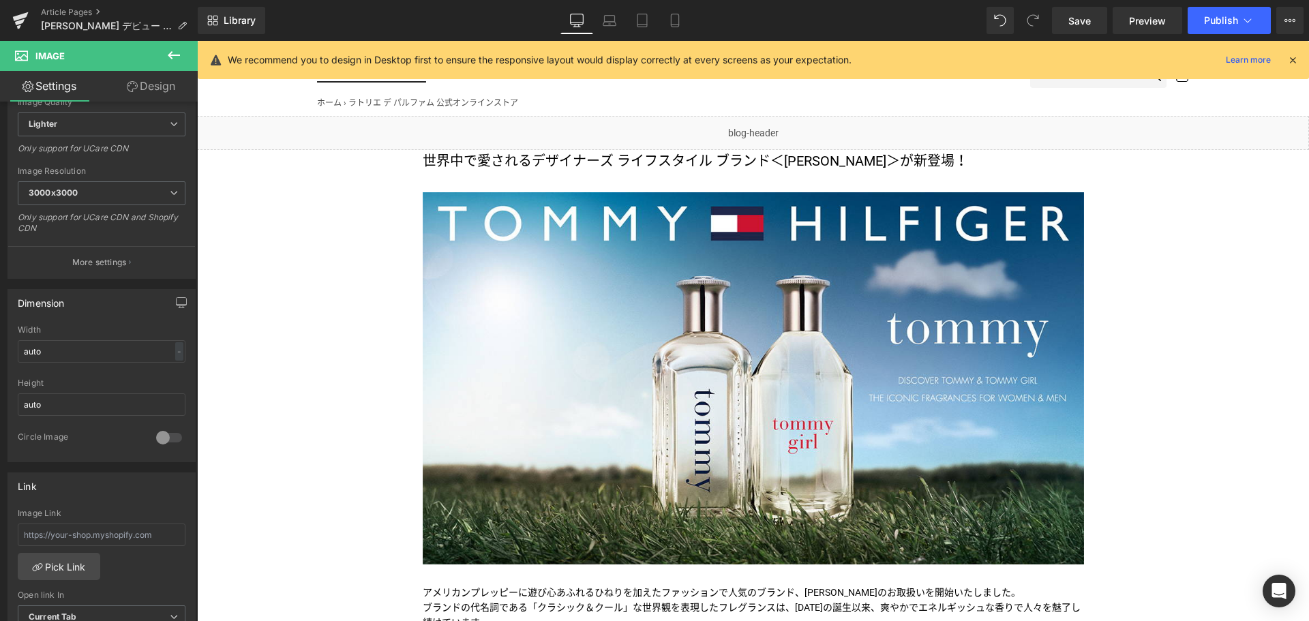
scroll to position [0, 0]
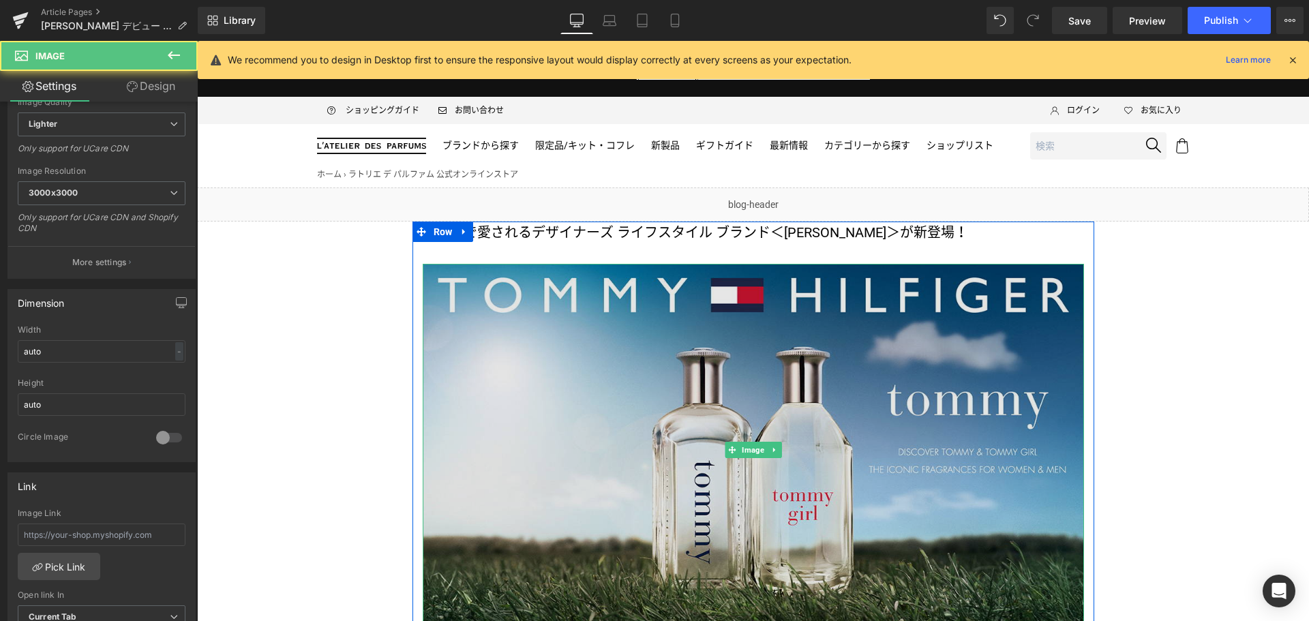
click at [586, 365] on img at bounding box center [753, 450] width 661 height 372
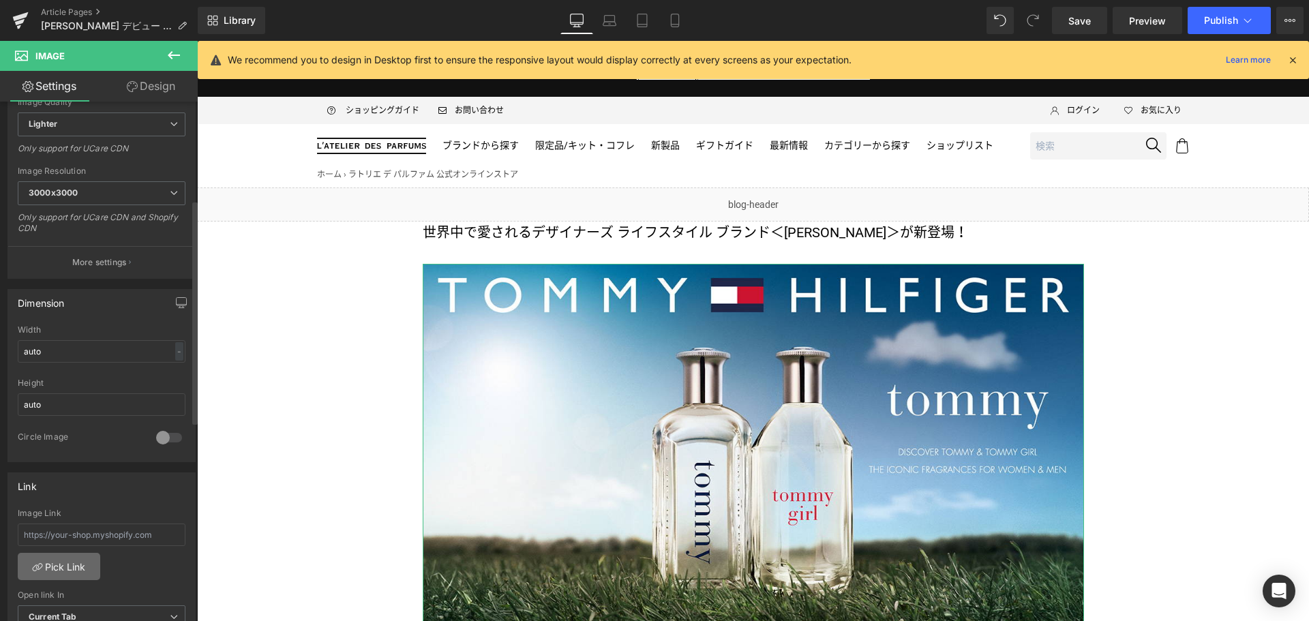
click at [77, 567] on link "Pick Link" at bounding box center [59, 566] width 83 height 27
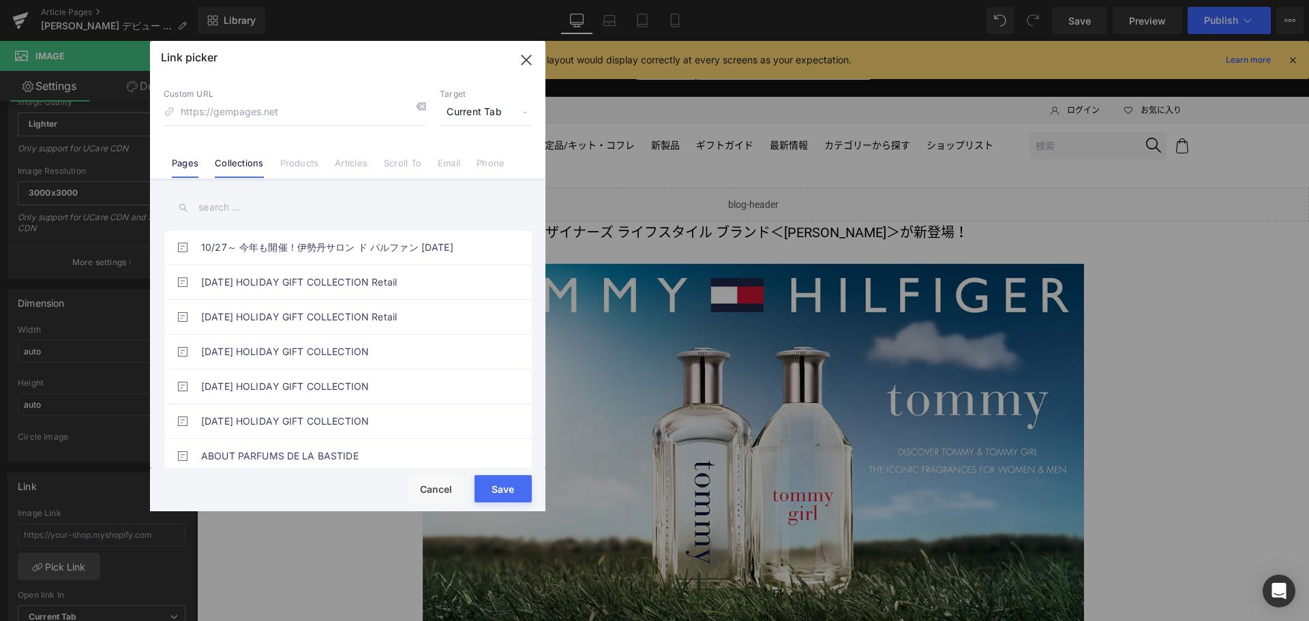
click at [256, 164] on link "Collections" at bounding box center [239, 168] width 48 height 20
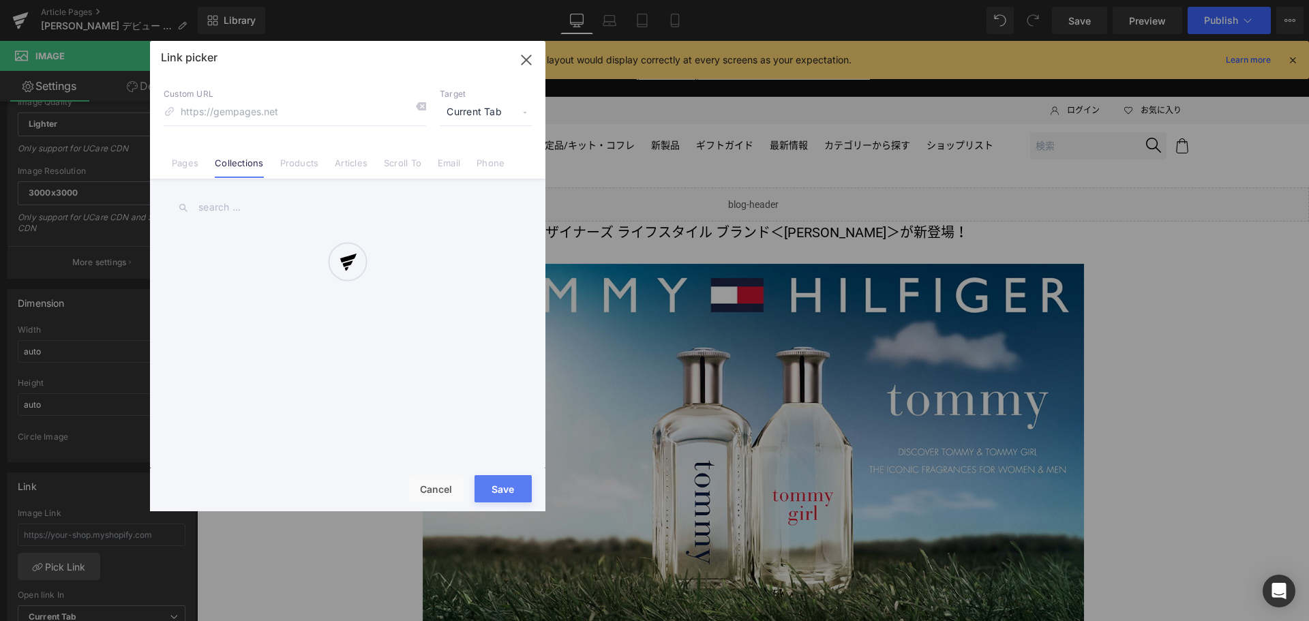
click at [256, 211] on div at bounding box center [347, 276] width 395 height 470
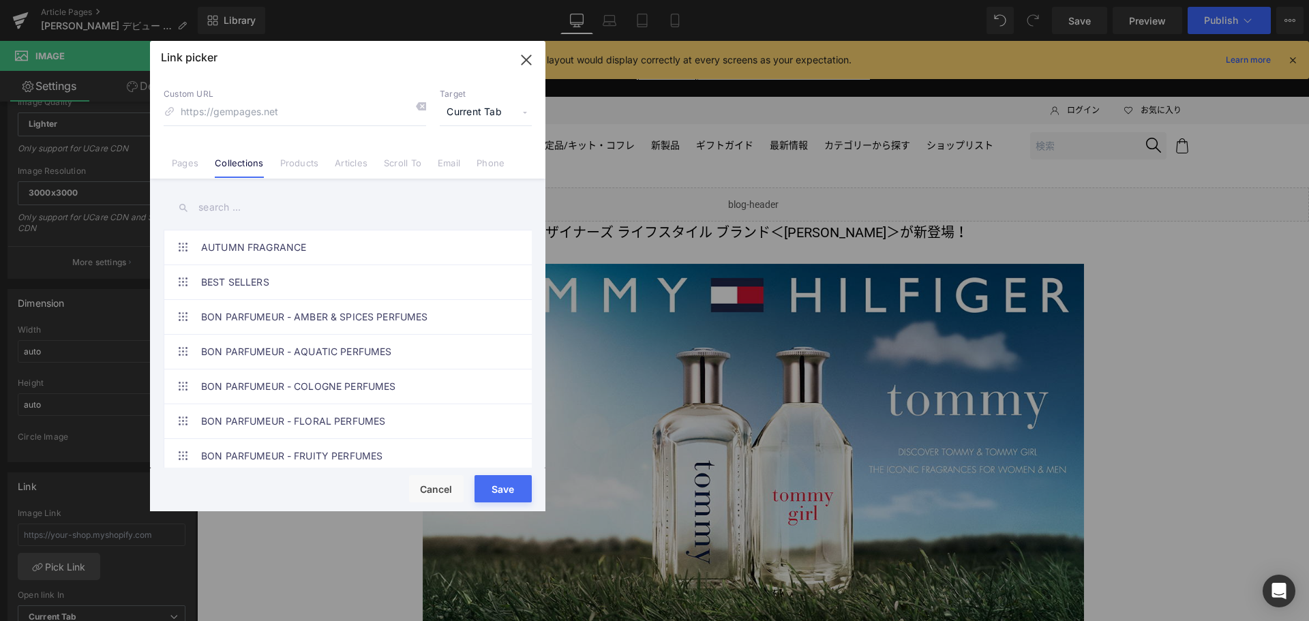
click at [255, 211] on input "text" at bounding box center [348, 207] width 368 height 31
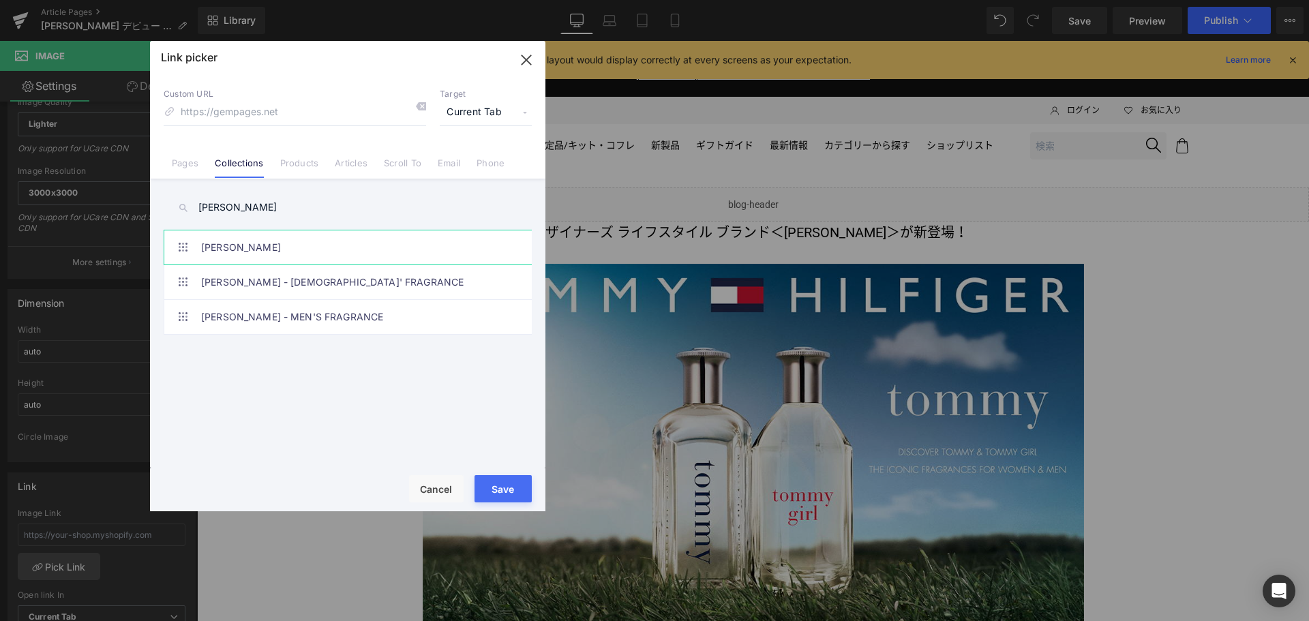
type input "TOMMY HILFIGER"
click at [263, 250] on link "TOMMY HILFIGER" at bounding box center [351, 247] width 300 height 34
type input "/collections/tommy-hilfiger"
click at [510, 492] on button "Save" at bounding box center [503, 488] width 57 height 27
type input "/collections/tommy-hilfiger"
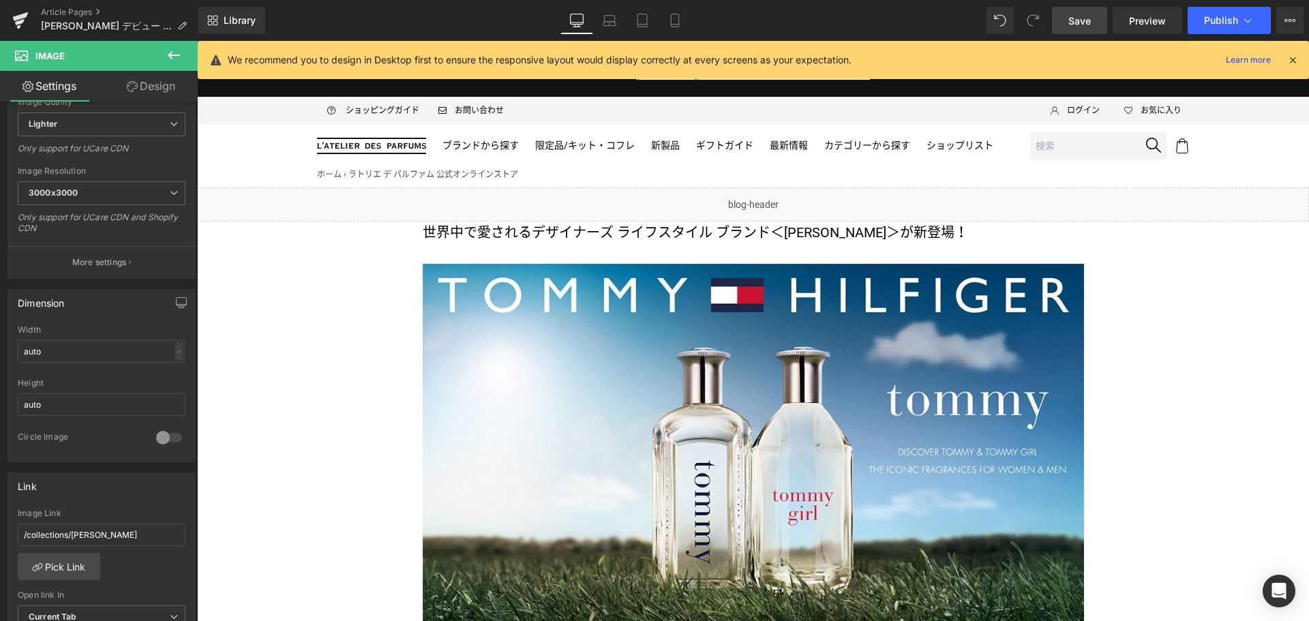
click at [1074, 21] on span "Save" at bounding box center [1079, 21] width 23 height 14
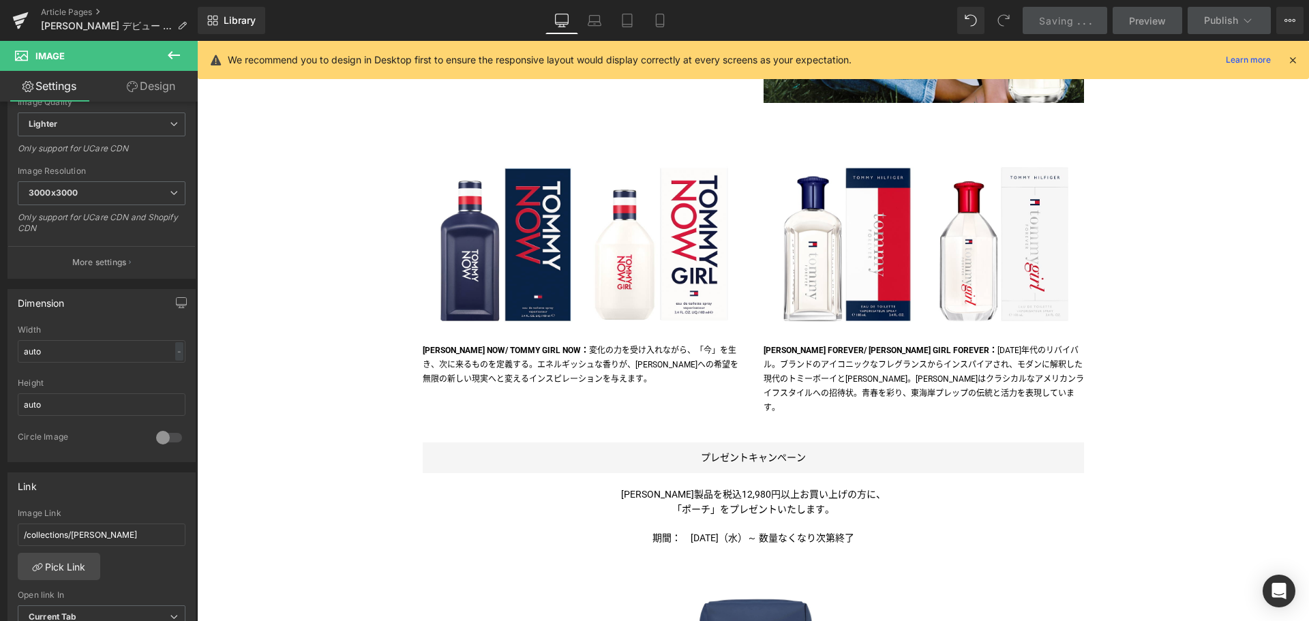
scroll to position [1296, 0]
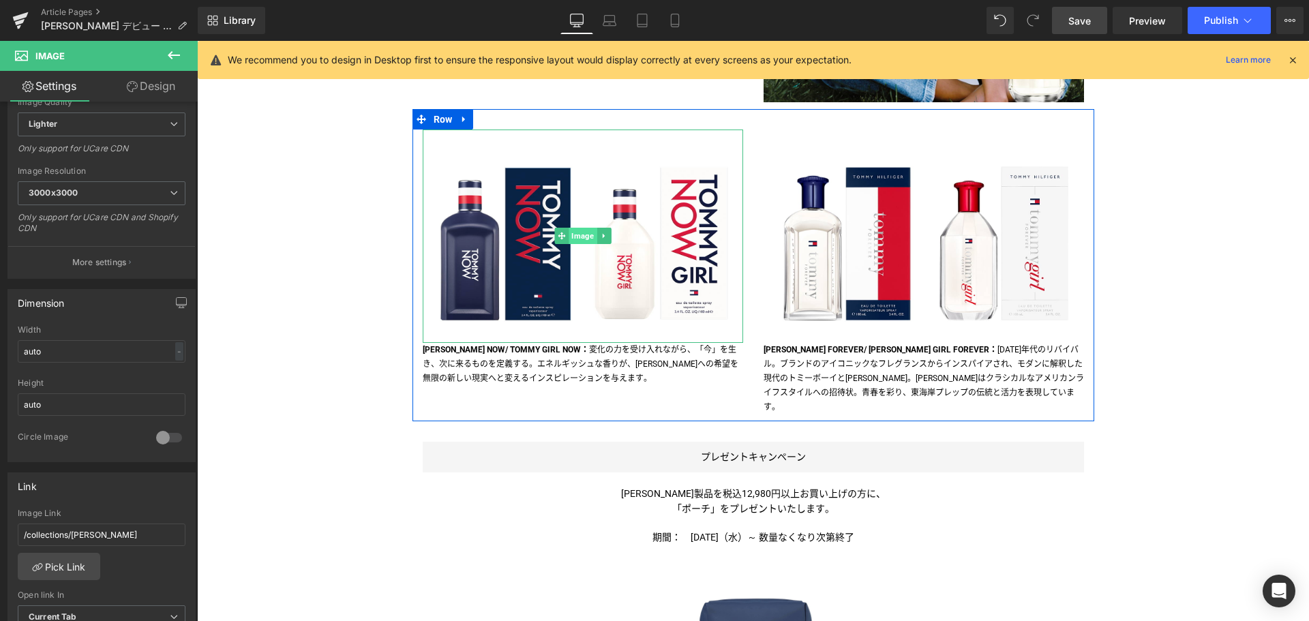
click at [573, 238] on span "Image" at bounding box center [583, 236] width 28 height 16
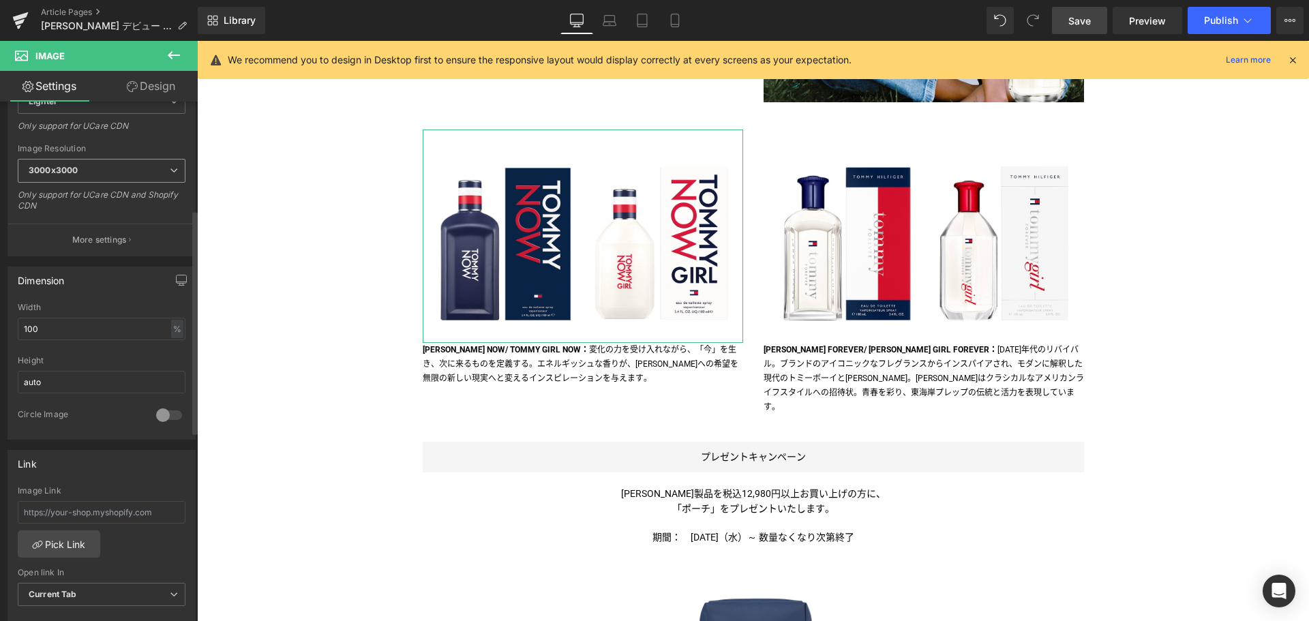
scroll to position [252, 0]
click at [61, 545] on link "Pick Link" at bounding box center [59, 542] width 83 height 27
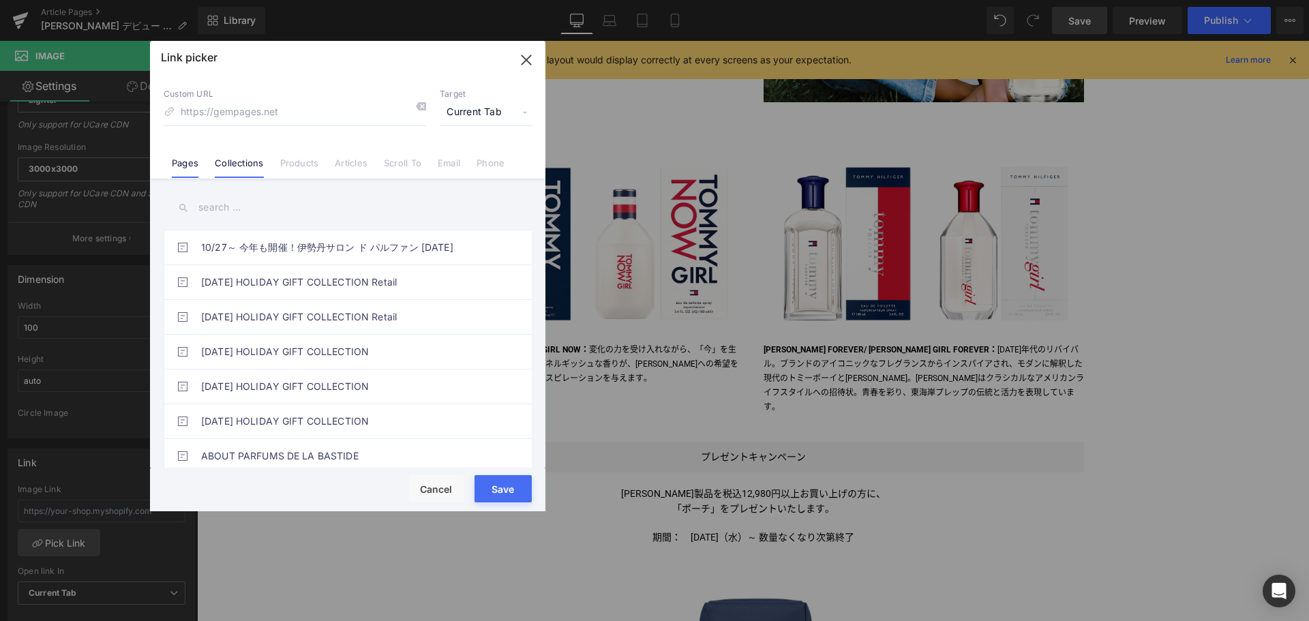
click at [239, 162] on link "Collections" at bounding box center [239, 168] width 48 height 20
click at [266, 199] on input "text" at bounding box center [348, 207] width 368 height 31
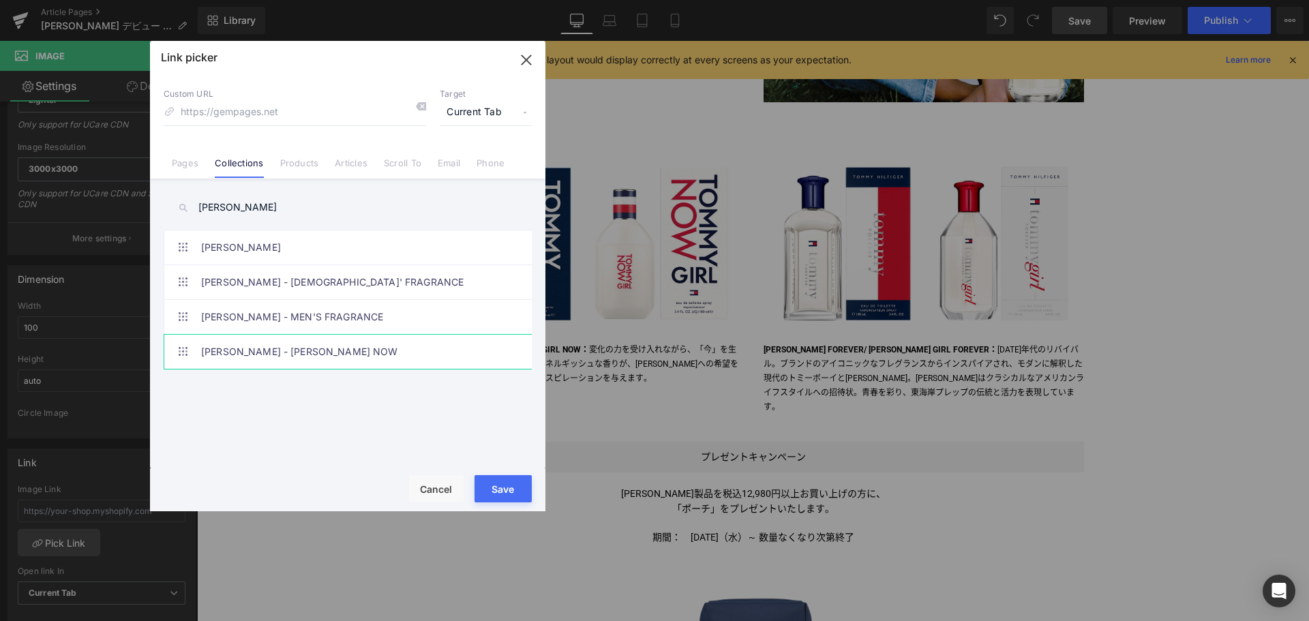
type input "TOMMY HILFIGER"
click at [297, 355] on link "TOMMY HILFIGER - TOMMY NOW" at bounding box center [351, 352] width 300 height 34
type input "/collections/tommy-hilfiger-tommy-now"
click at [503, 487] on button "Save" at bounding box center [503, 488] width 57 height 27
type input "/collections/tommy-hilfiger-tommy-now"
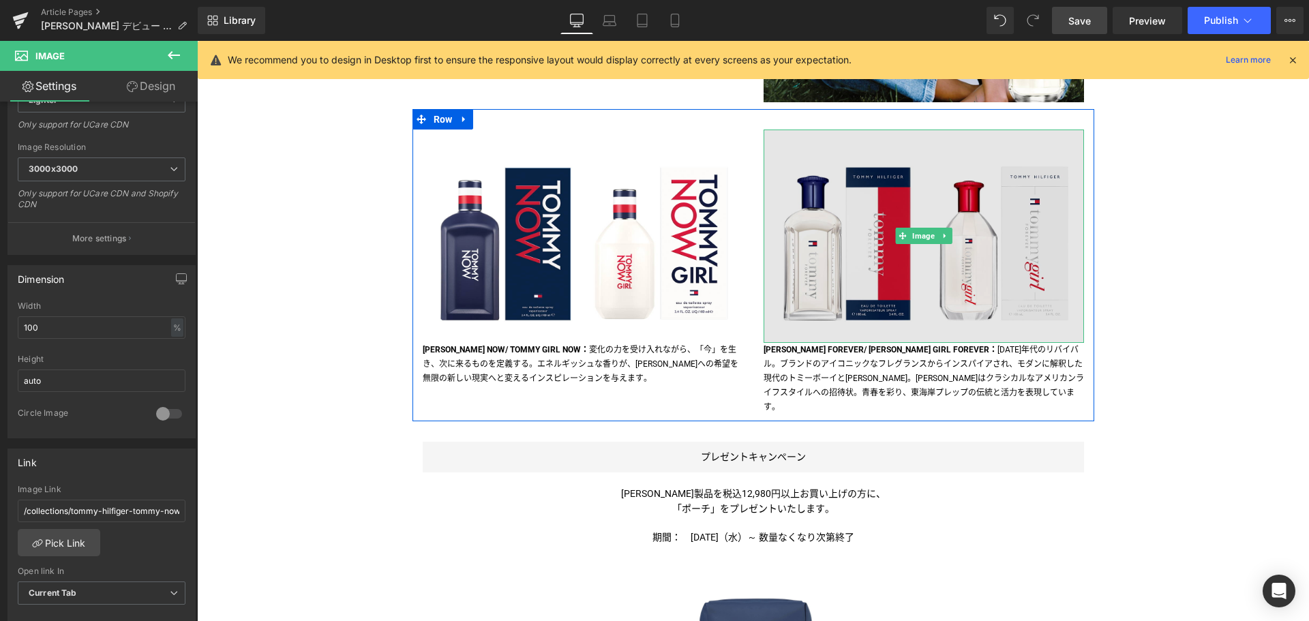
click at [918, 301] on img at bounding box center [924, 236] width 320 height 213
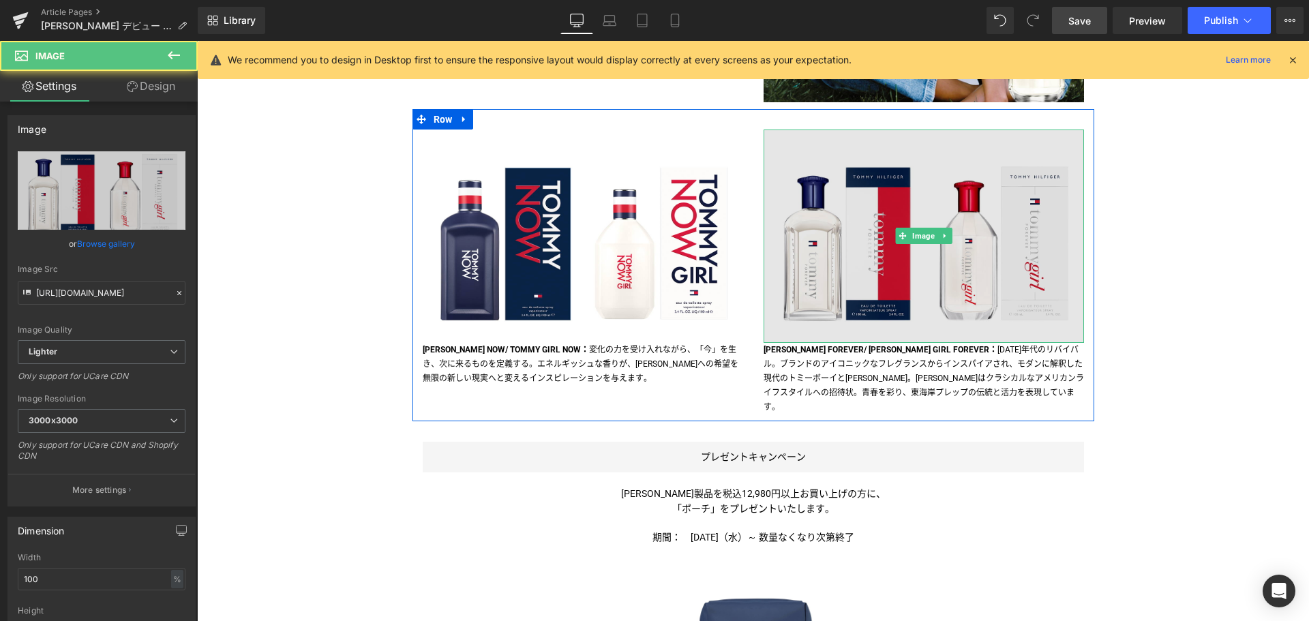
click at [876, 312] on img at bounding box center [924, 236] width 320 height 213
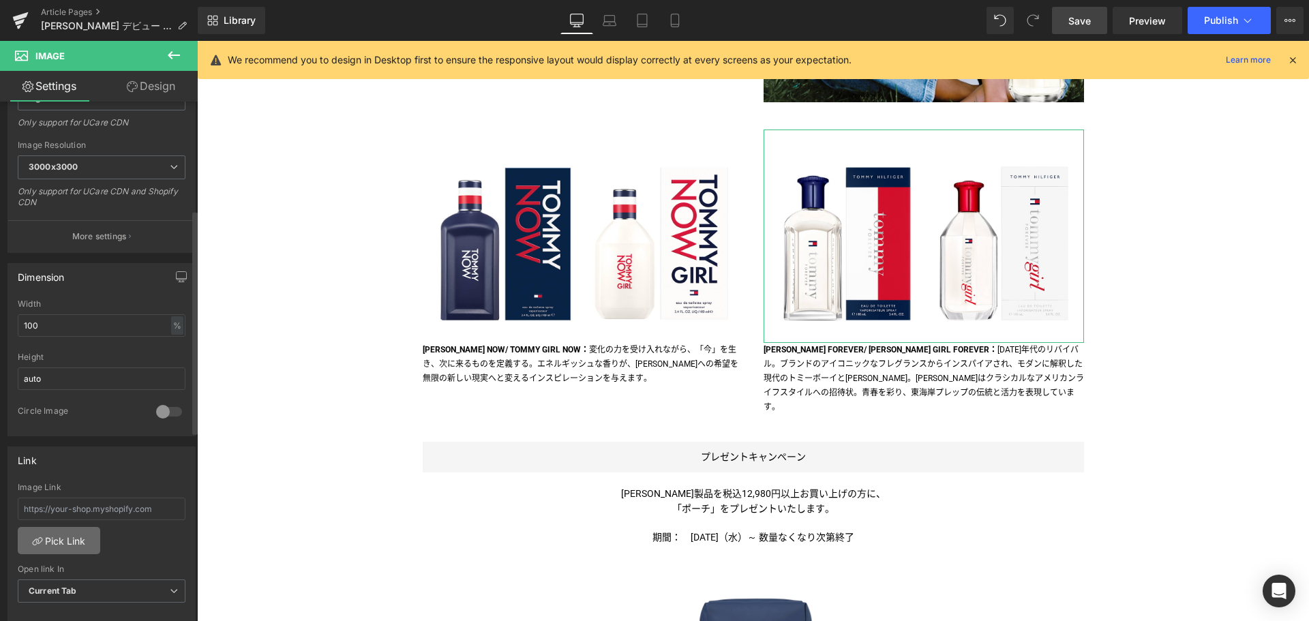
scroll to position [254, 0]
click at [63, 534] on link "Pick Link" at bounding box center [59, 539] width 83 height 27
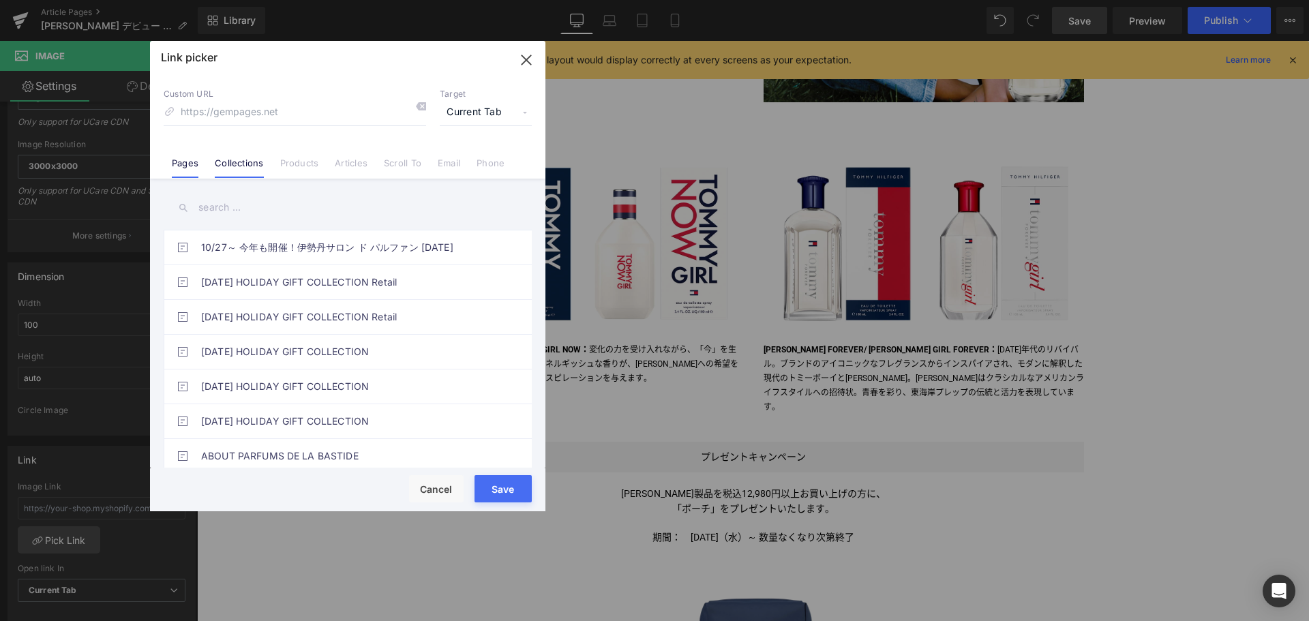
click at [257, 160] on link "Collections" at bounding box center [239, 168] width 48 height 20
click at [252, 203] on input "text" at bounding box center [348, 207] width 368 height 31
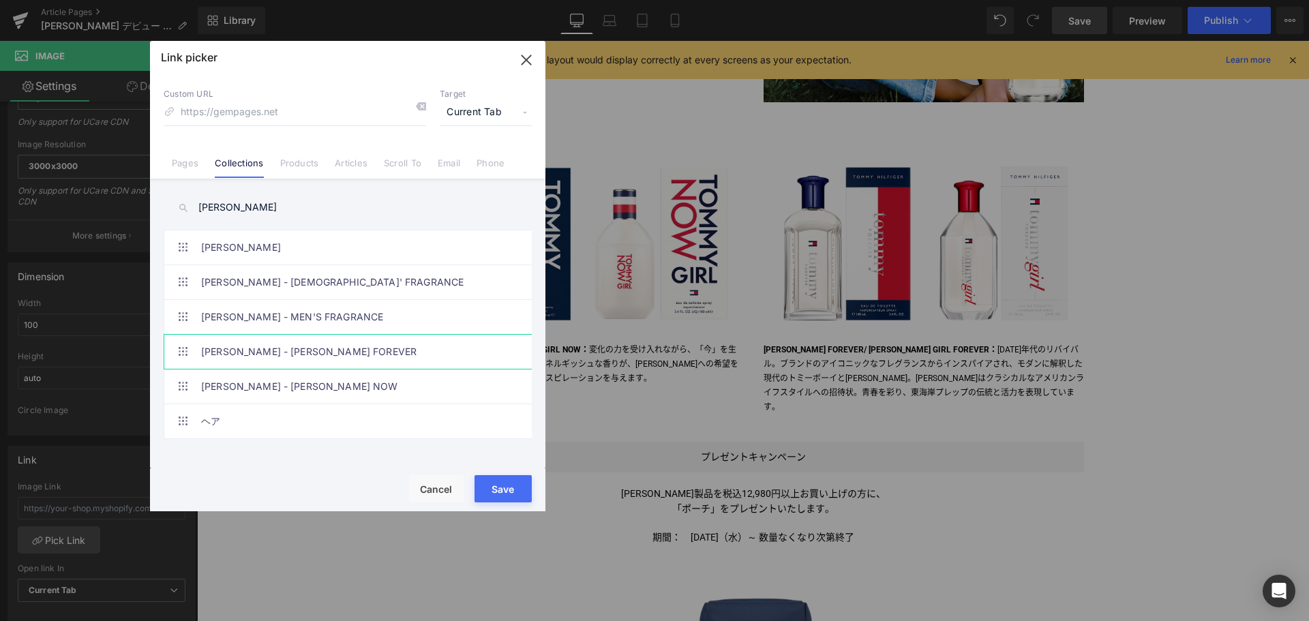
type input "TOMMY HILFIGER"
click at [301, 357] on link "TOMMY HILFIGER - TOMMY FOREVER" at bounding box center [351, 352] width 300 height 34
type input "/collections/tommy-hilfiger-tommy-forever"
click at [508, 491] on button "Save" at bounding box center [503, 488] width 57 height 27
type input "/collections/tommy-hilfiger-tommy-forever"
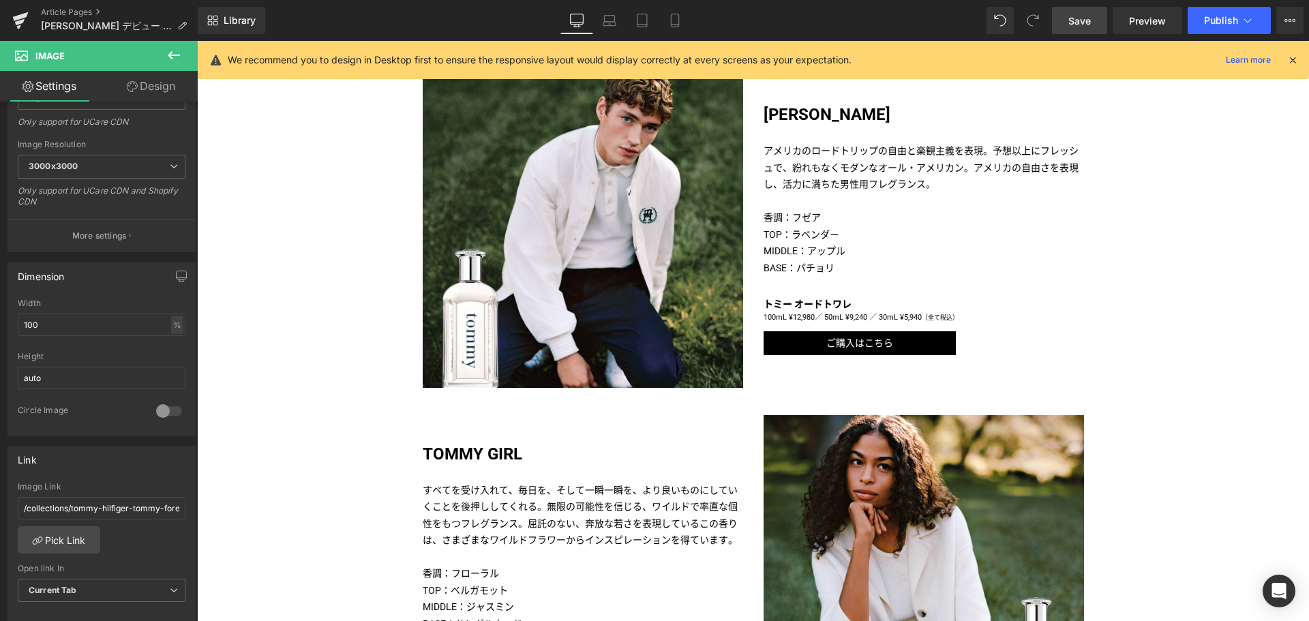
scroll to position [638, 0]
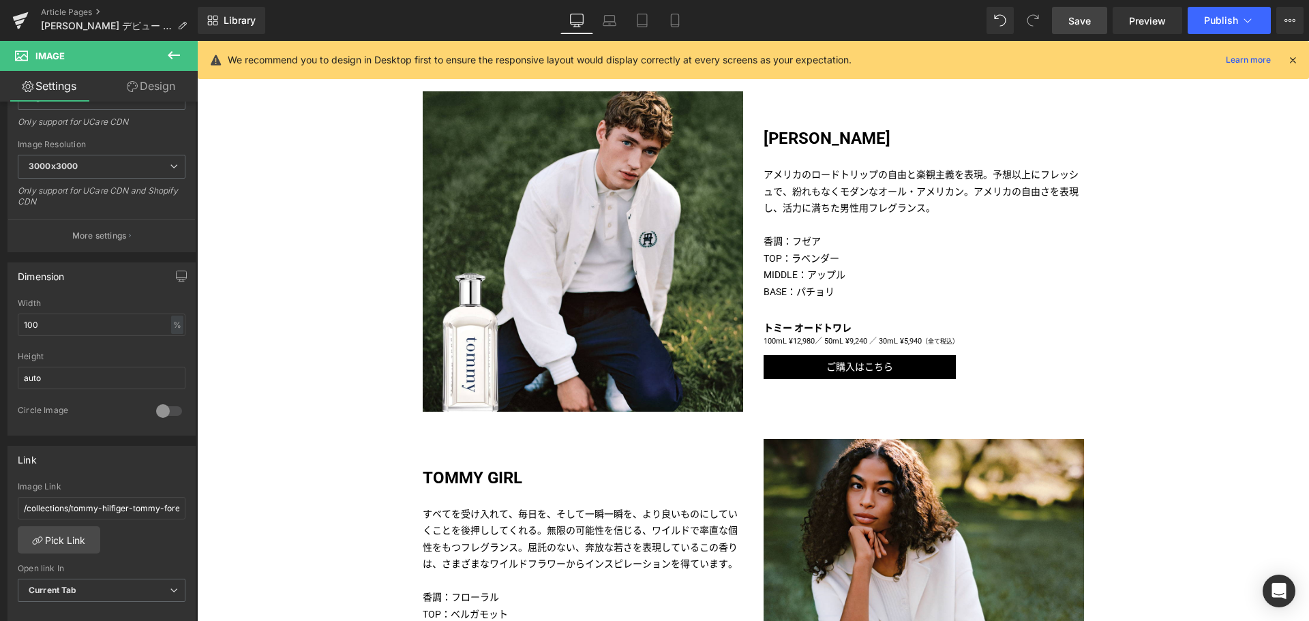
click at [1066, 23] on link "Save" at bounding box center [1079, 20] width 55 height 27
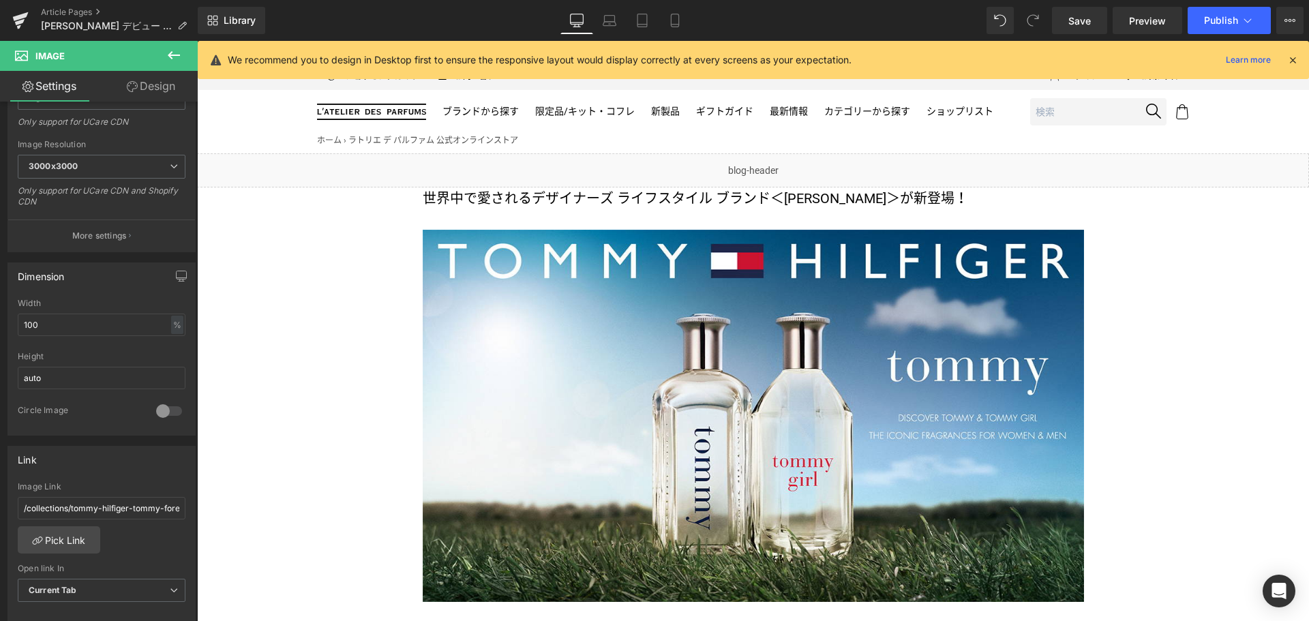
scroll to position [33, 0]
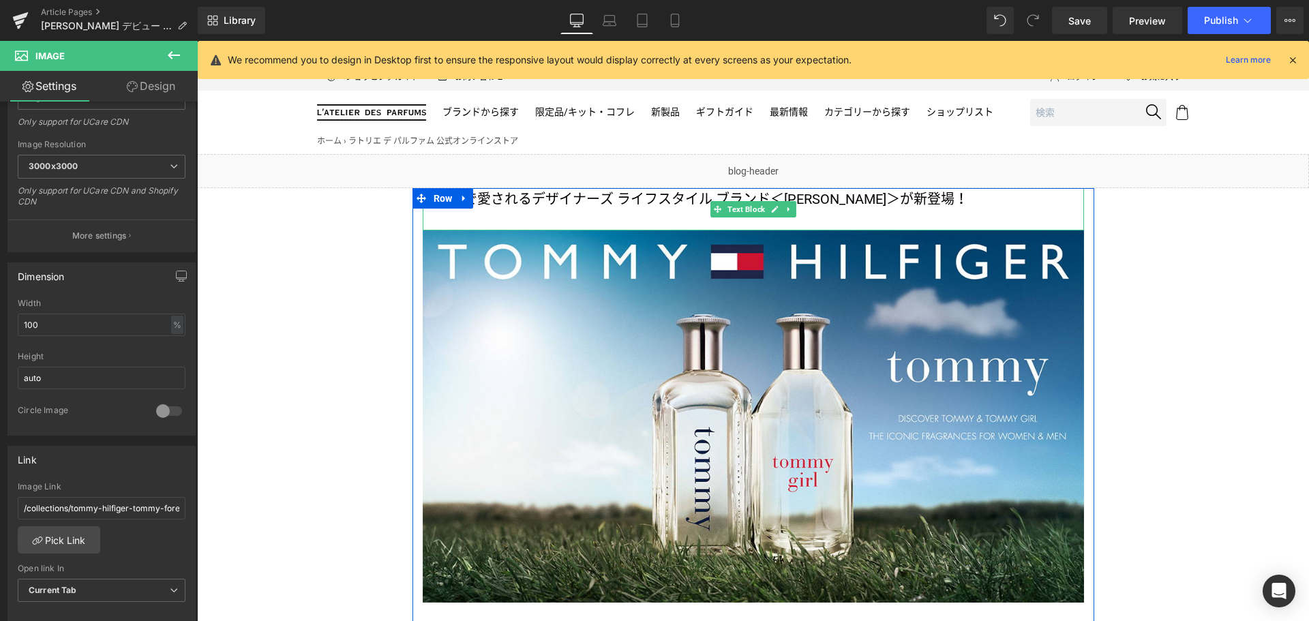
click at [935, 196] on span "が新登場！" at bounding box center [934, 199] width 68 height 16
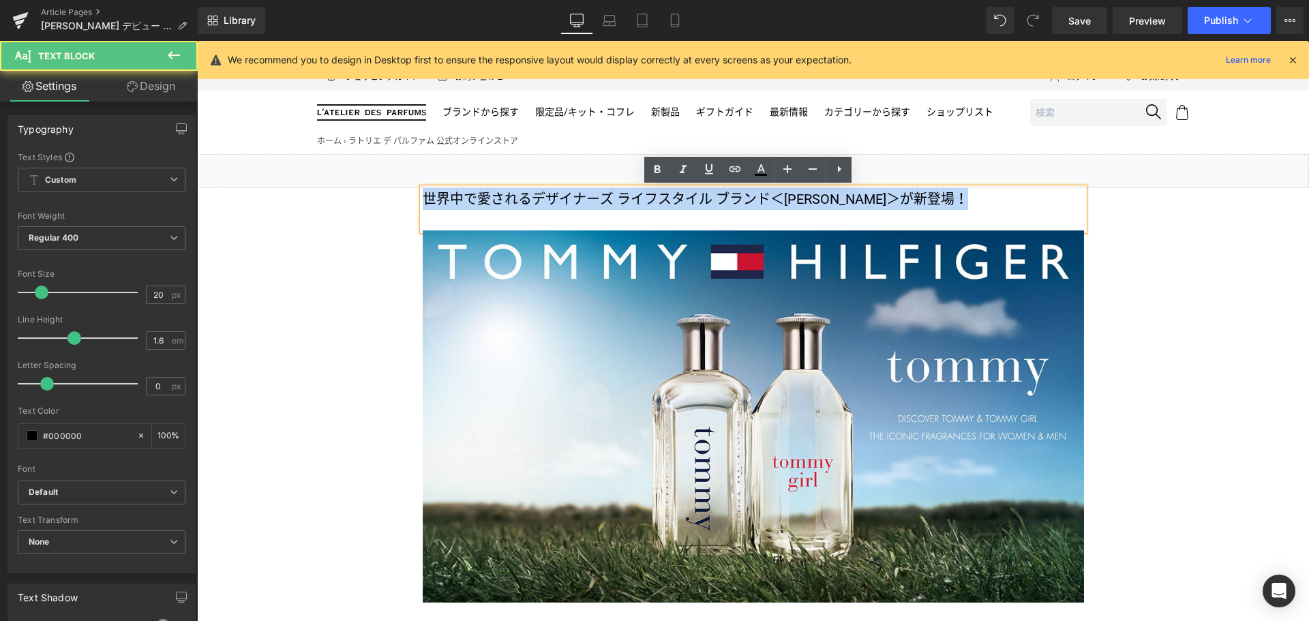
drag, startPoint x: 1011, startPoint y: 200, endPoint x: 306, endPoint y: 209, distance: 705.1
copy div "世界中で愛される デザイナーズ ライフスタイル ブランド ＜トミー ヒルフィガー＞ が新登場！"
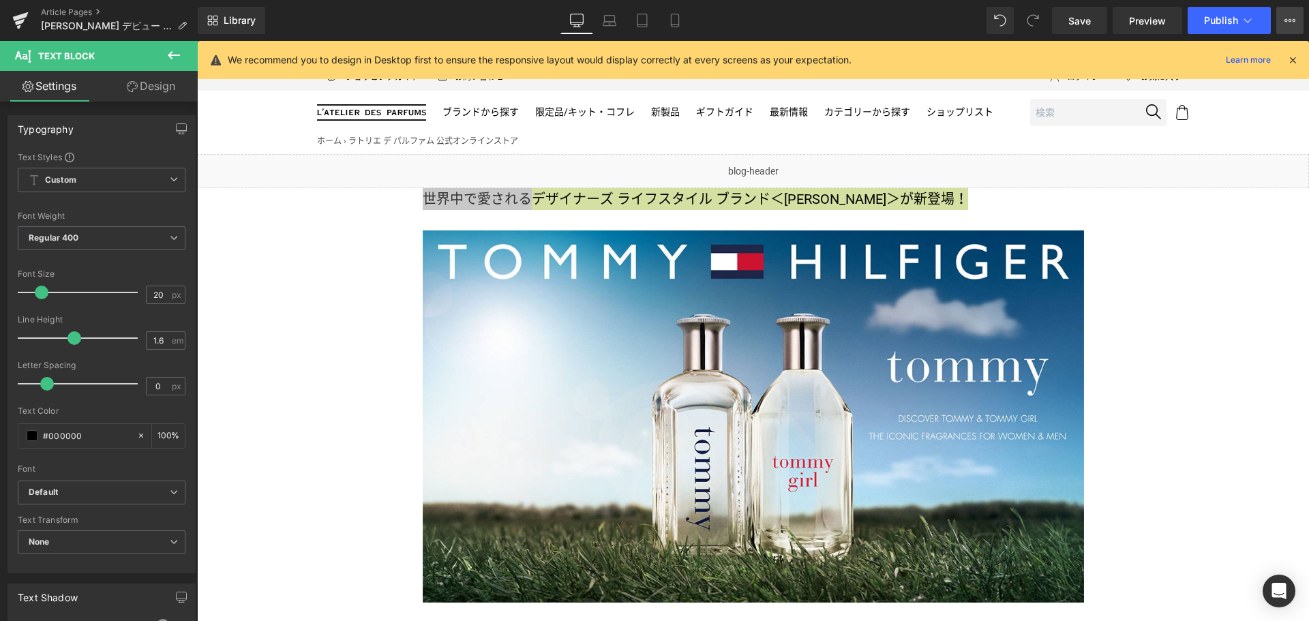
click at [1281, 25] on button "View Live Page View with current Template Save Template to Library Schedule Pub…" at bounding box center [1289, 20] width 27 height 27
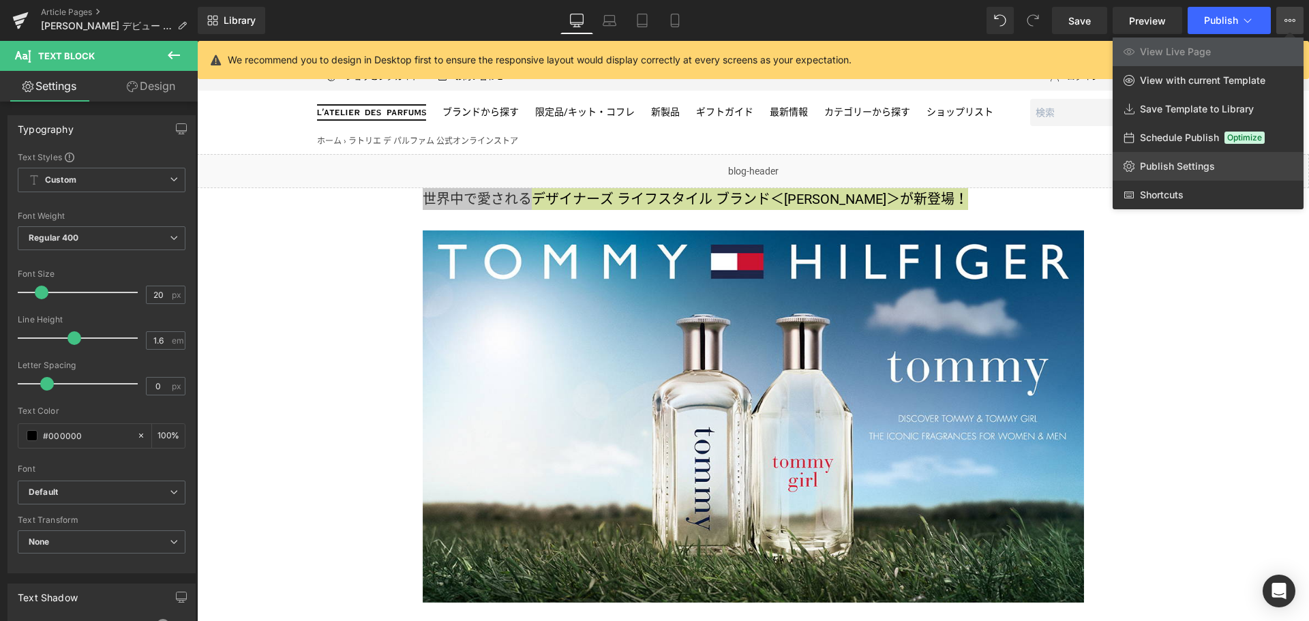
click at [1212, 160] on span "Publish Settings" at bounding box center [1177, 166] width 75 height 12
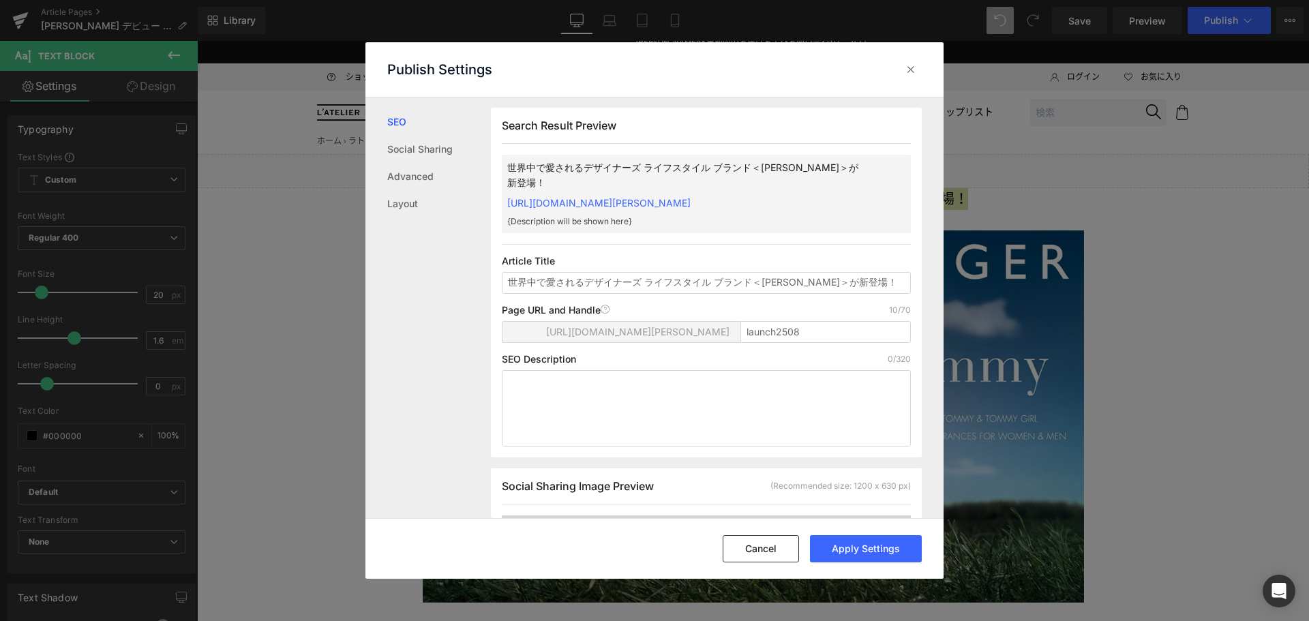
scroll to position [0, 0]
drag, startPoint x: 709, startPoint y: 281, endPoint x: 362, endPoint y: 284, distance: 347.1
click at [362, 284] on div "Publish Settings SEO Social Sharing Advanced Layout Search Result Preview 世界中で愛…" at bounding box center [654, 310] width 1309 height 621
type input "世界中で愛されるデザイナーズ ライフスタイル ブランド＜トミー ヒルフィガー＞が新登場！"
click at [875, 549] on button "Apply Settings" at bounding box center [866, 548] width 112 height 27
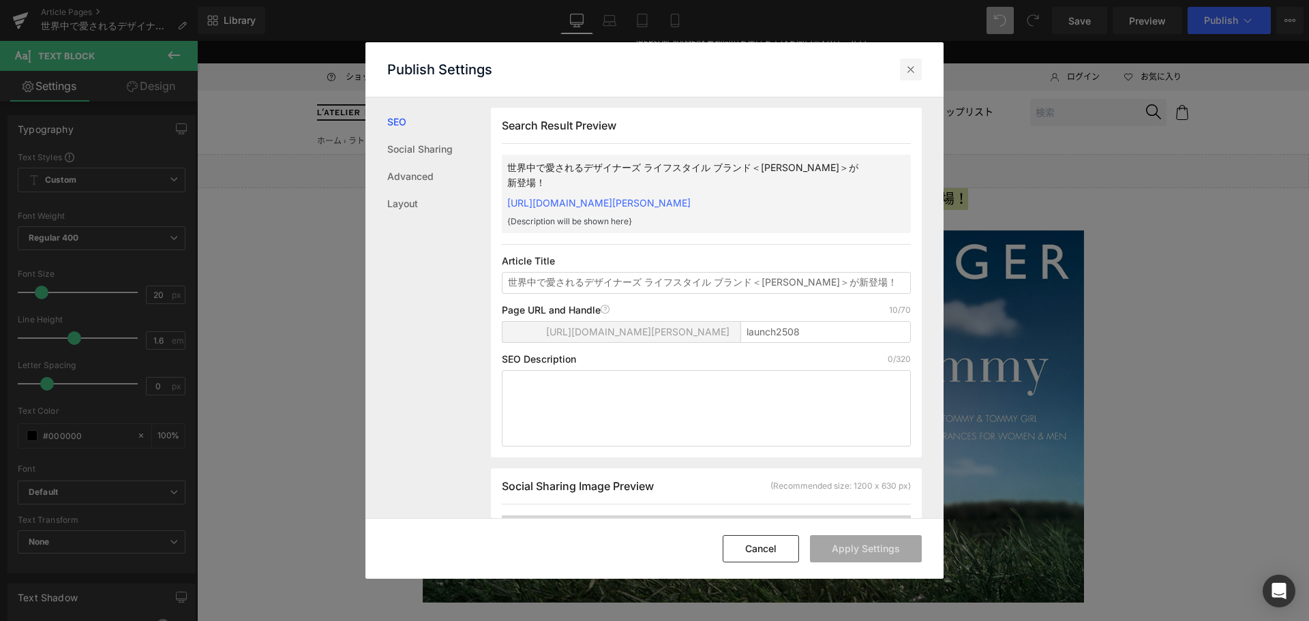
click at [911, 72] on icon at bounding box center [911, 70] width 14 height 14
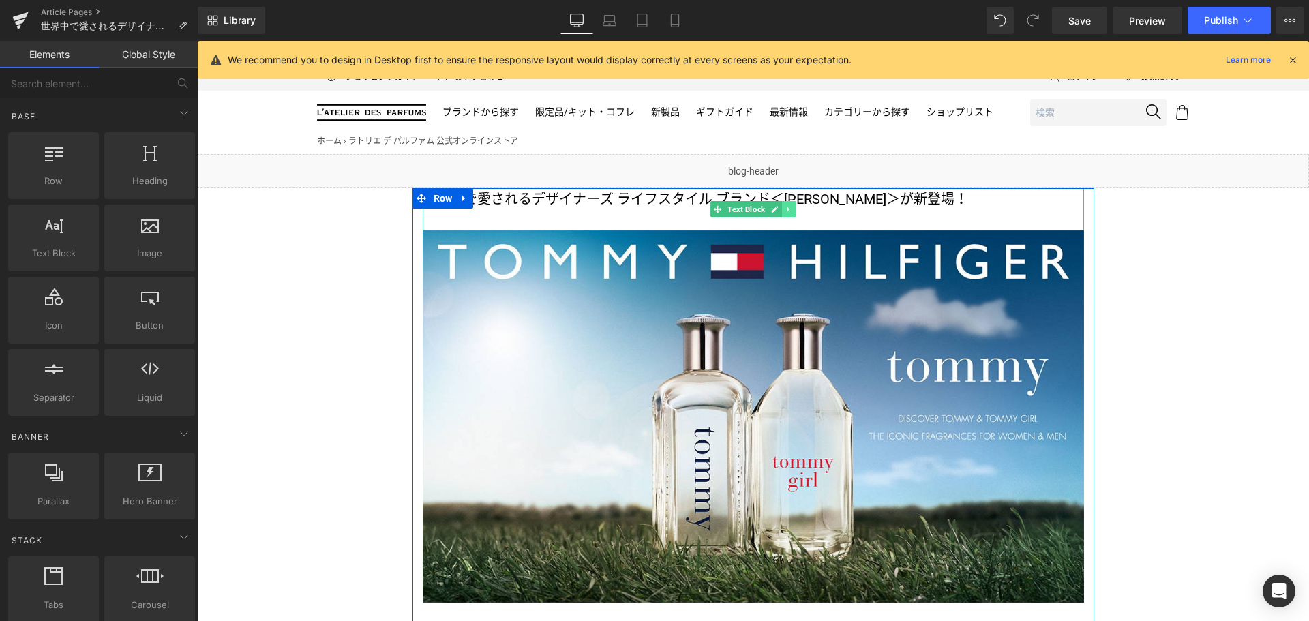
click at [785, 213] on icon at bounding box center [789, 209] width 8 height 8
click at [792, 213] on icon at bounding box center [796, 209] width 8 height 8
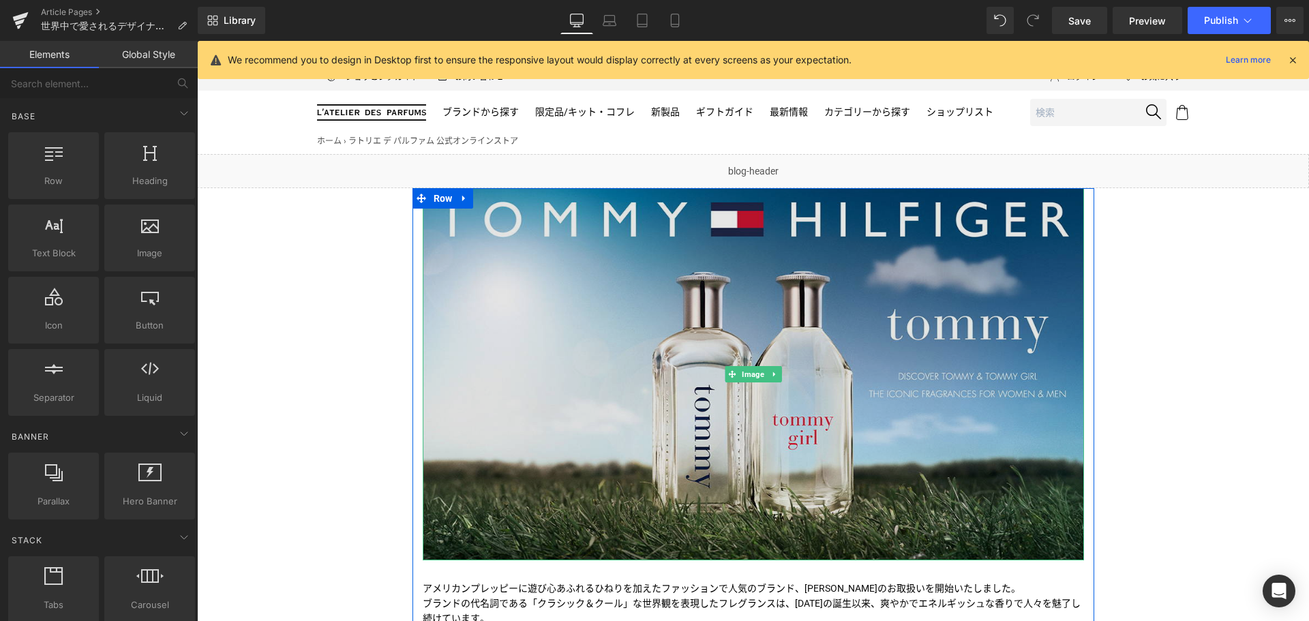
click at [830, 239] on img at bounding box center [753, 374] width 661 height 372
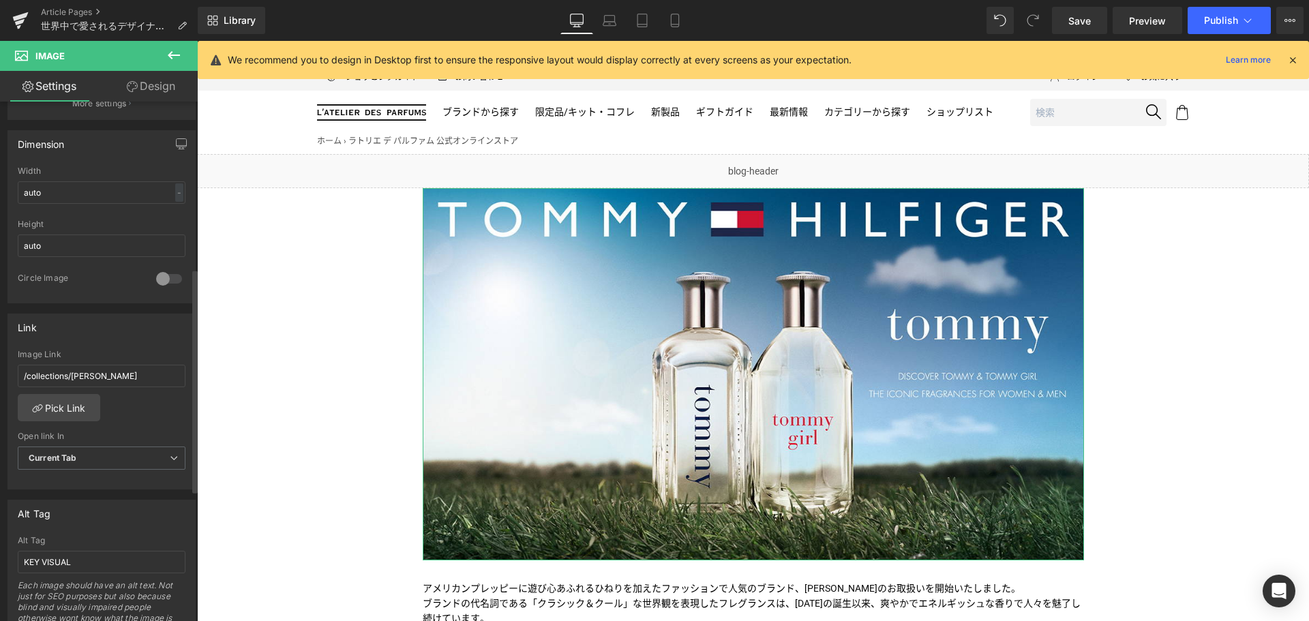
scroll to position [387, 0]
click at [1229, 27] on button "Publish" at bounding box center [1229, 20] width 83 height 27
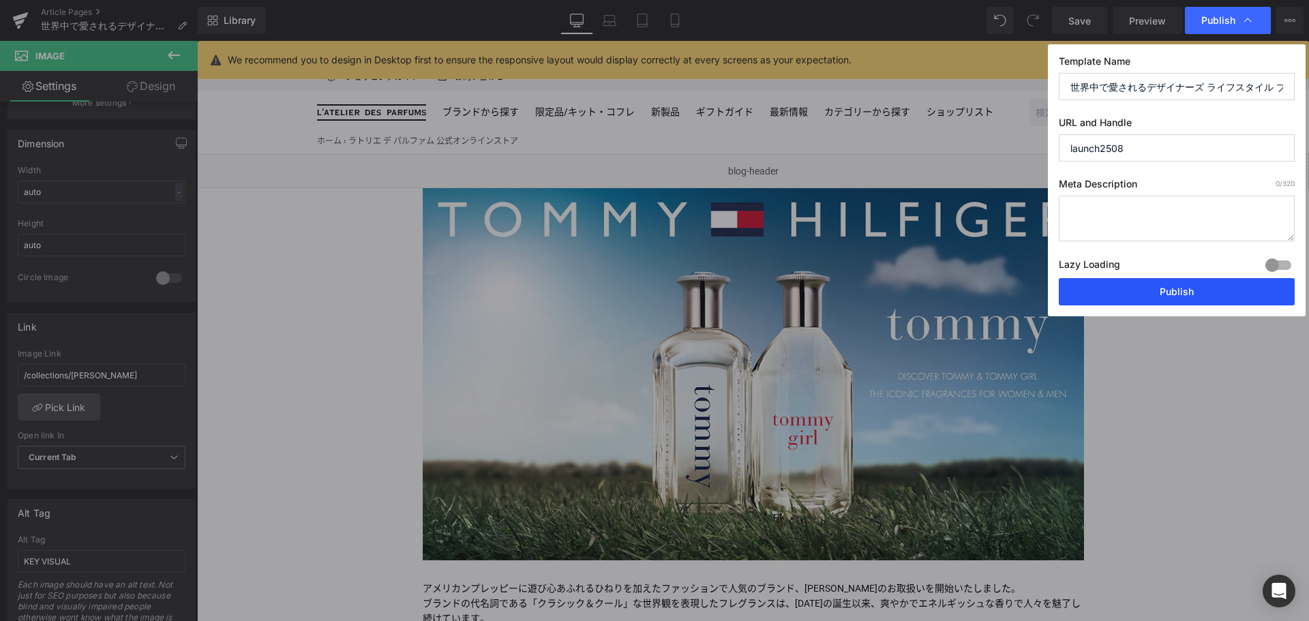
click at [1185, 288] on button "Publish" at bounding box center [1177, 291] width 236 height 27
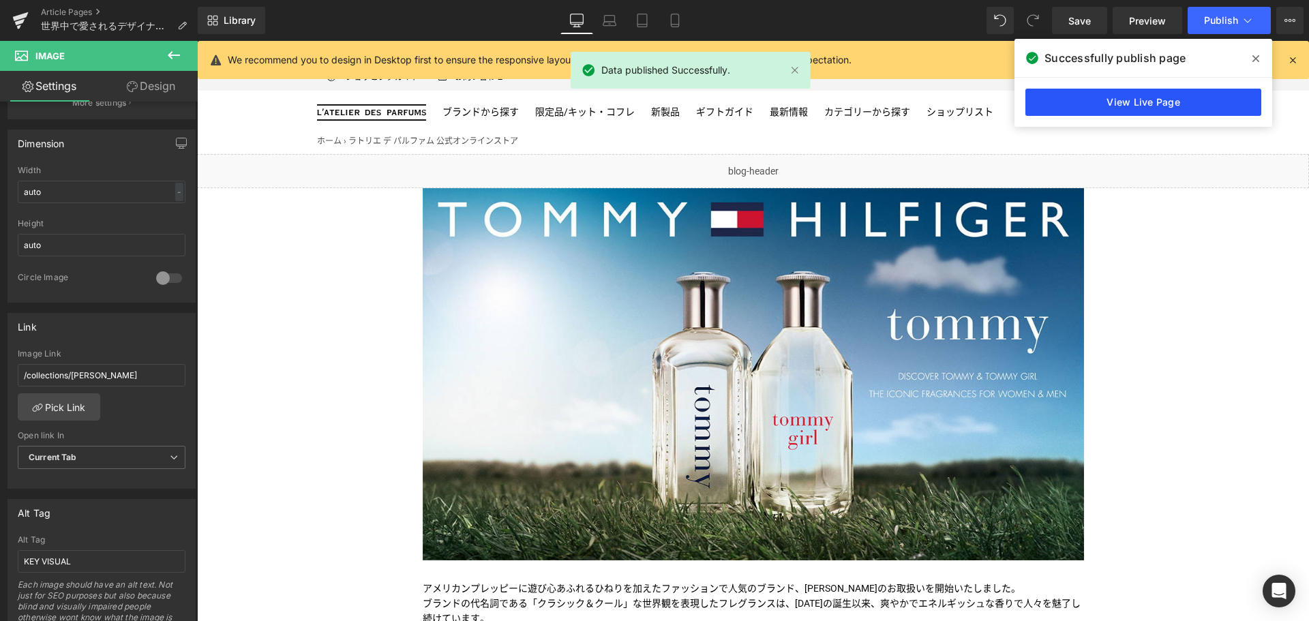
click at [1158, 92] on link "View Live Page" at bounding box center [1143, 102] width 236 height 27
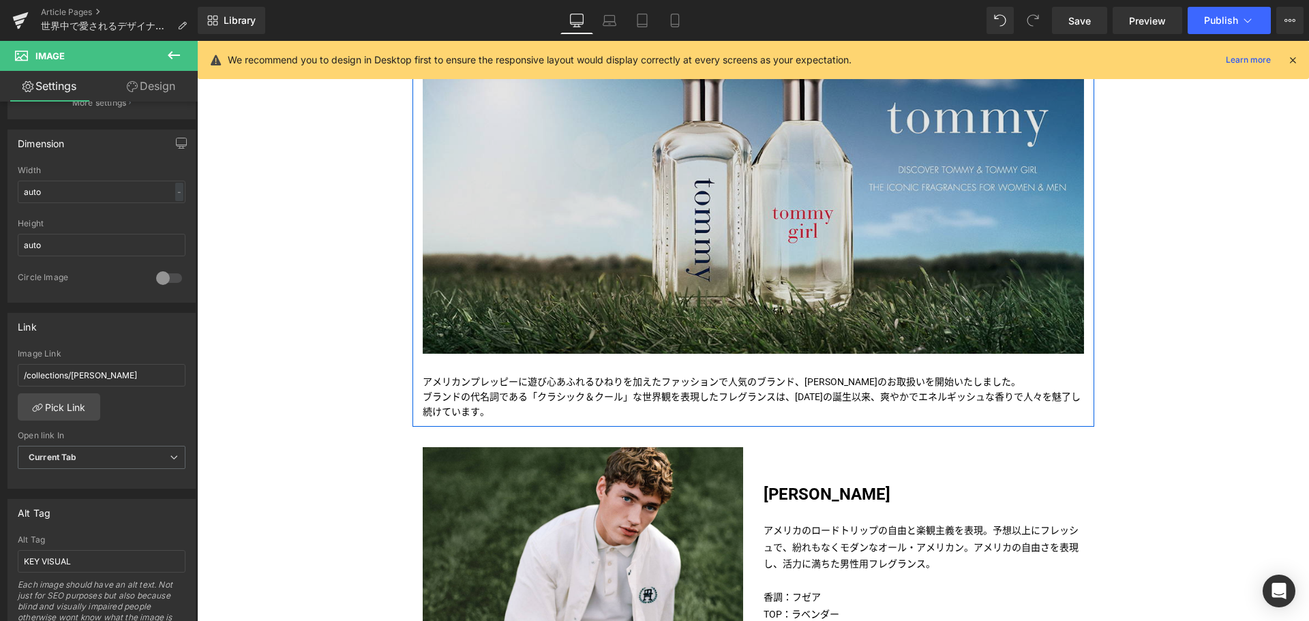
scroll to position [241, 0]
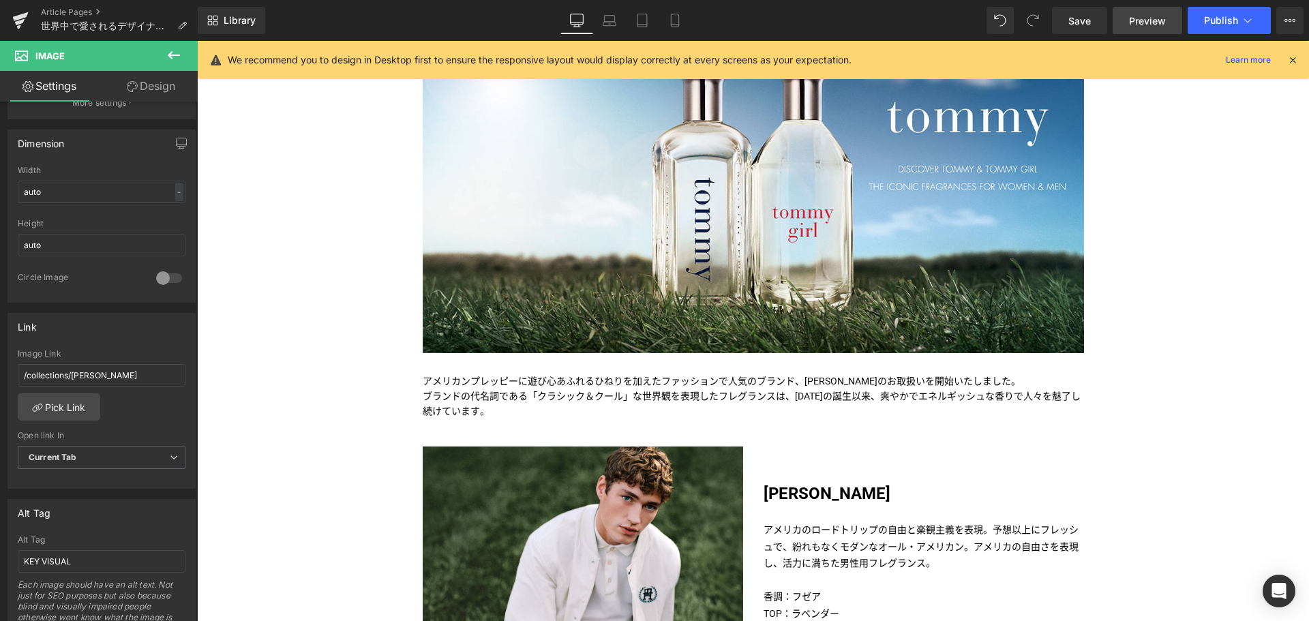
click at [1146, 33] on link "Preview" at bounding box center [1148, 20] width 70 height 27
